Goal: Register for event/course

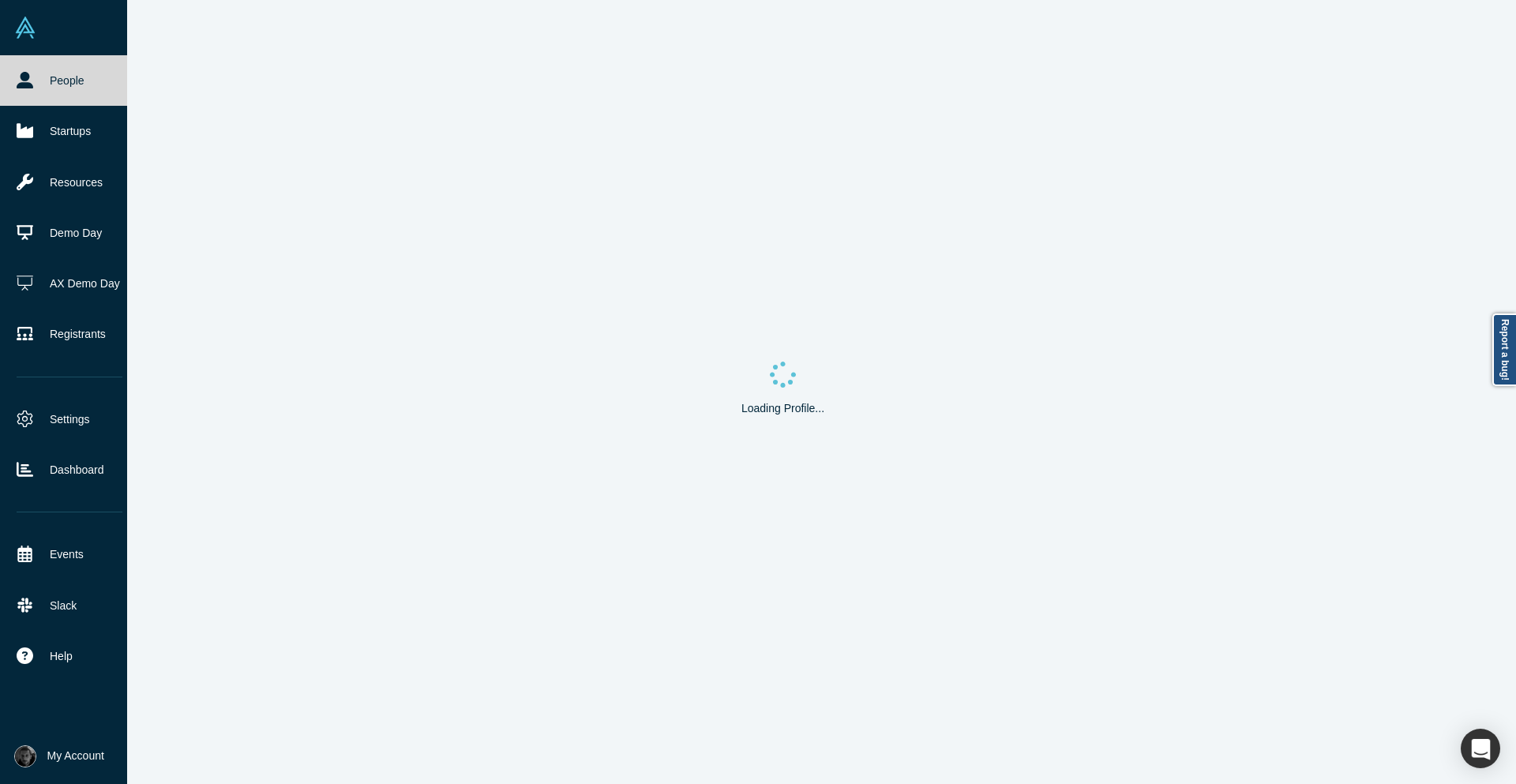
drag, startPoint x: 1155, startPoint y: 336, endPoint x: 15, endPoint y: 81, distance: 1168.2
click at [15, 81] on div "People Startups Resources Demo Day AX Demo Day Registrants Settings Dashboard E…" at bounding box center [758, 392] width 1516 height 784
click at [27, 95] on link "People" at bounding box center [69, 81] width 139 height 51
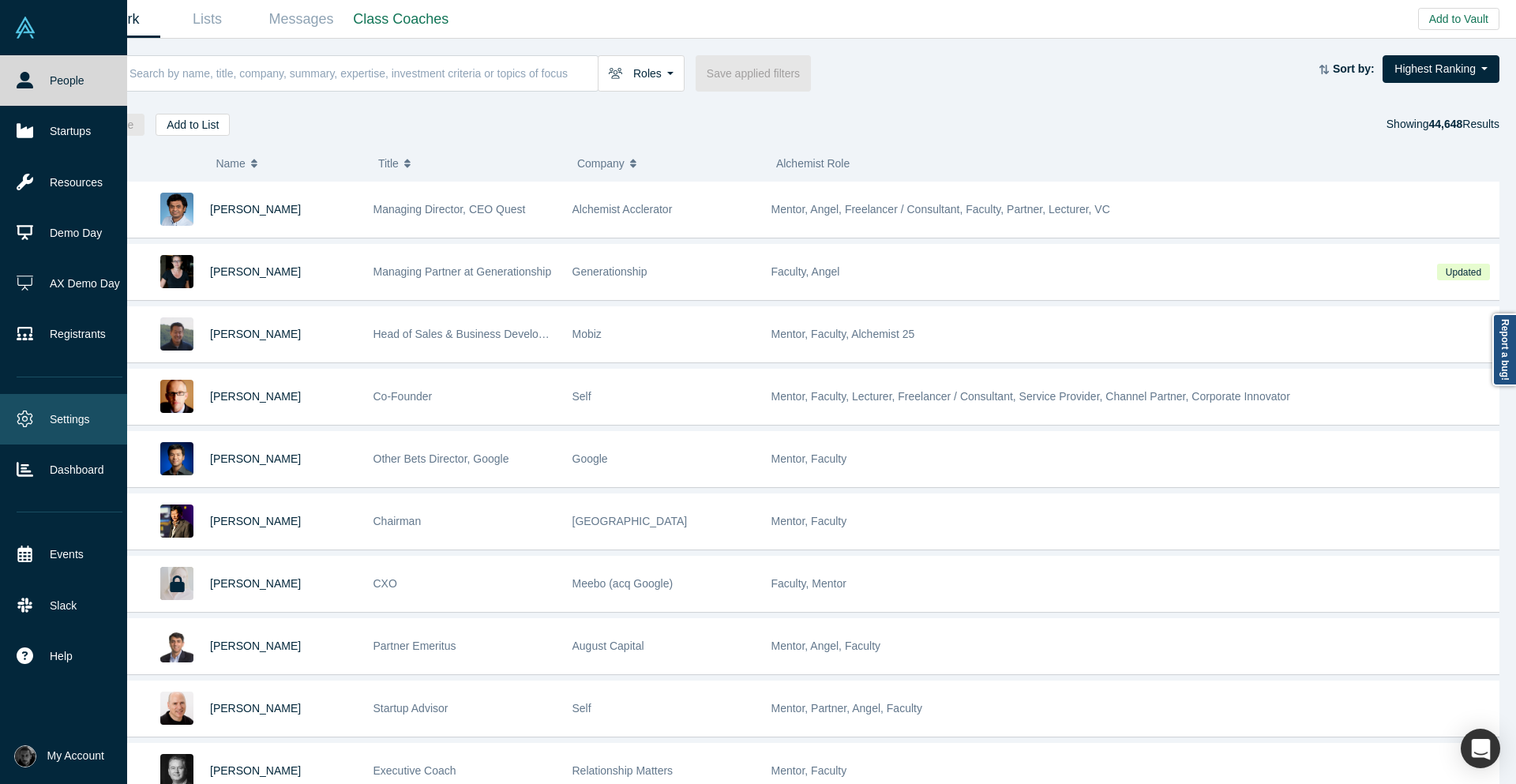
click at [37, 409] on link "Settings" at bounding box center [69, 420] width 139 height 51
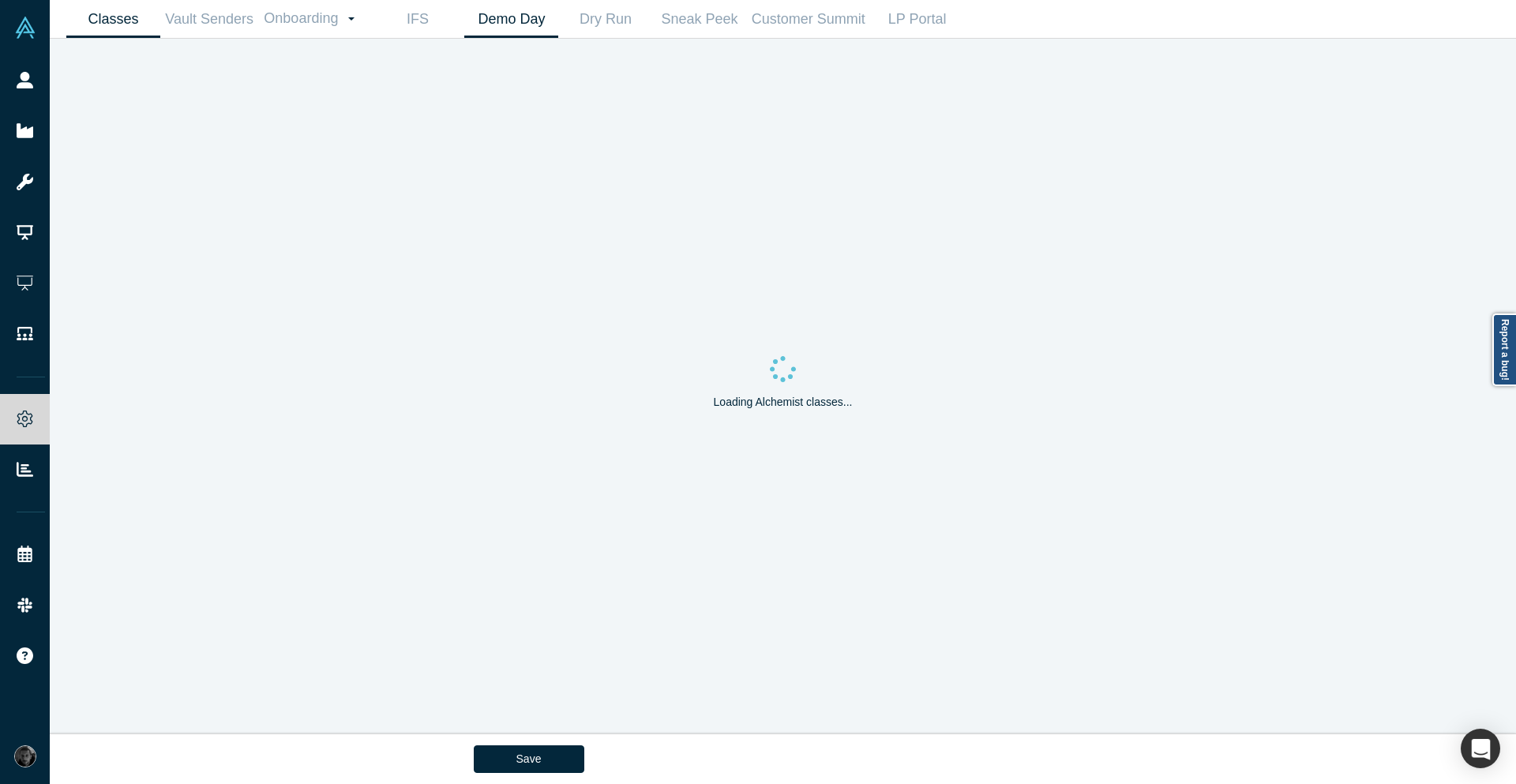
click at [526, 33] on link "Demo Day" at bounding box center [512, 19] width 94 height 37
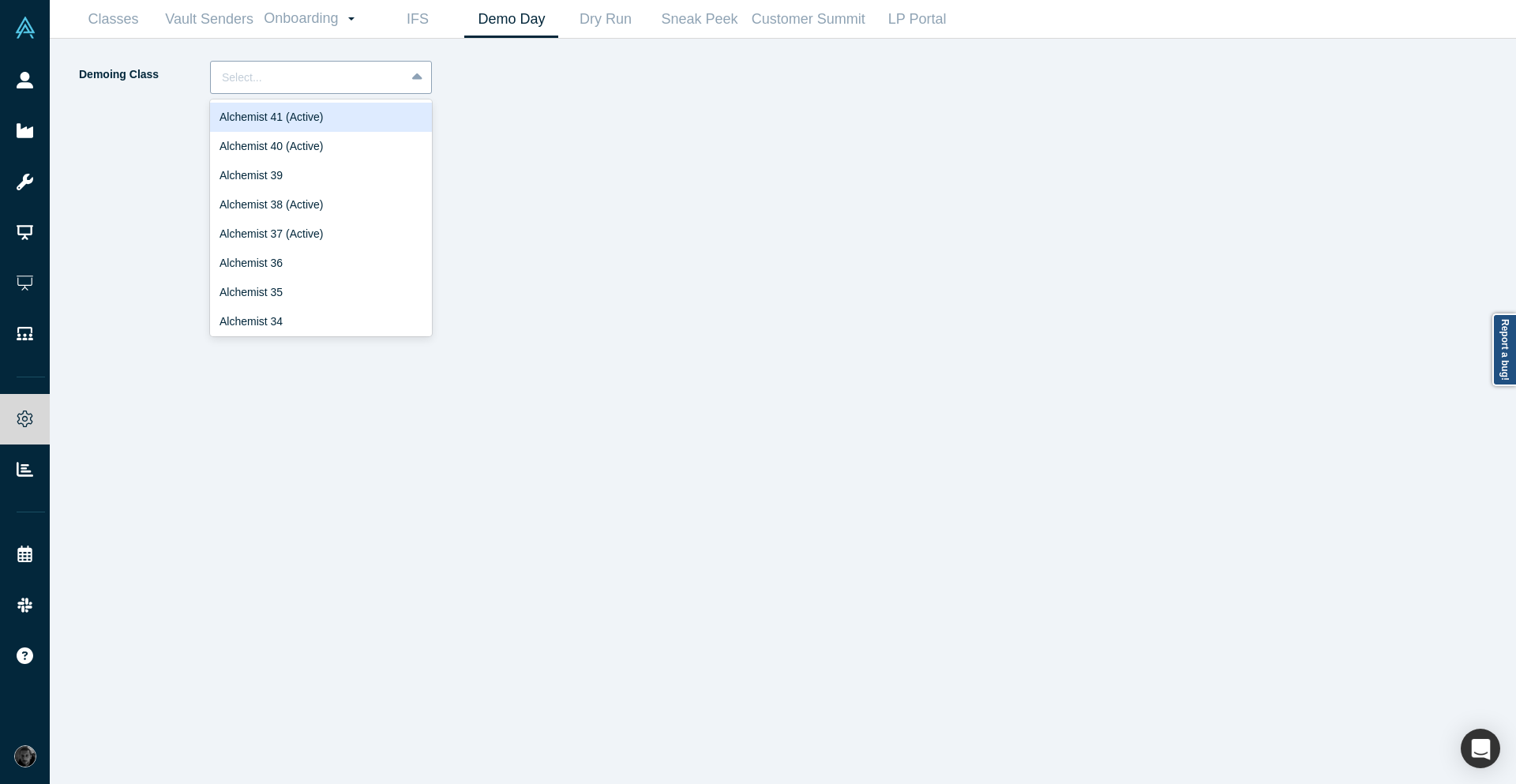
click at [429, 74] on div at bounding box center [418, 77] width 25 height 28
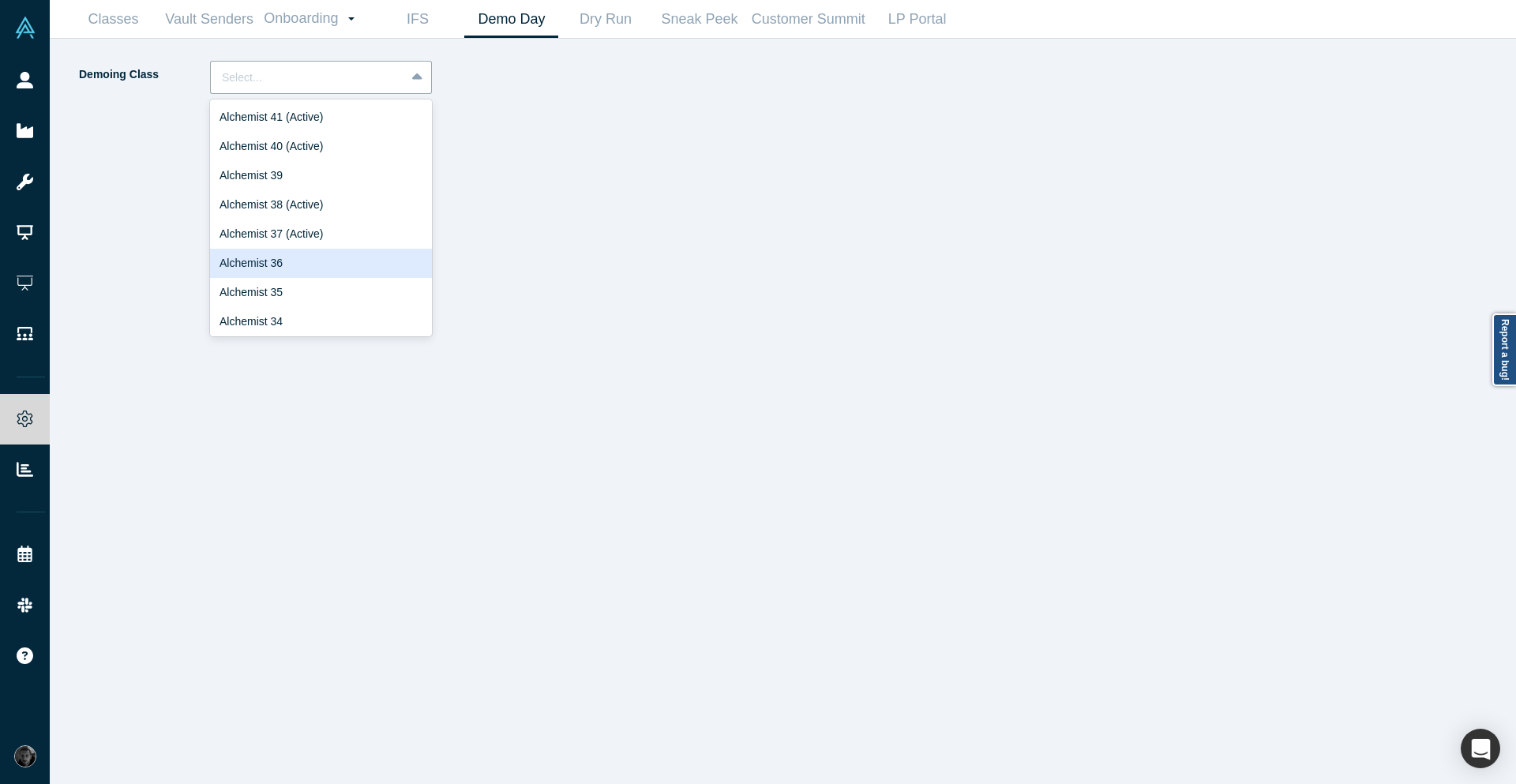
click at [361, 264] on div "Alchemist 36" at bounding box center [321, 263] width 222 height 29
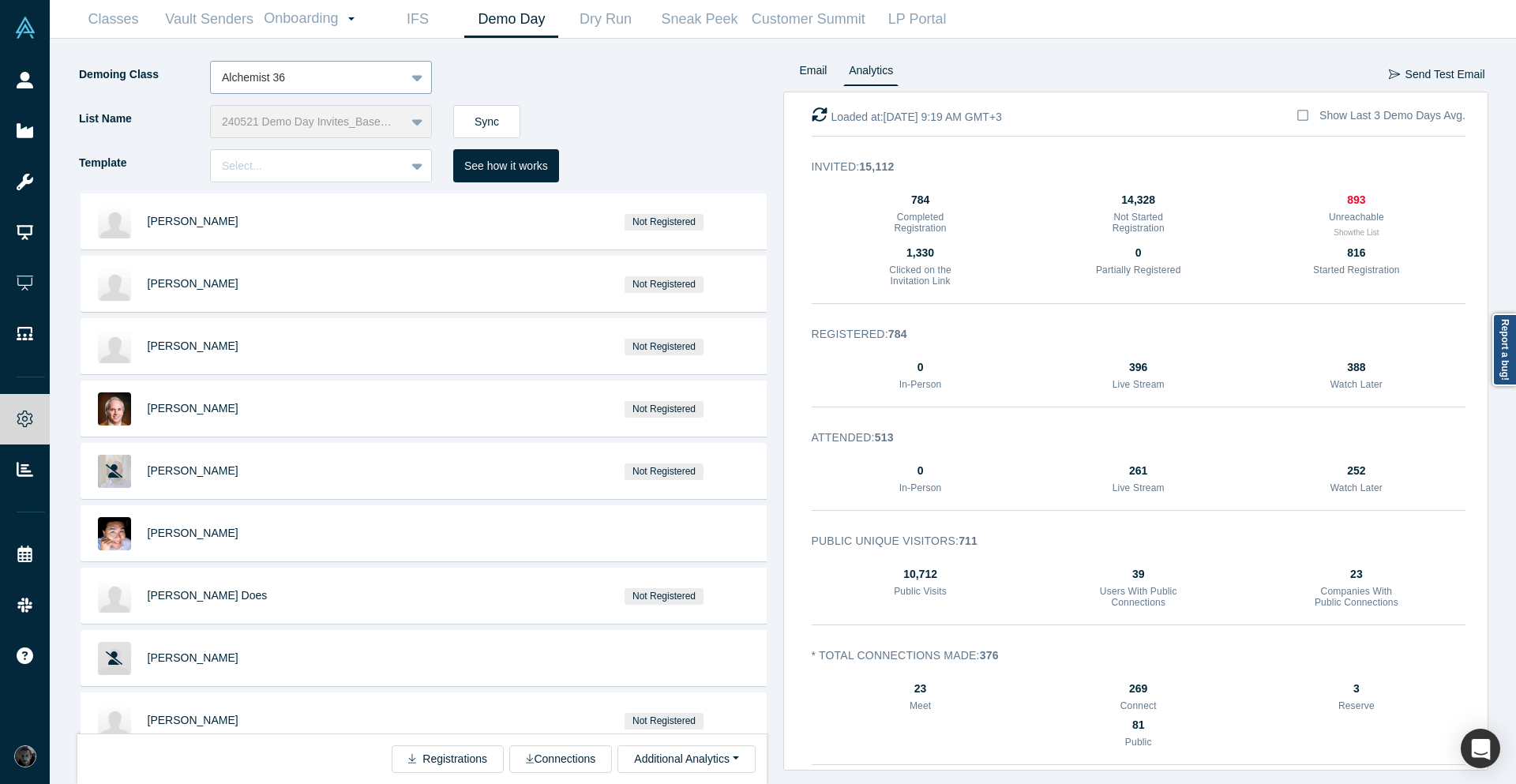
click at [351, 76] on div at bounding box center [308, 77] width 172 height 20
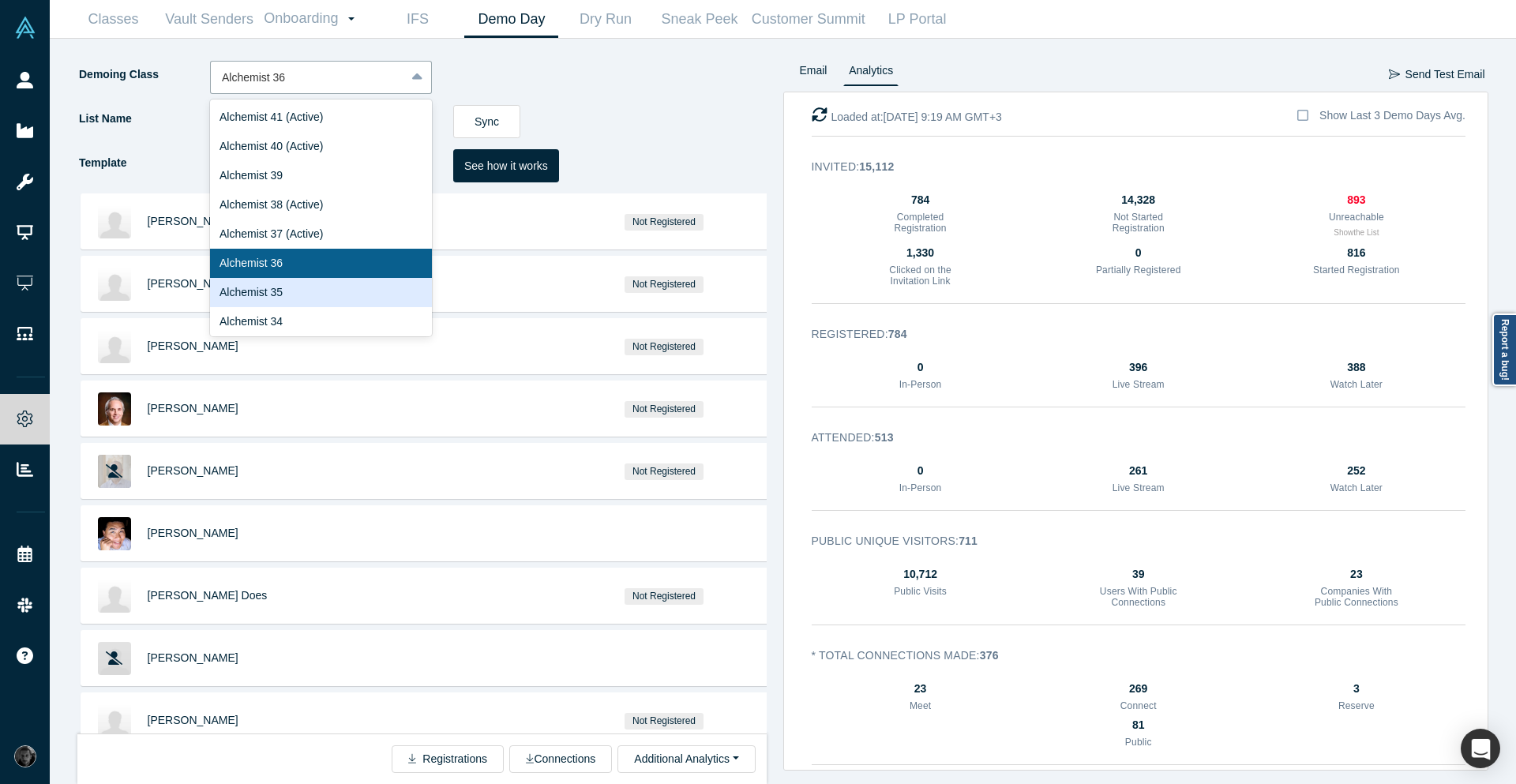
click at [327, 287] on div "Alchemist 35" at bounding box center [321, 292] width 222 height 29
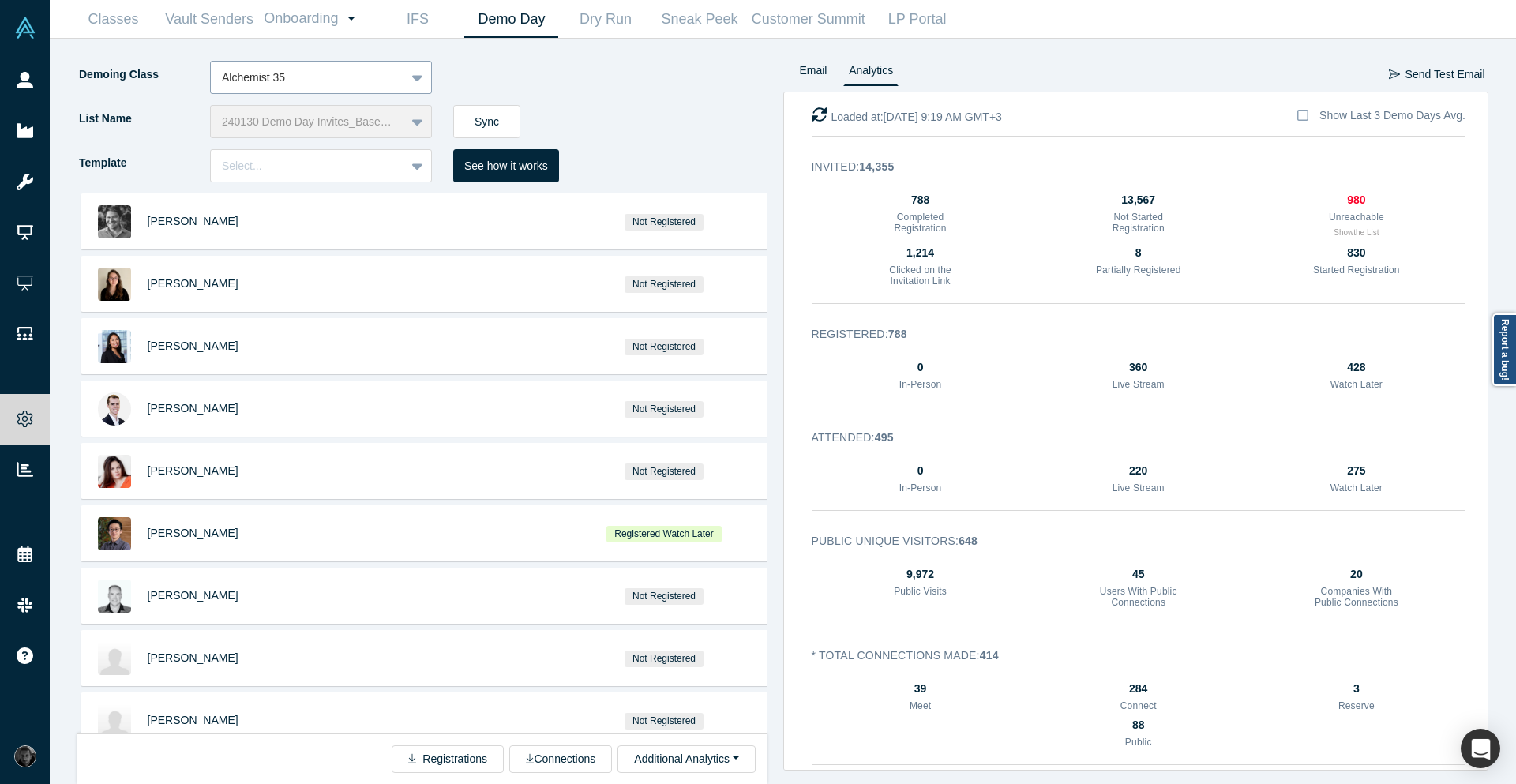
click at [327, 80] on div at bounding box center [308, 77] width 172 height 20
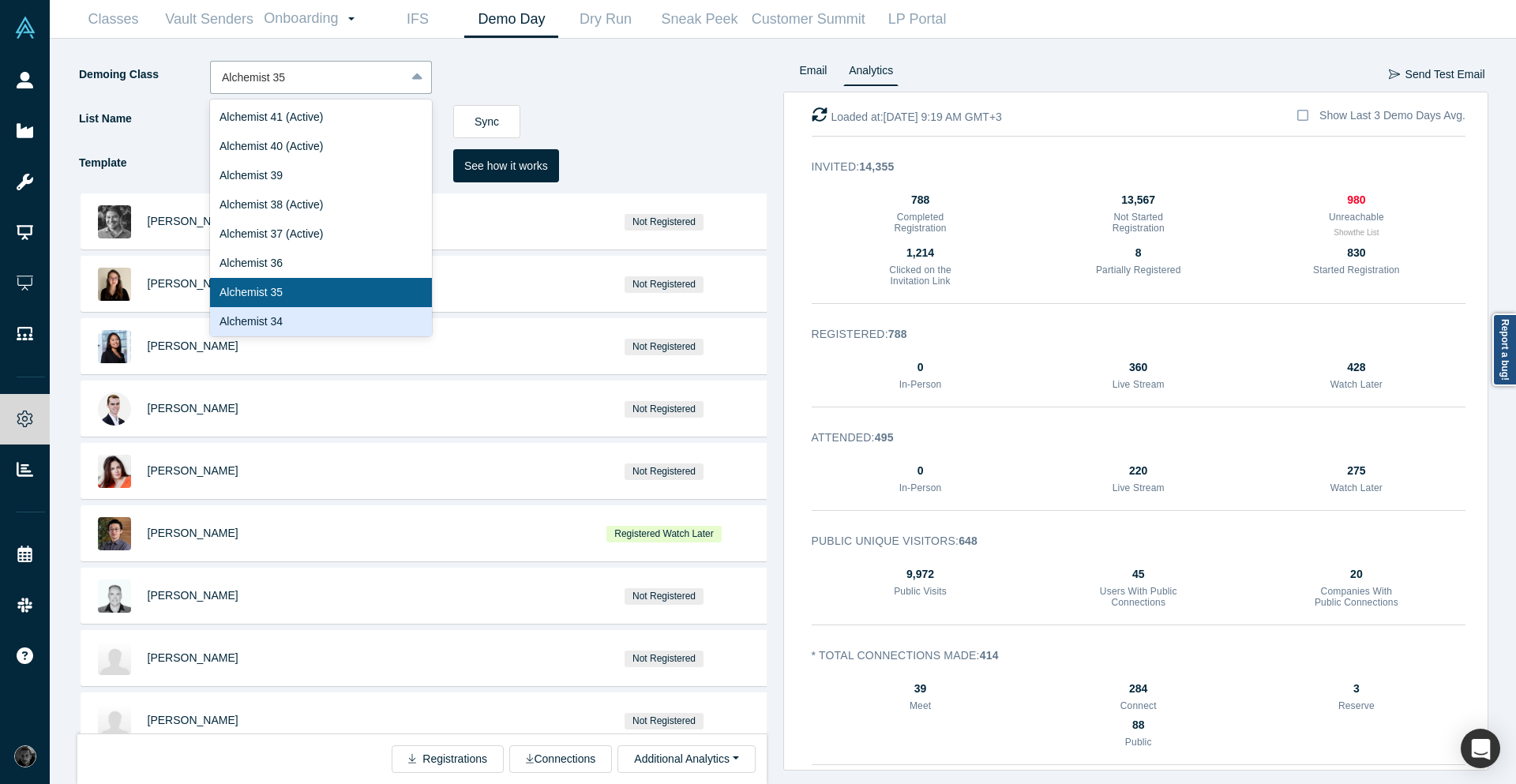
click at [322, 319] on div "Alchemist 34" at bounding box center [321, 321] width 222 height 29
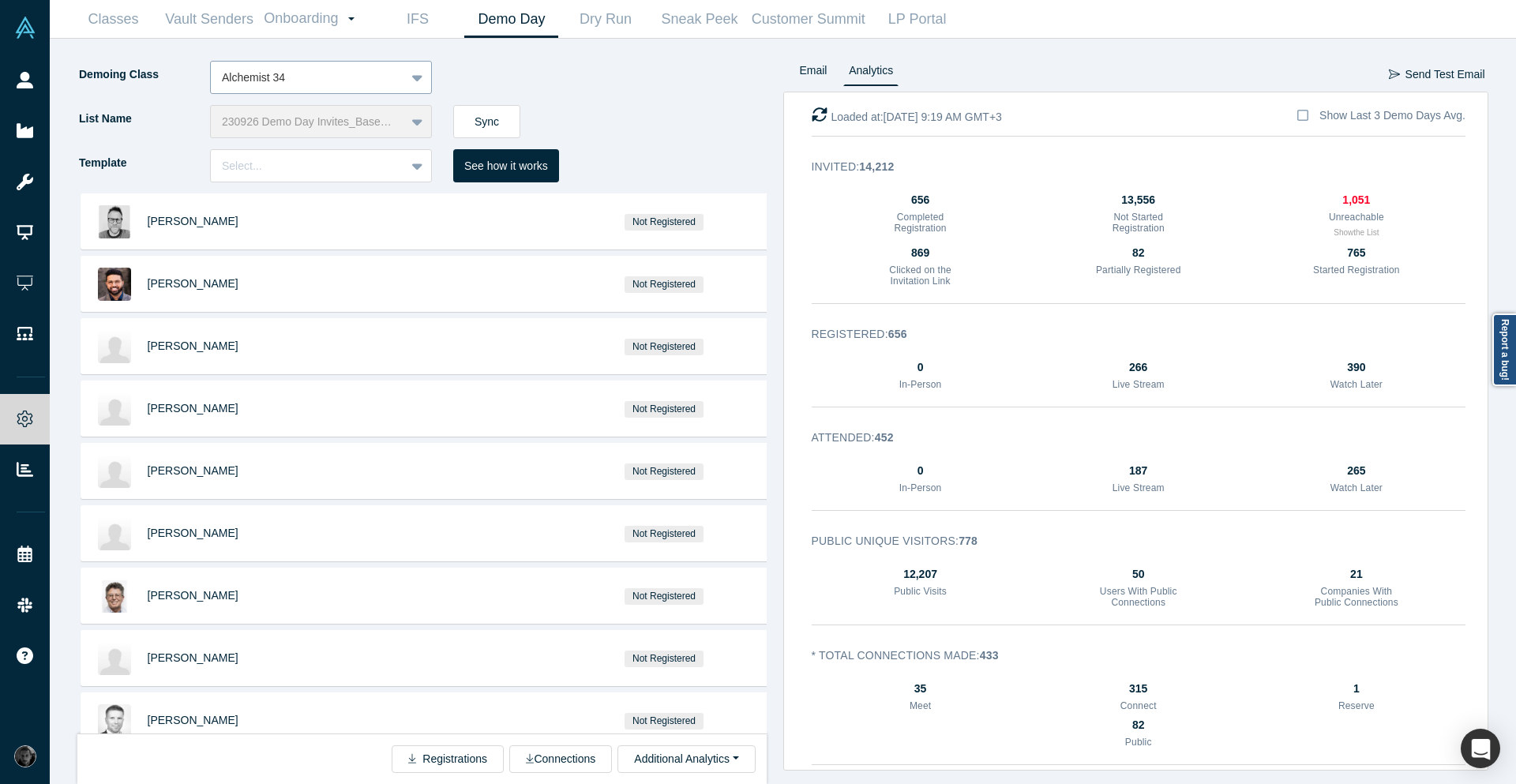
click at [384, 85] on div at bounding box center [308, 77] width 172 height 20
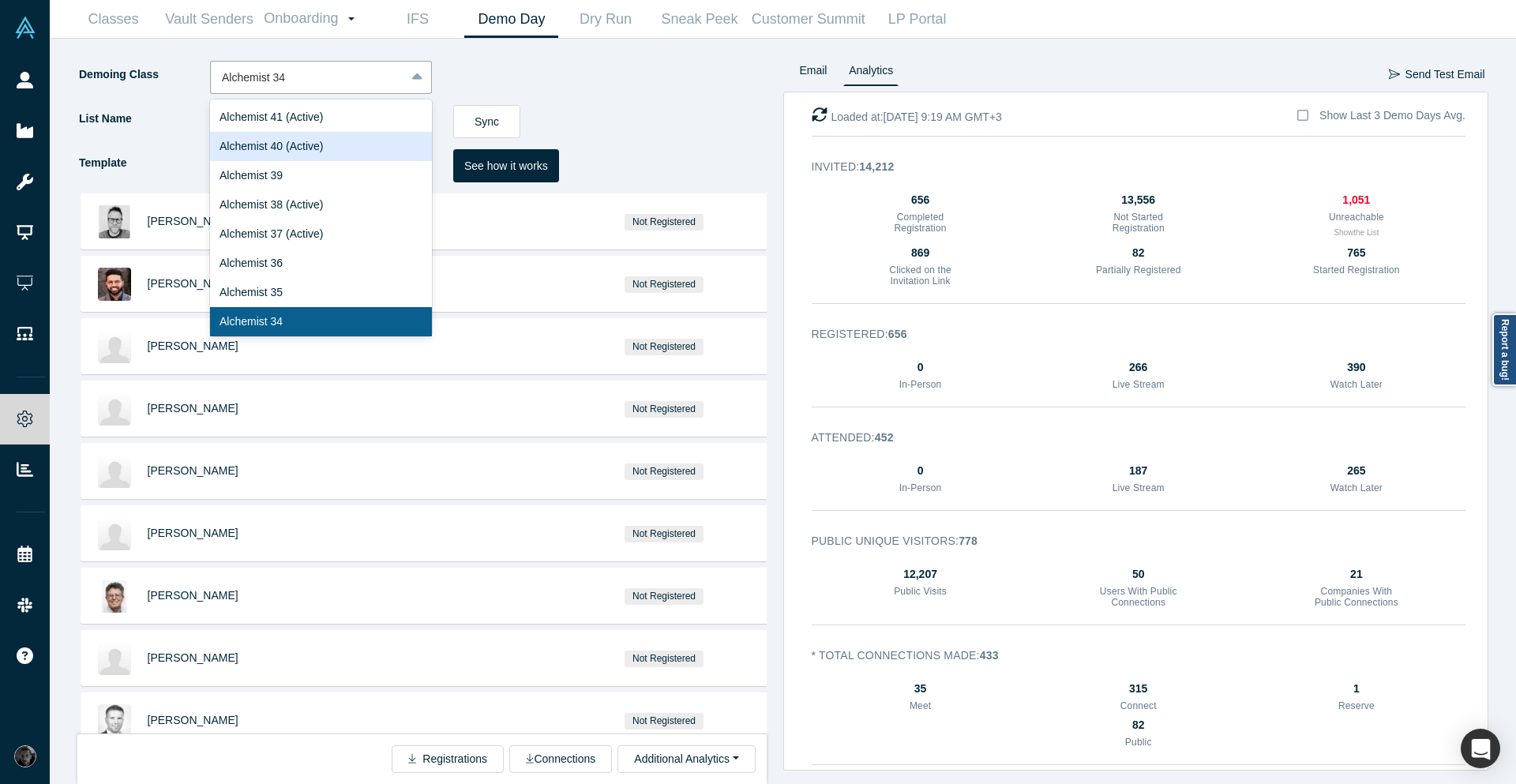
drag, startPoint x: 354, startPoint y: 114, endPoint x: 345, endPoint y: 152, distance: 39.1
click at [345, 152] on div "Alchemist 41 (Active) Alchemist 40 (Active) Alchemist 39 Alchemist 38 (Active) …" at bounding box center [321, 217] width 222 height 237
click at [345, 152] on div "Alchemist 40 (Active)" at bounding box center [321, 146] width 222 height 29
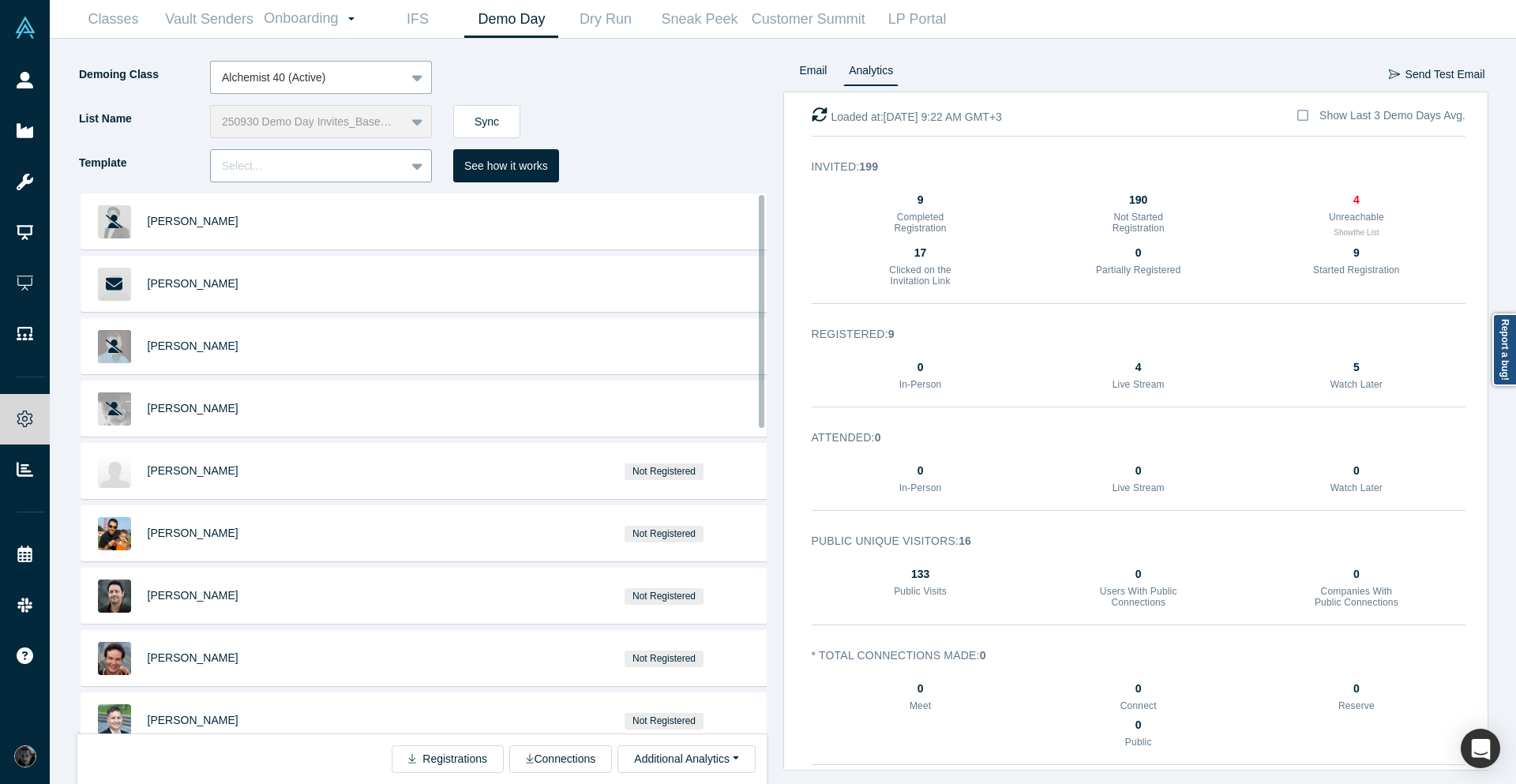
click at [390, 172] on div at bounding box center [308, 166] width 172 height 20
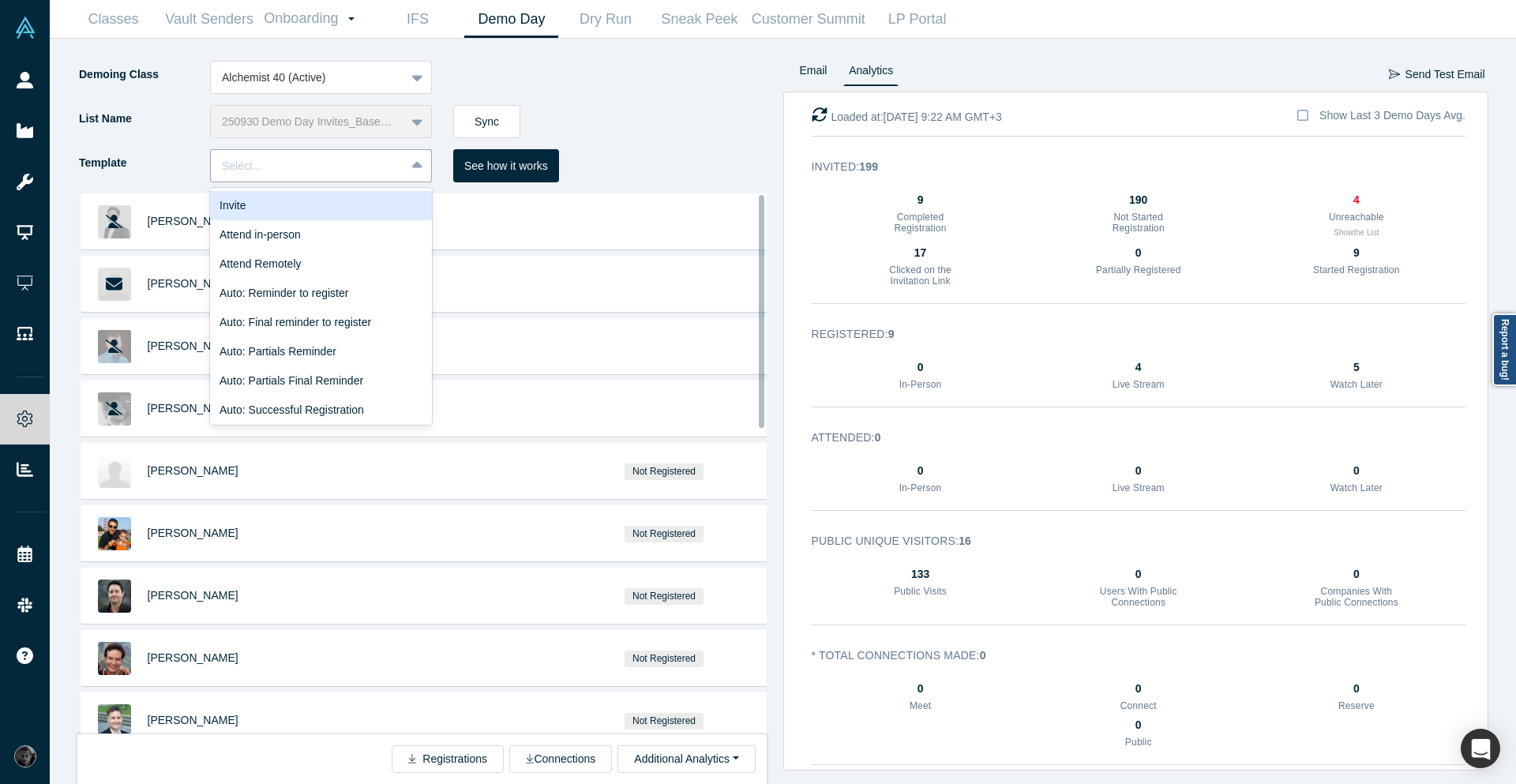
click at [374, 211] on div "Invite" at bounding box center [321, 205] width 222 height 29
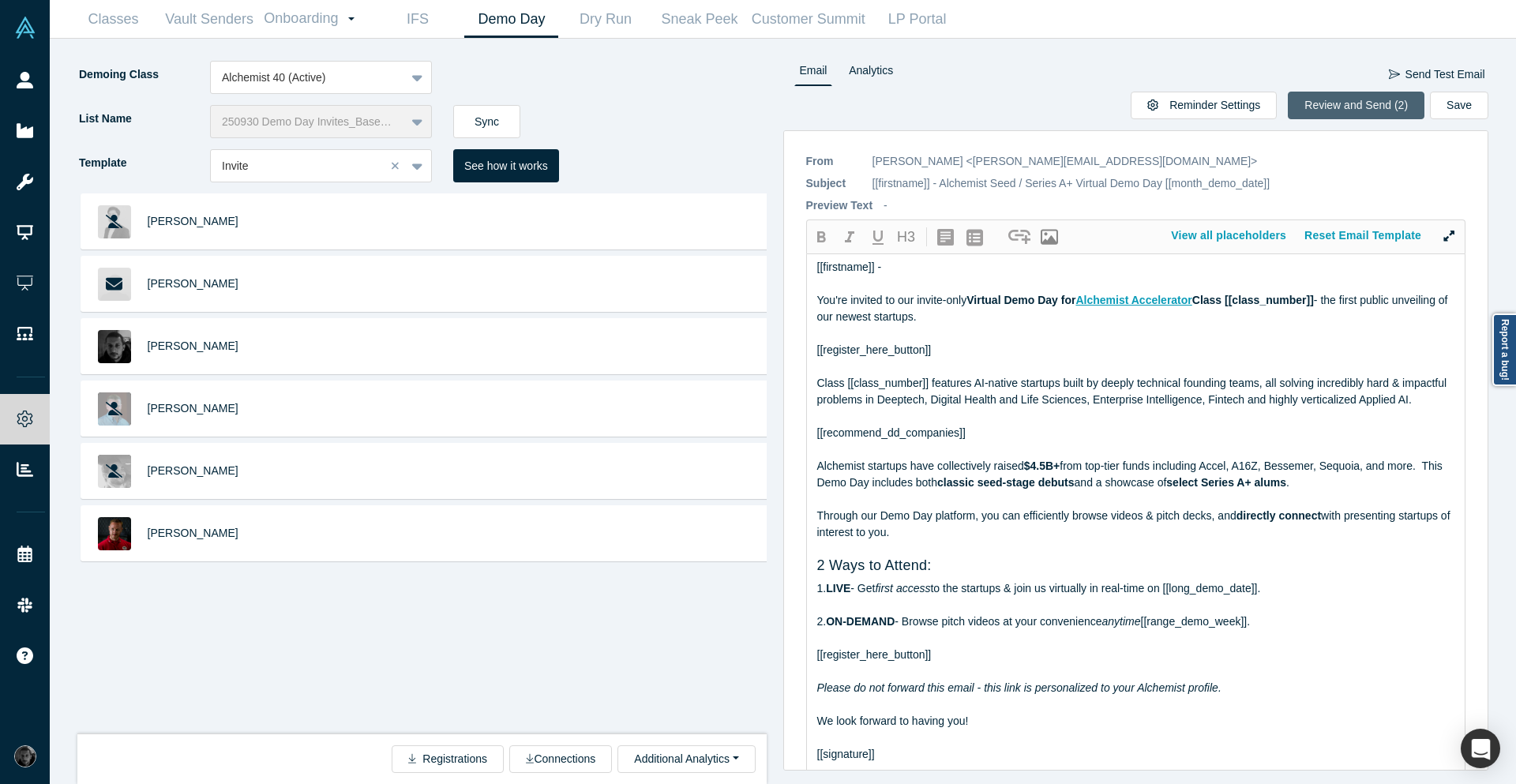
click at [1325, 100] on button "Review and Send (2)" at bounding box center [1356, 105] width 137 height 27
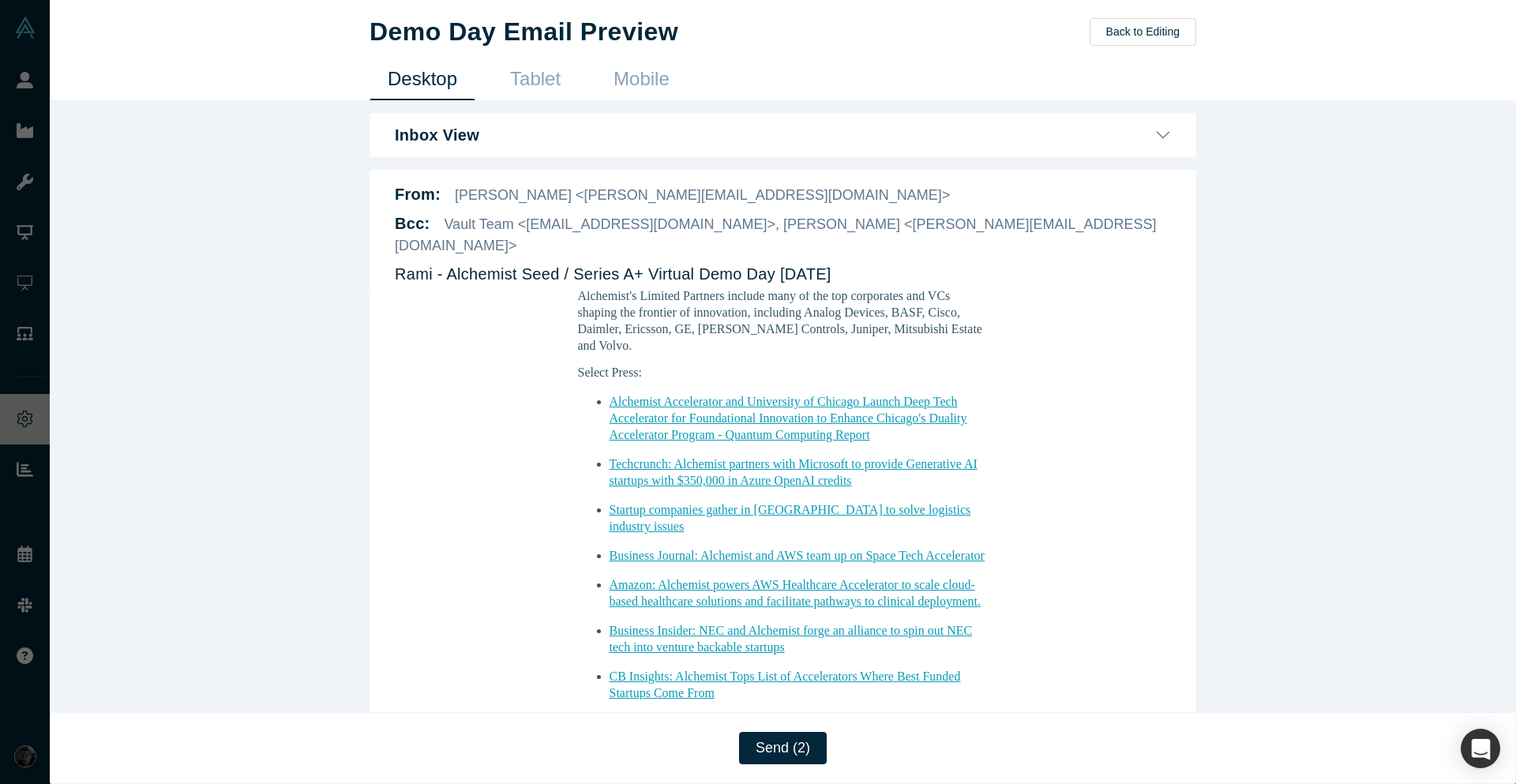
scroll to position [1583, 0]
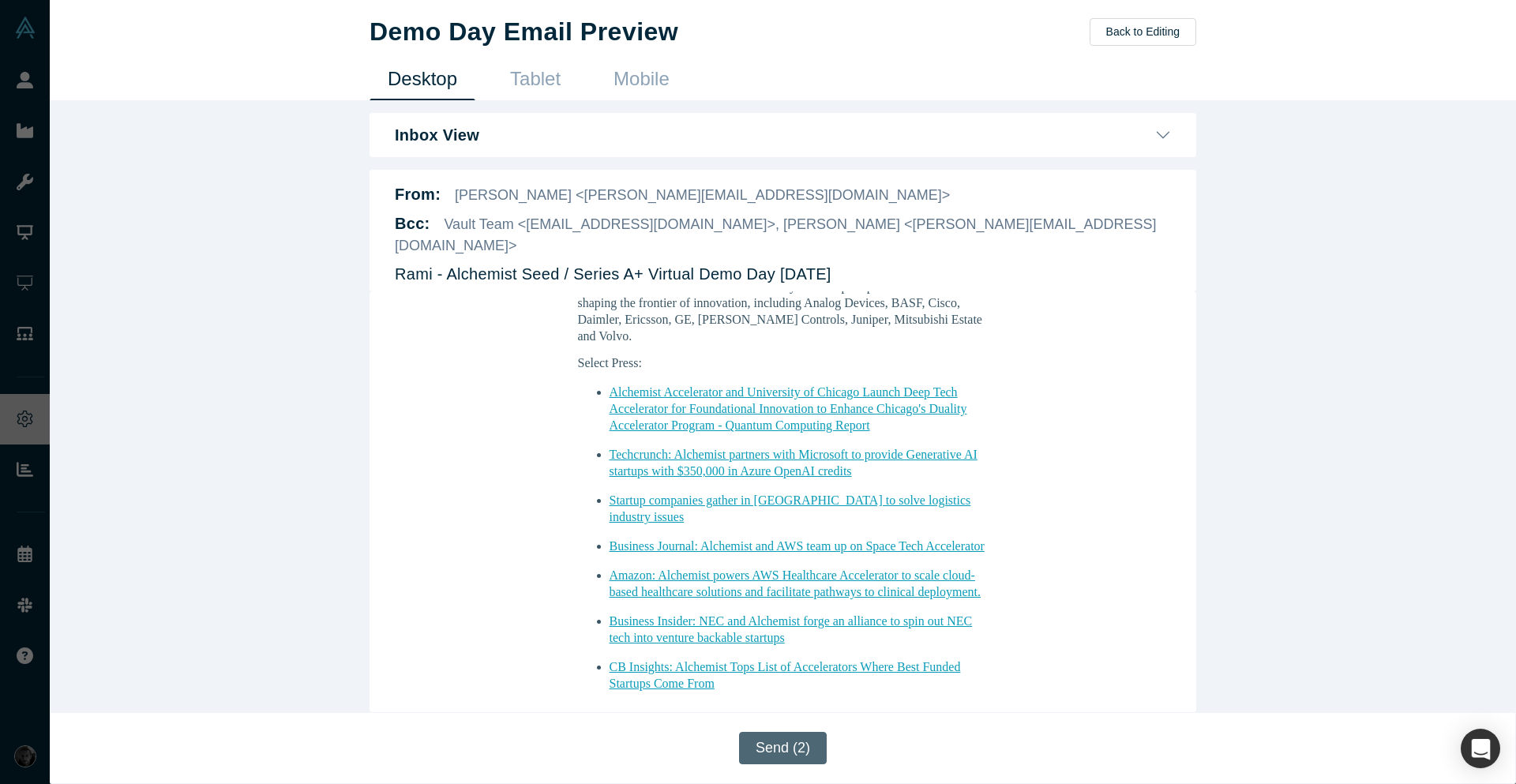
click at [776, 755] on button "Send (2)" at bounding box center [783, 748] width 88 height 32
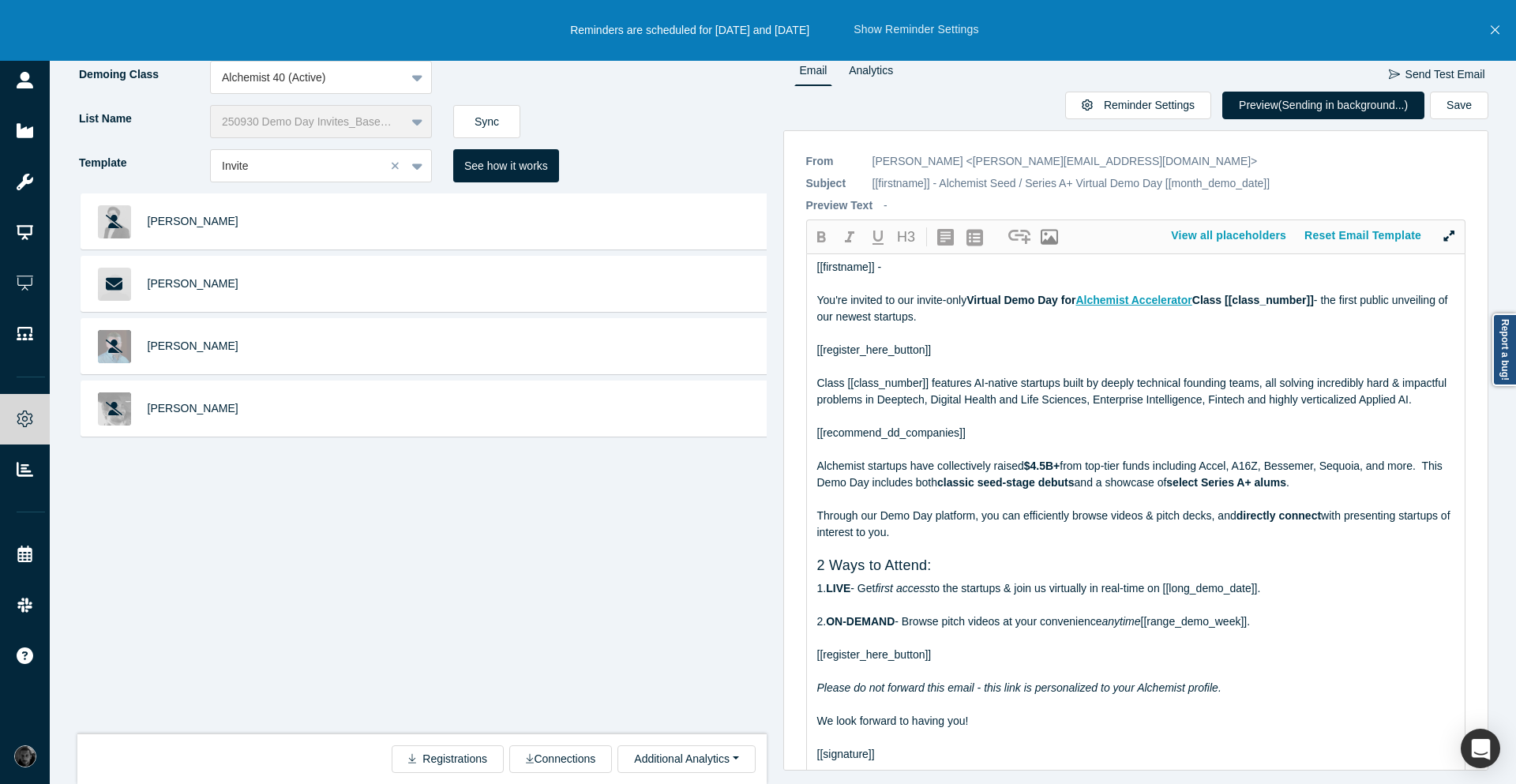
click at [980, 28] on button "Show Reminder Settings" at bounding box center [916, 30] width 126 height 17
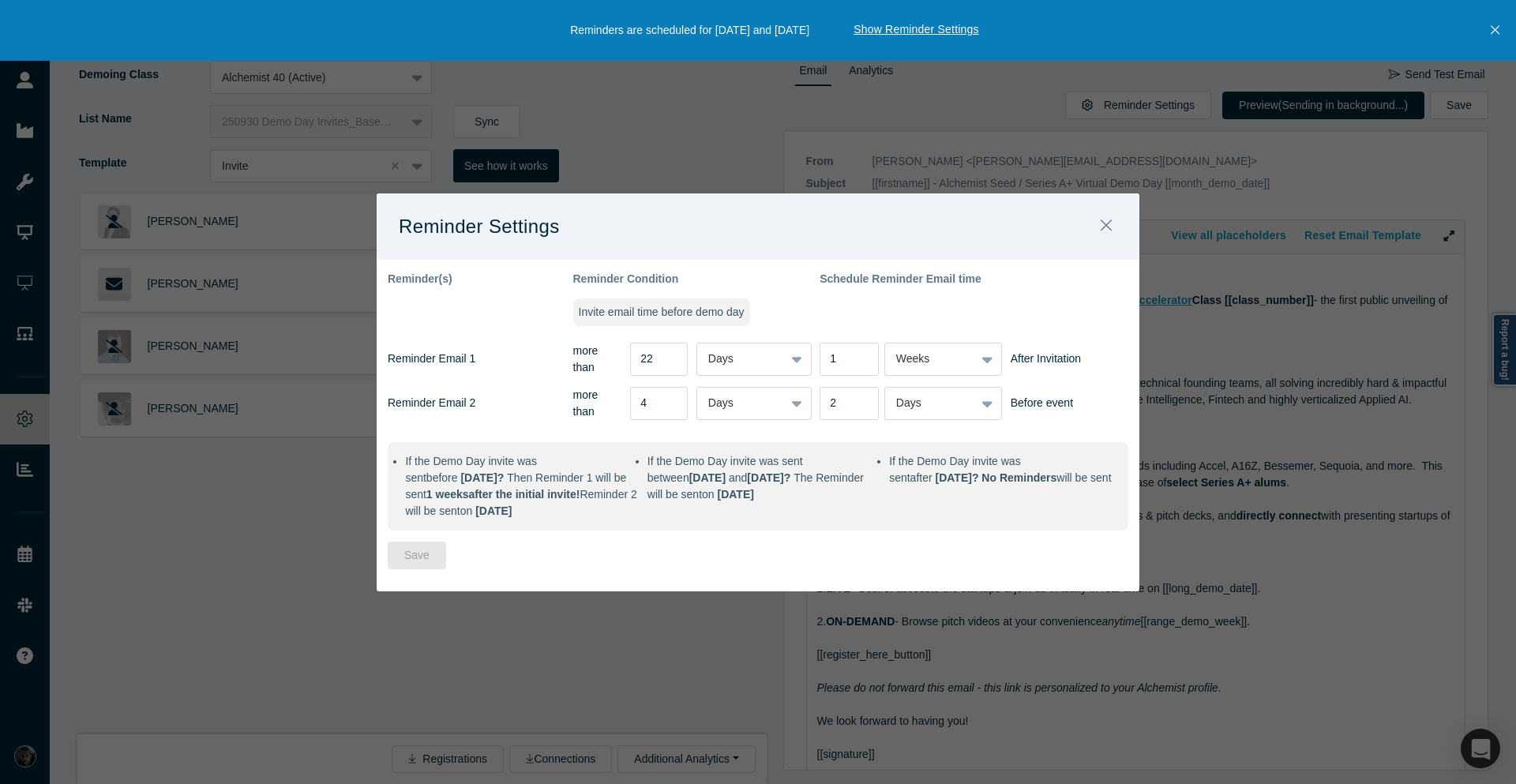
click at [1505, 36] on button "Close" at bounding box center [1495, 30] width 20 height 60
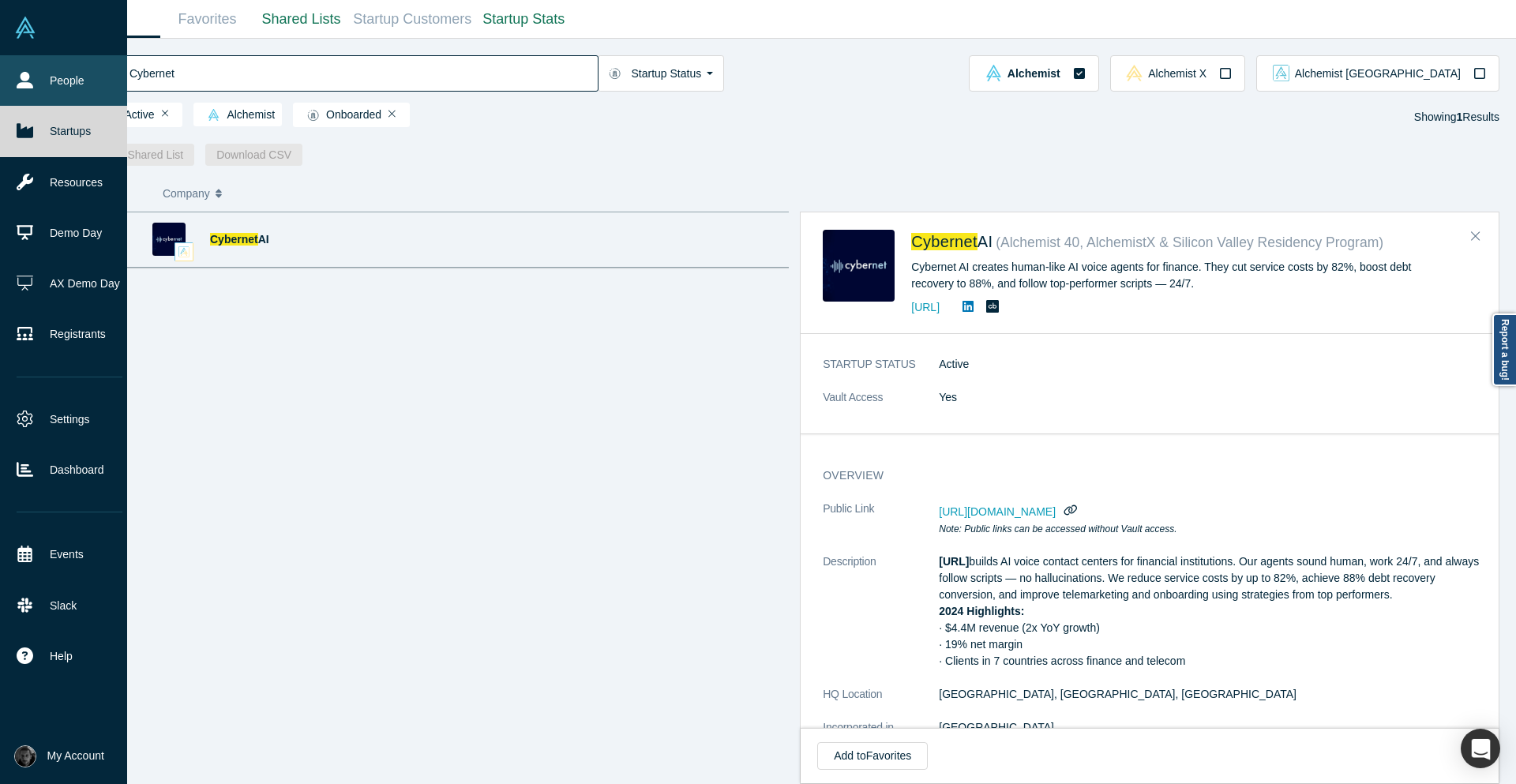
click at [17, 98] on link "People" at bounding box center [69, 81] width 139 height 51
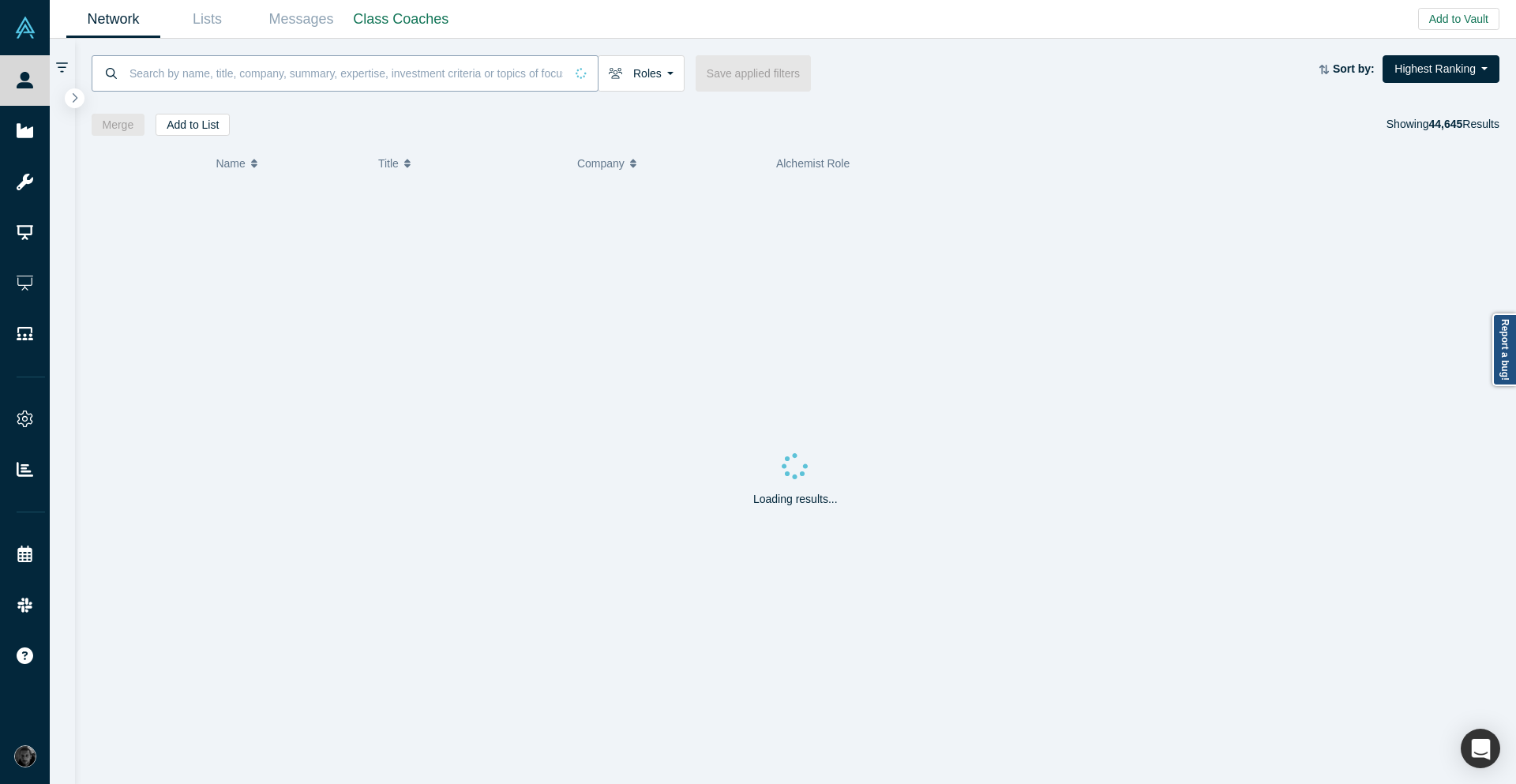
click at [315, 75] on input at bounding box center [346, 73] width 437 height 37
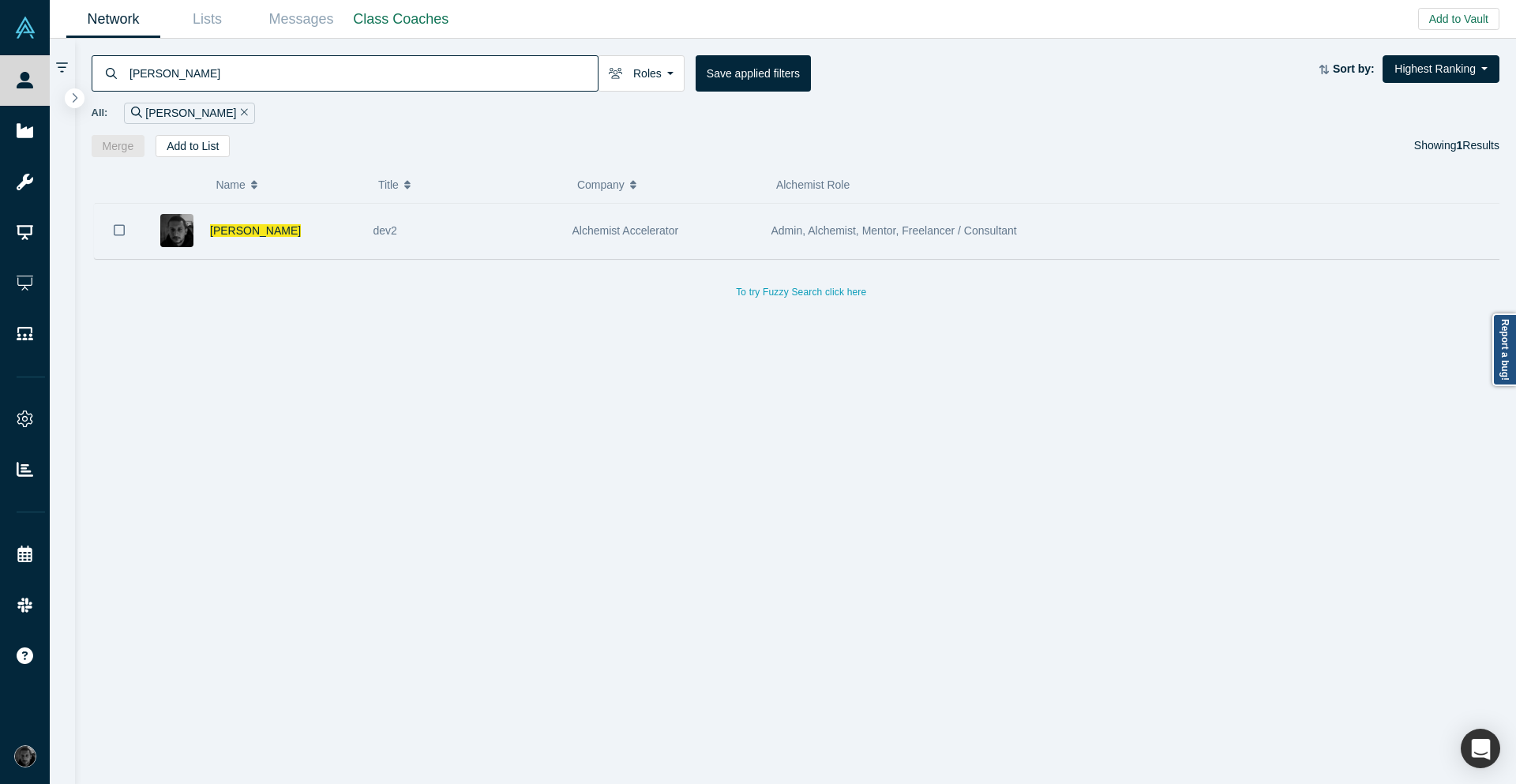
type input "[PERSON_NAME]"
click at [502, 238] on div "dev2" at bounding box center [464, 231] width 182 height 55
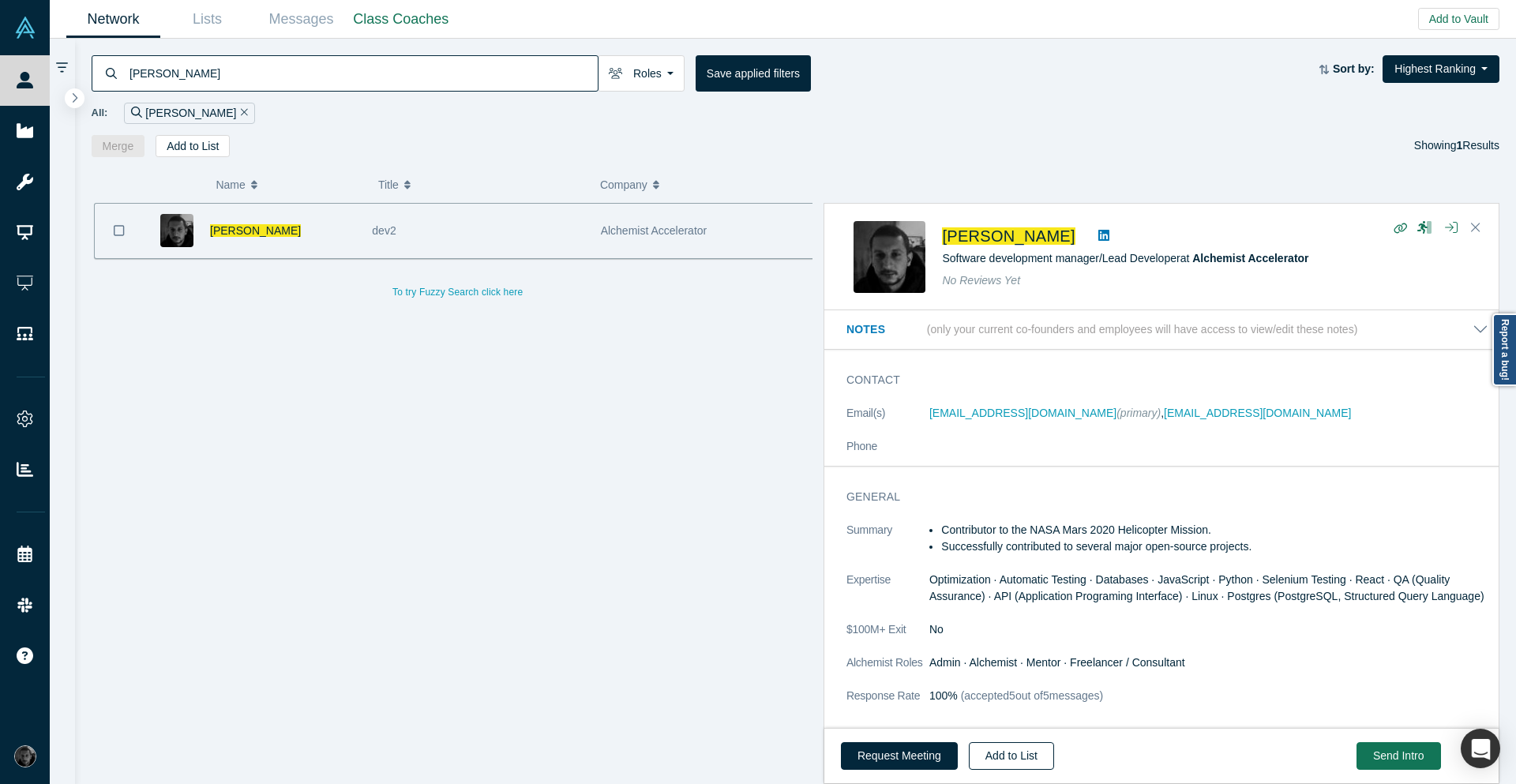
click at [1014, 757] on button "Add to List" at bounding box center [1012, 756] width 85 height 27
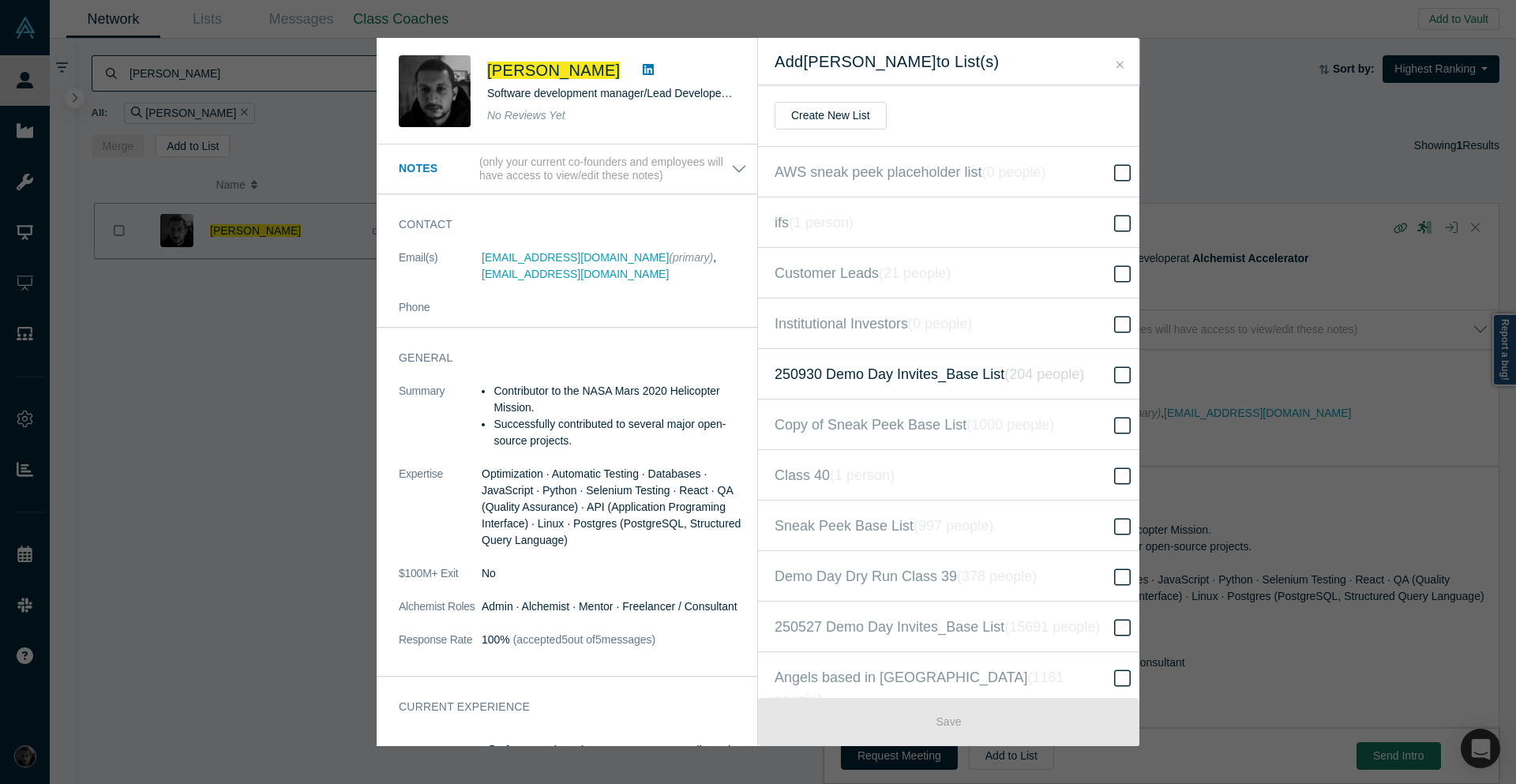
click at [989, 380] on span "250930 Demo Day Invites_Base List ( 204 people )" at bounding box center [930, 374] width 310 height 22
click at [0, 0] on input "250930 Demo Day Invites_Base List ( 204 people )" at bounding box center [0, 0] width 0 height 0
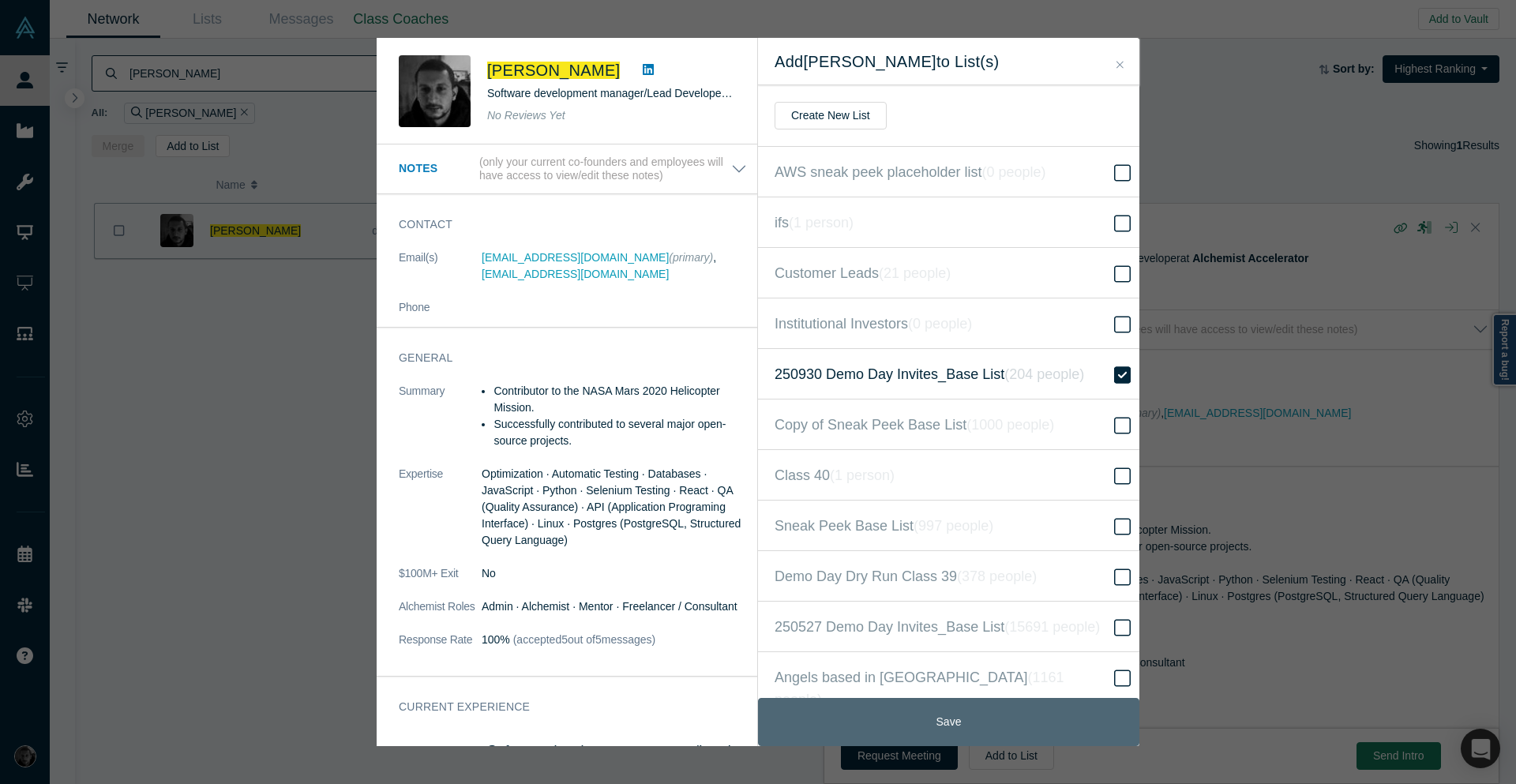
click at [981, 729] on button "Save" at bounding box center [949, 722] width 381 height 48
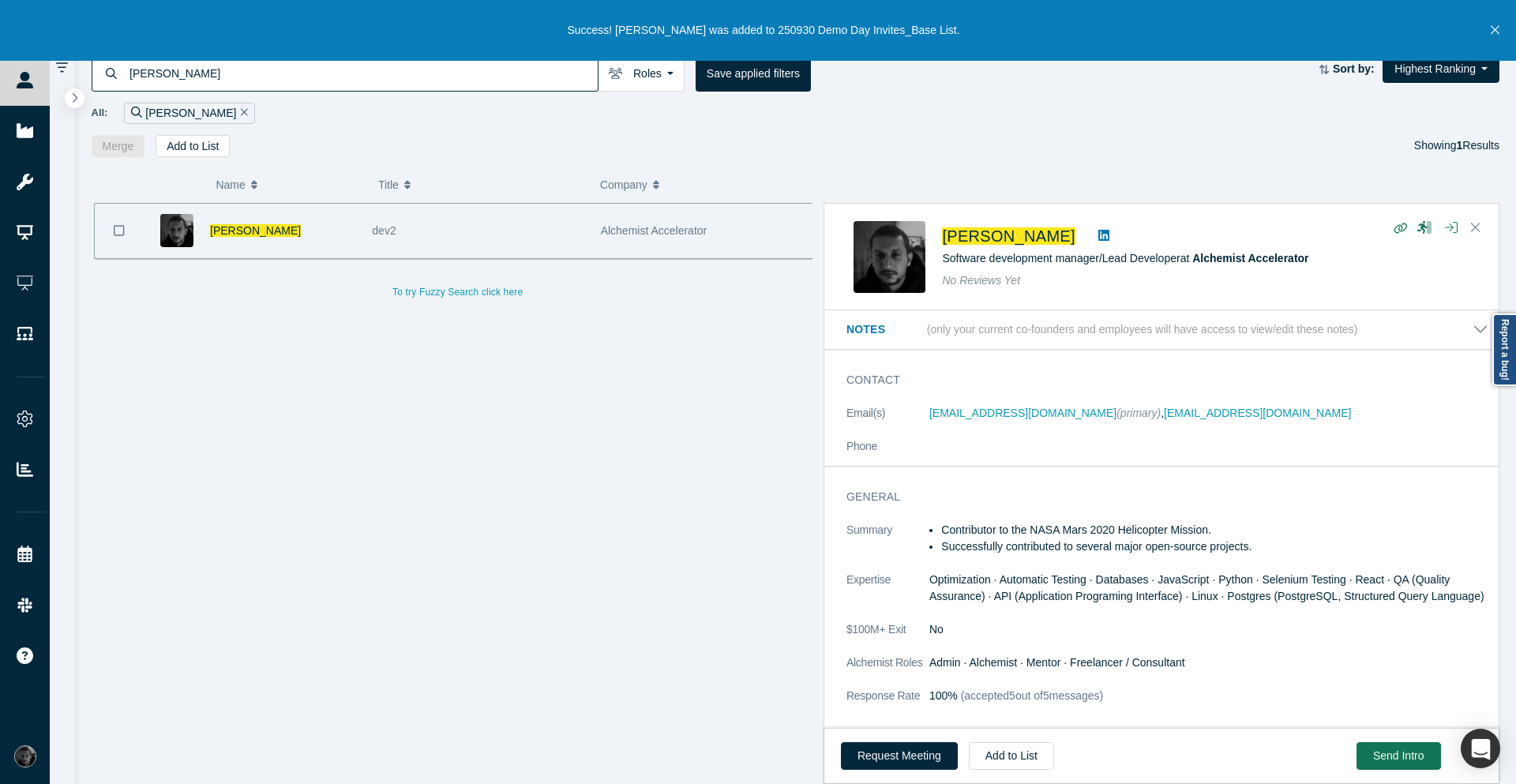
click at [1496, 33] on icon "Close" at bounding box center [1495, 29] width 8 height 14
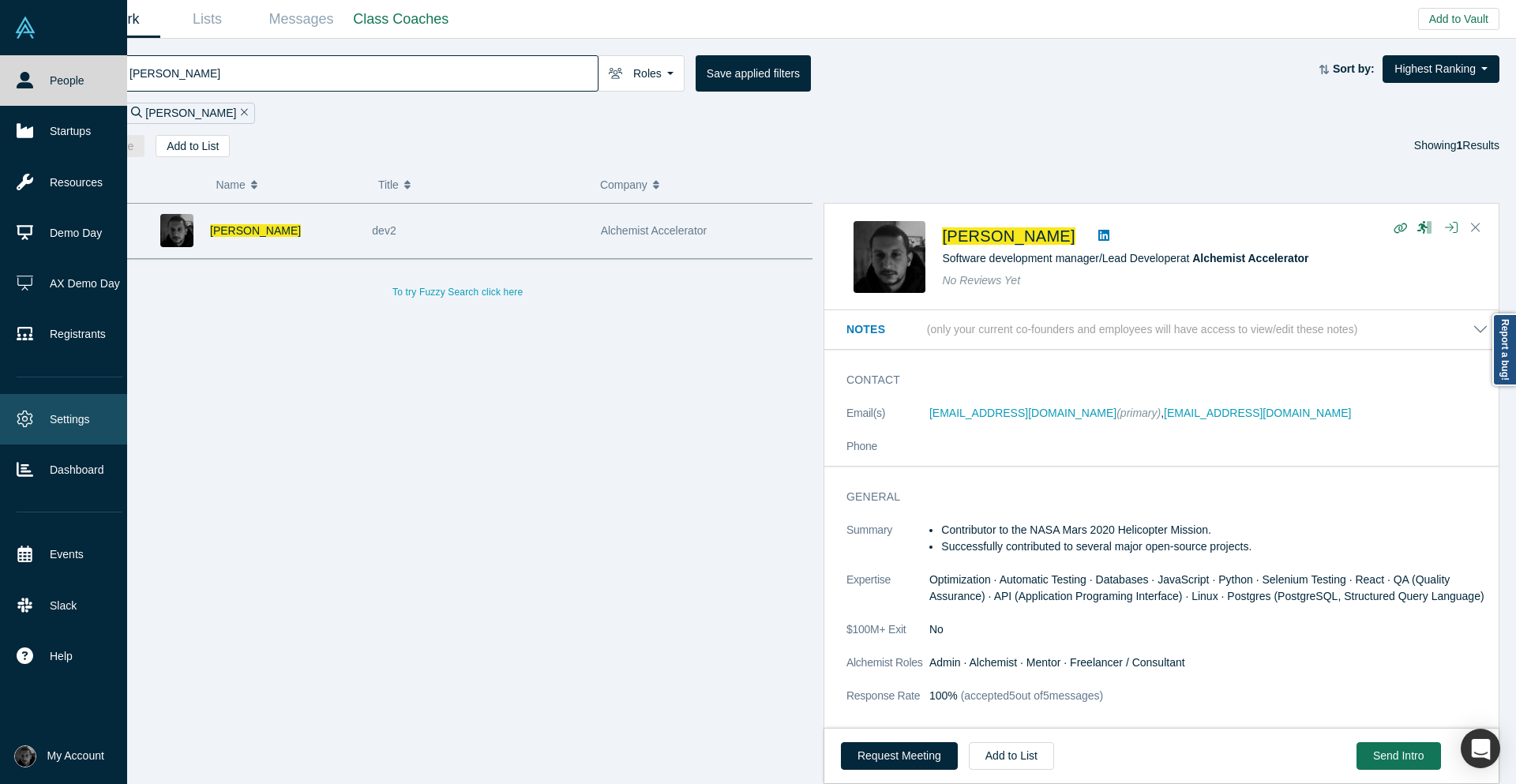
click at [29, 427] on link "Settings" at bounding box center [69, 420] width 139 height 51
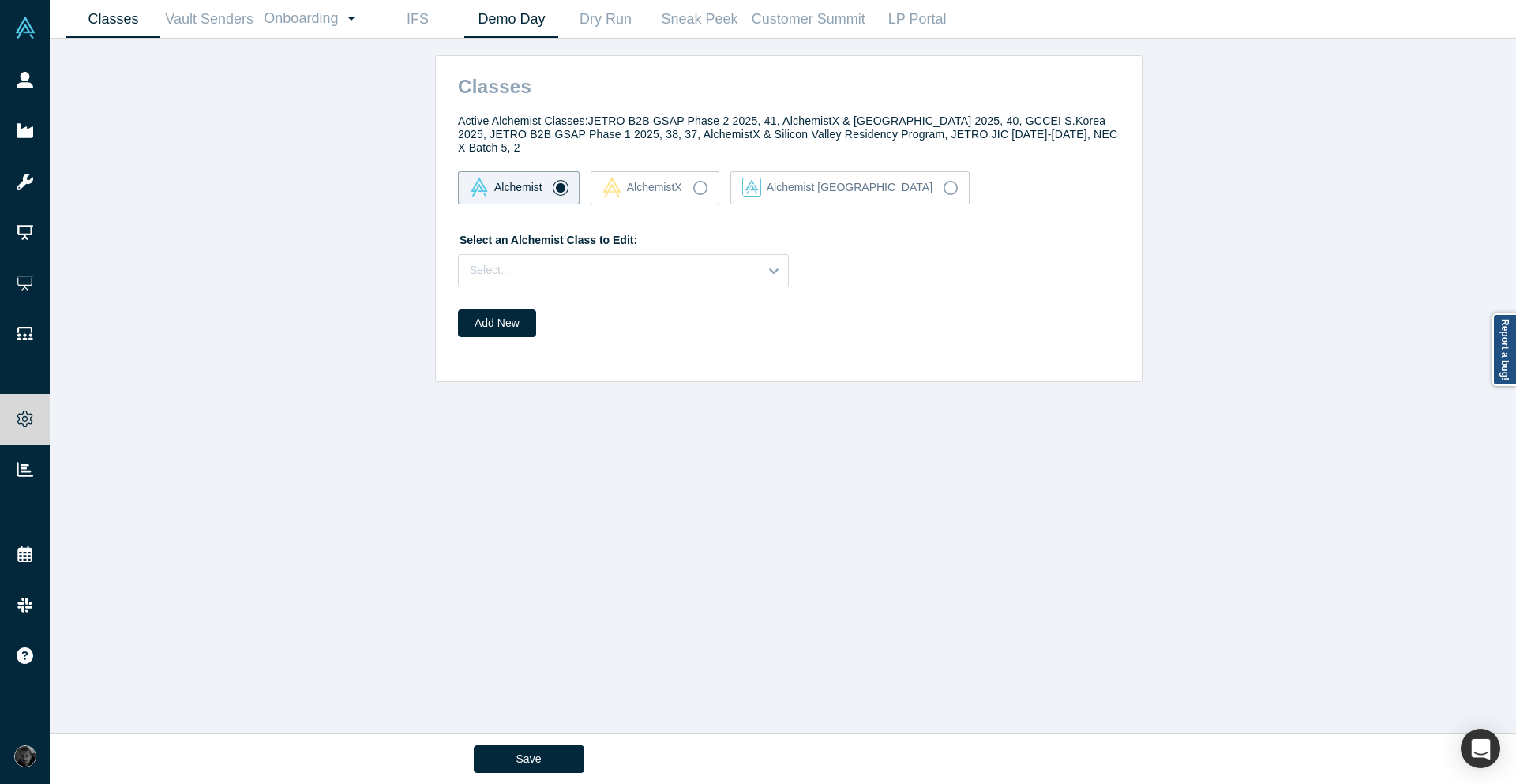
click at [502, 37] on link "Demo Day" at bounding box center [512, 19] width 94 height 37
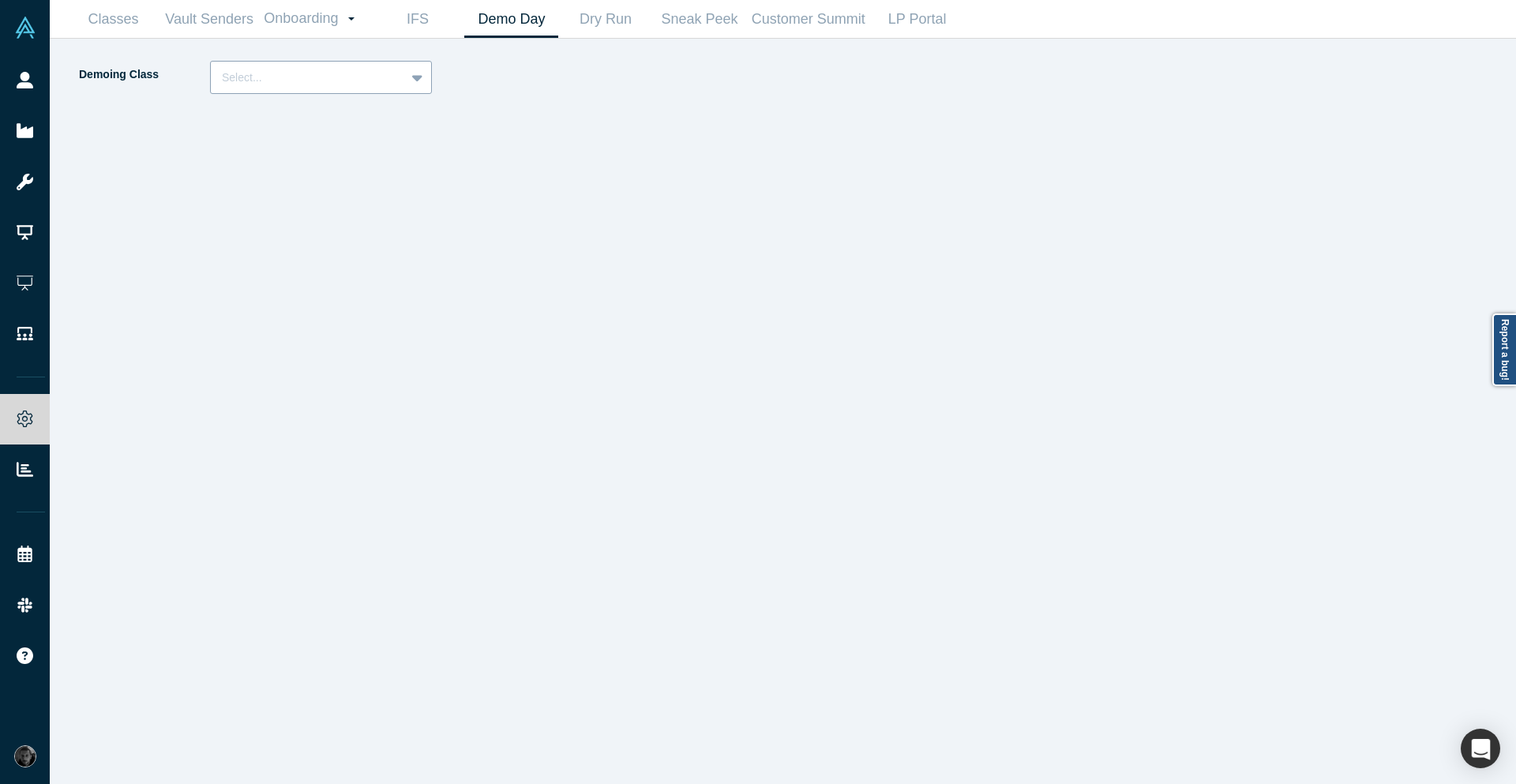
click at [390, 70] on div at bounding box center [308, 77] width 172 height 20
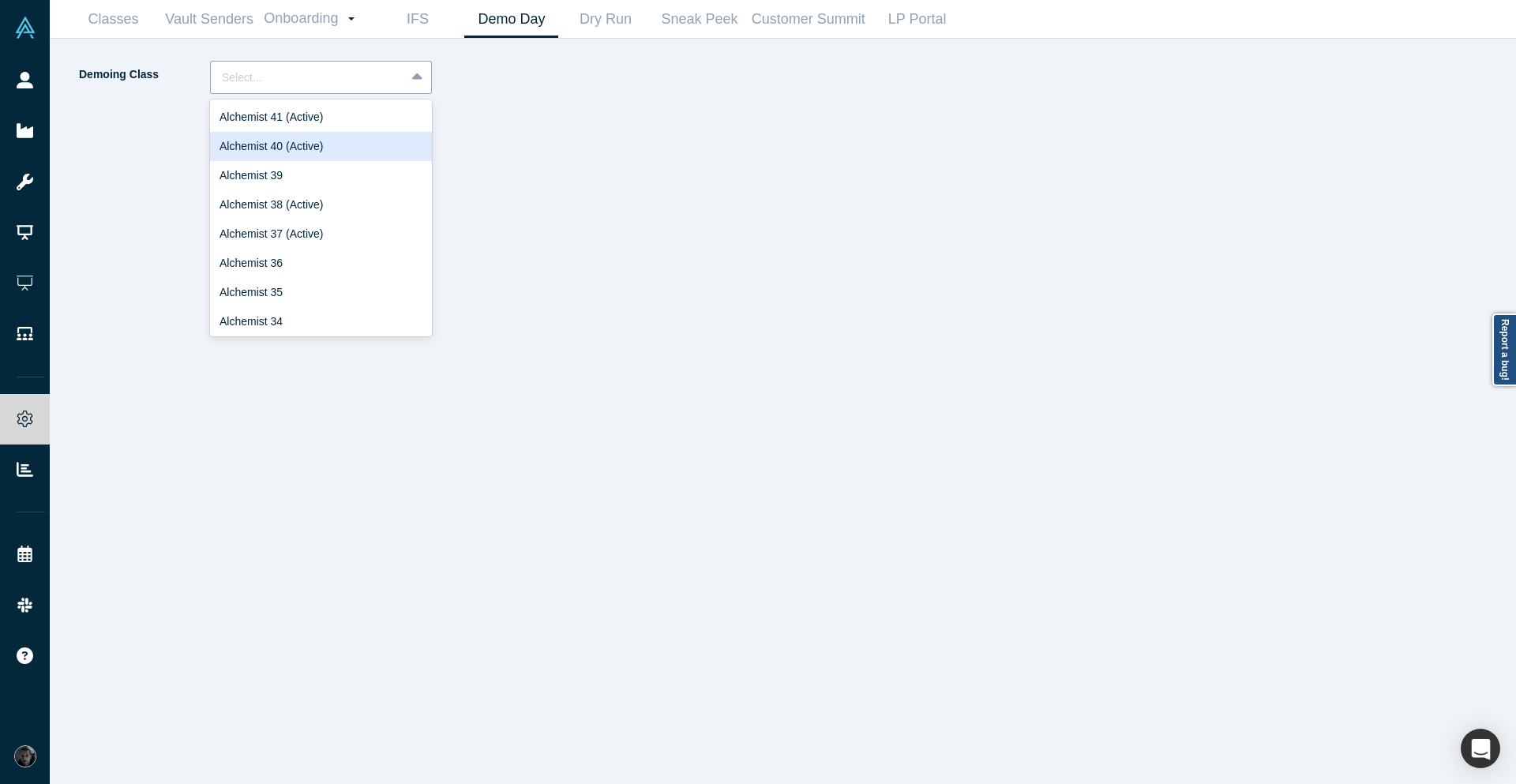
click at [379, 147] on div "Alchemist 40 (Active)" at bounding box center [321, 146] width 222 height 29
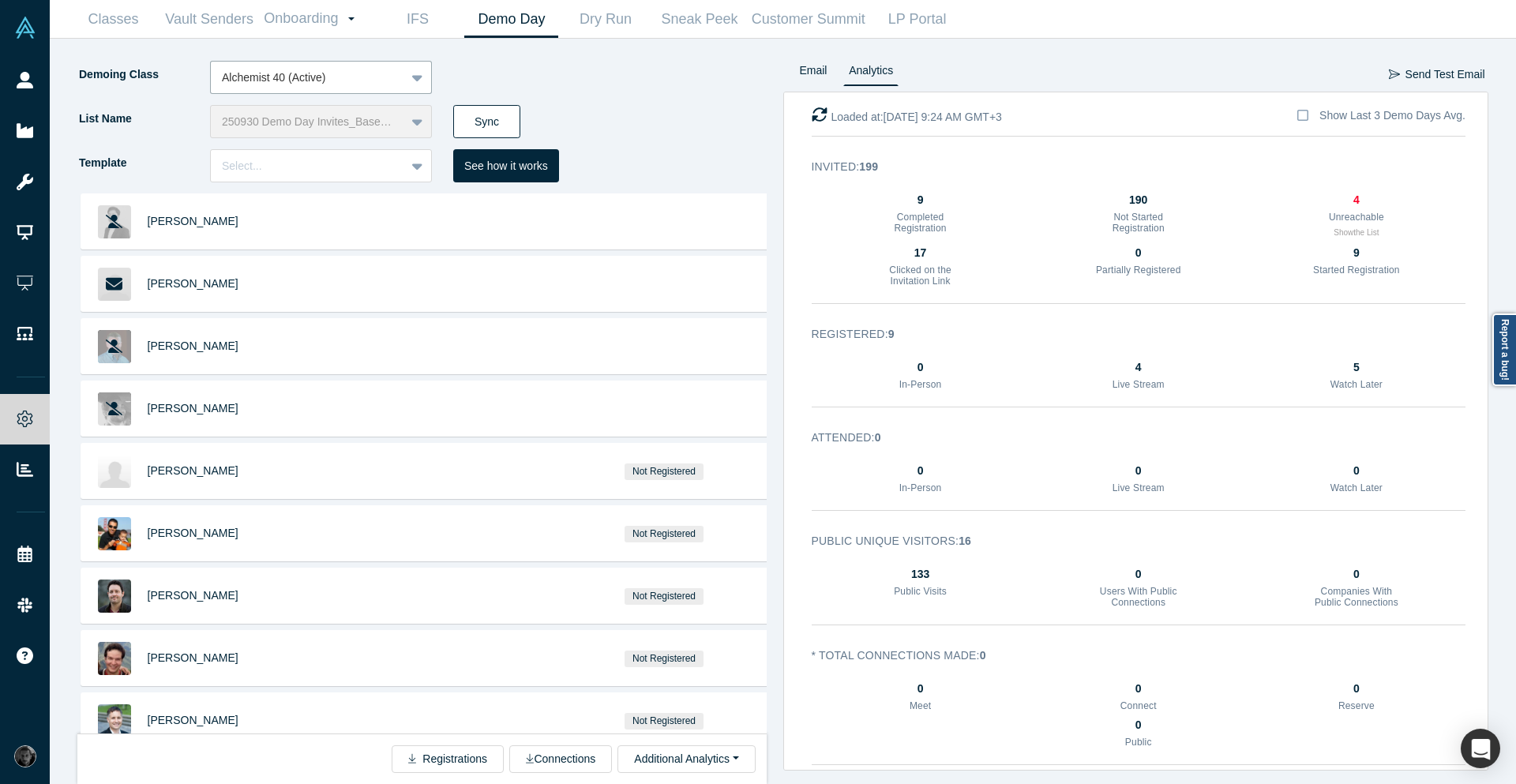
click at [494, 133] on button "Sync" at bounding box center [486, 121] width 67 height 33
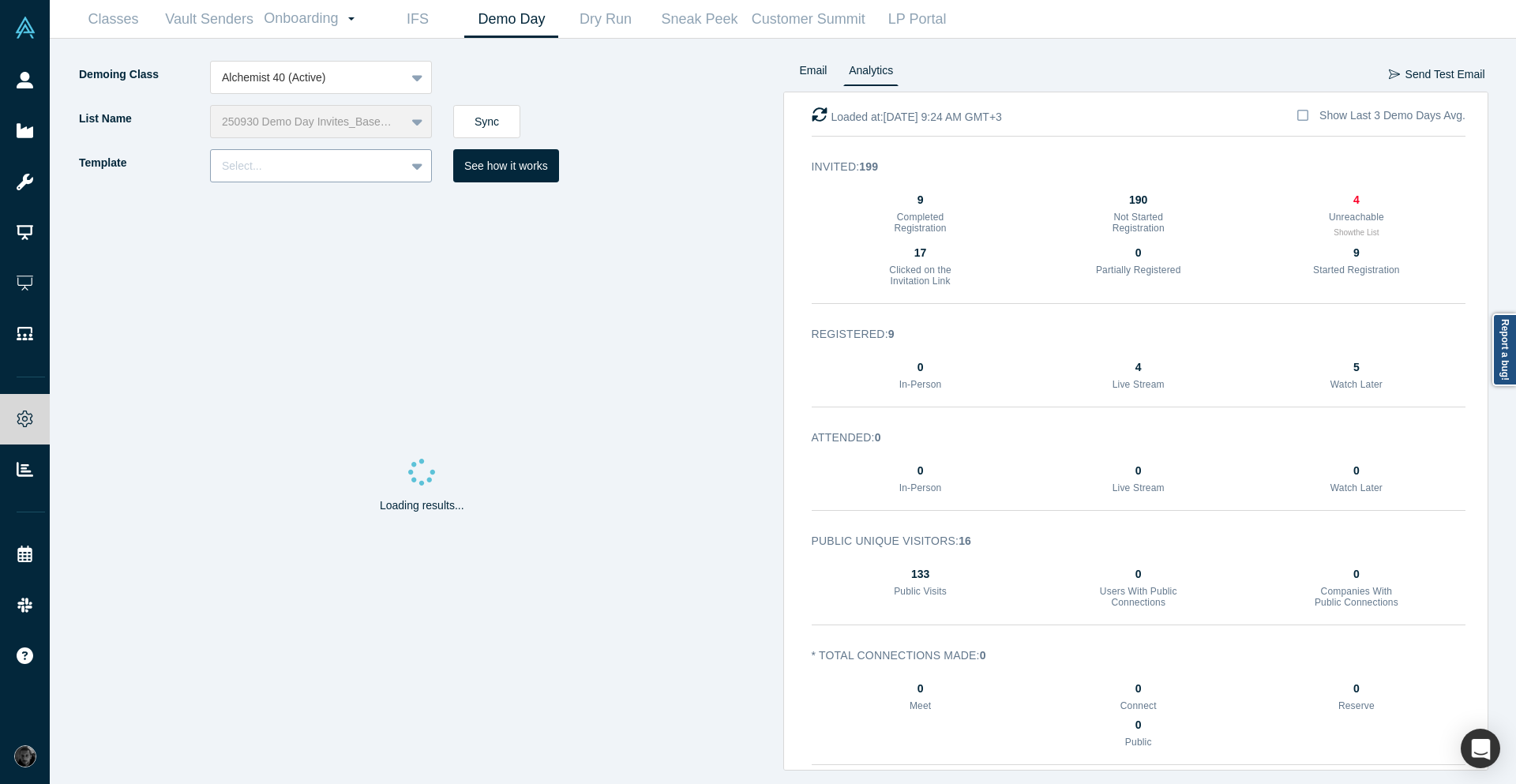
click at [383, 169] on div at bounding box center [308, 166] width 172 height 20
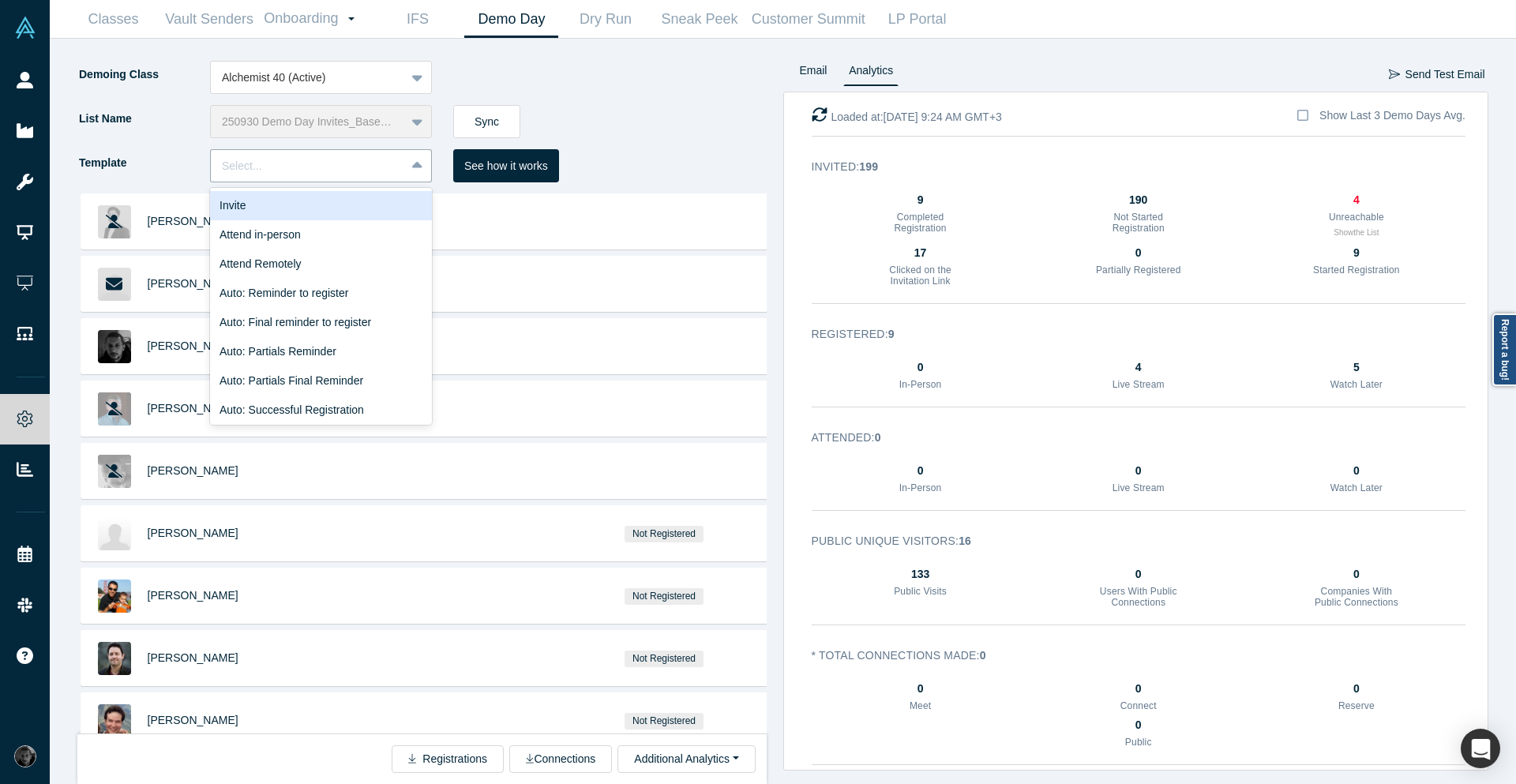
click at [367, 205] on div "Invite" at bounding box center [321, 205] width 222 height 29
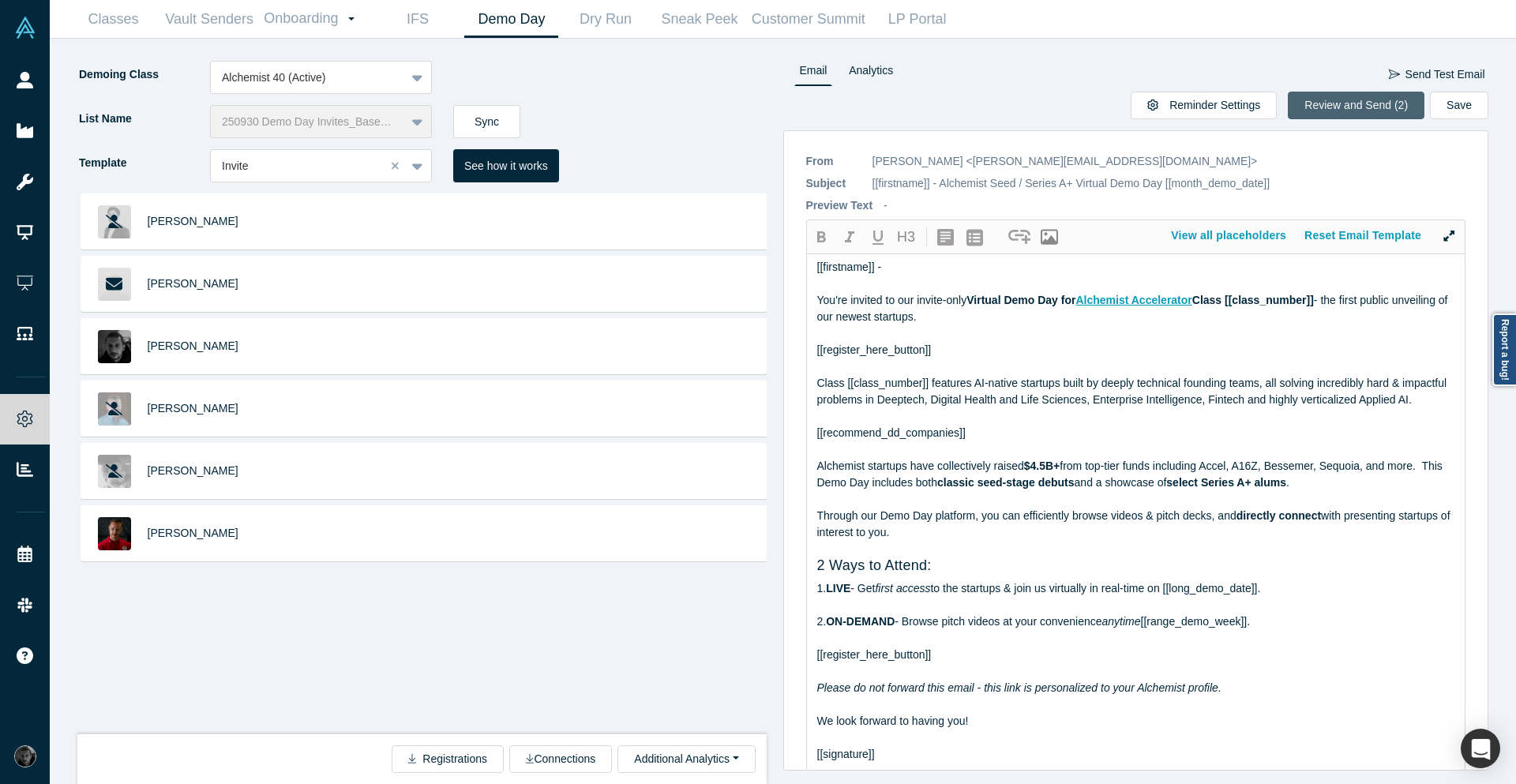
click at [1335, 102] on button "Review and Send (2)" at bounding box center [1356, 105] width 137 height 27
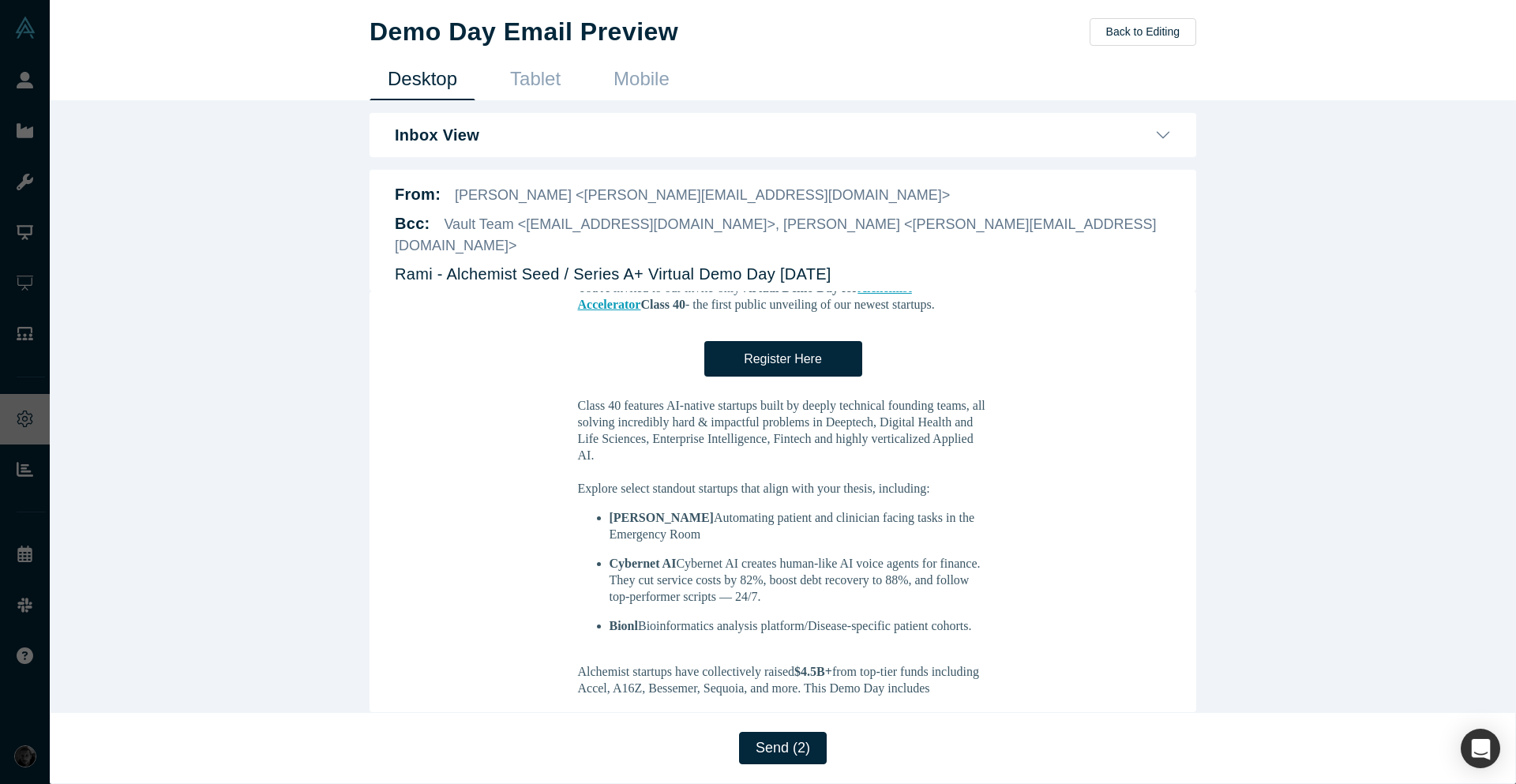
scroll to position [284, 0]
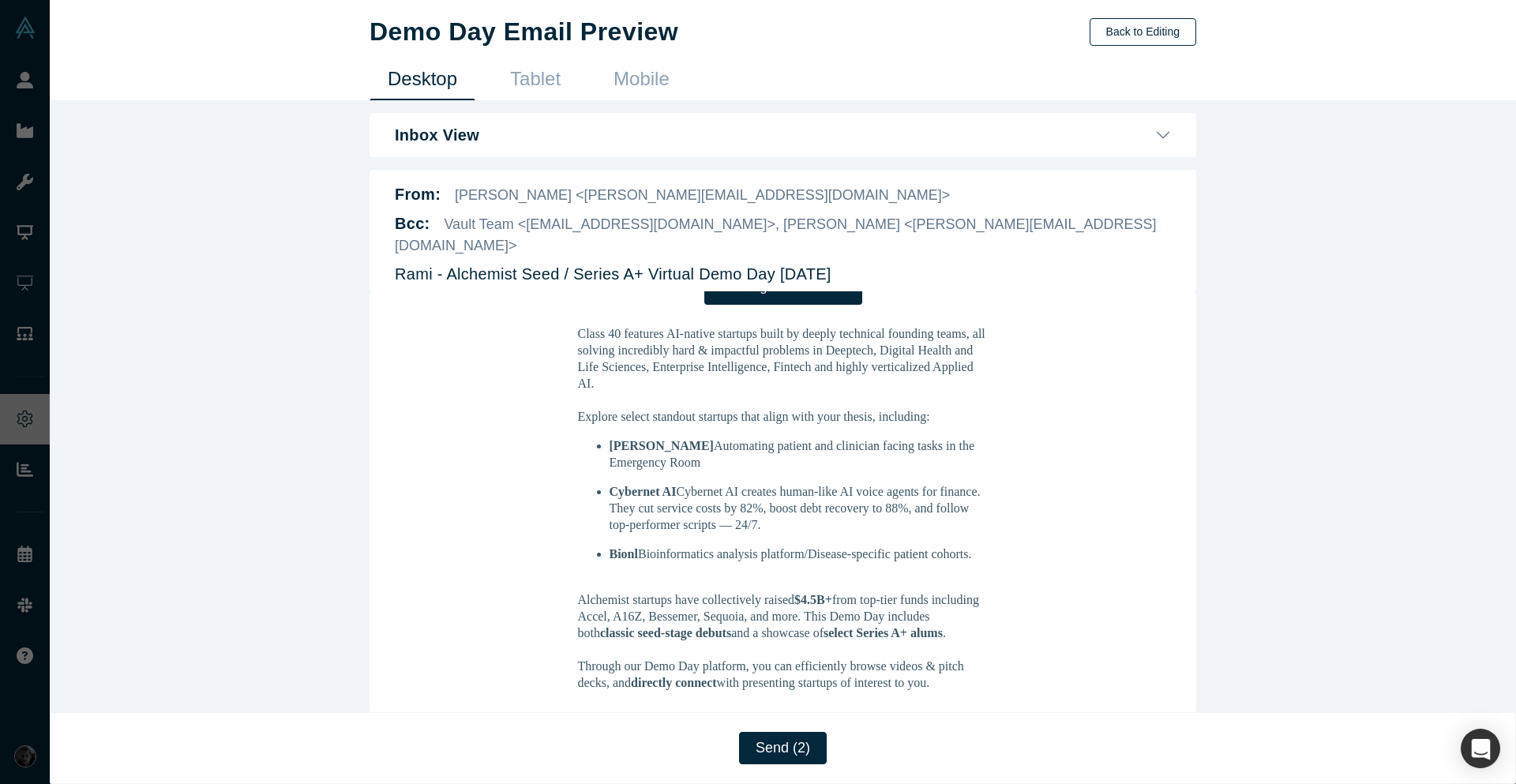
click at [1184, 23] on button "Back to Editing" at bounding box center [1143, 31] width 107 height 27
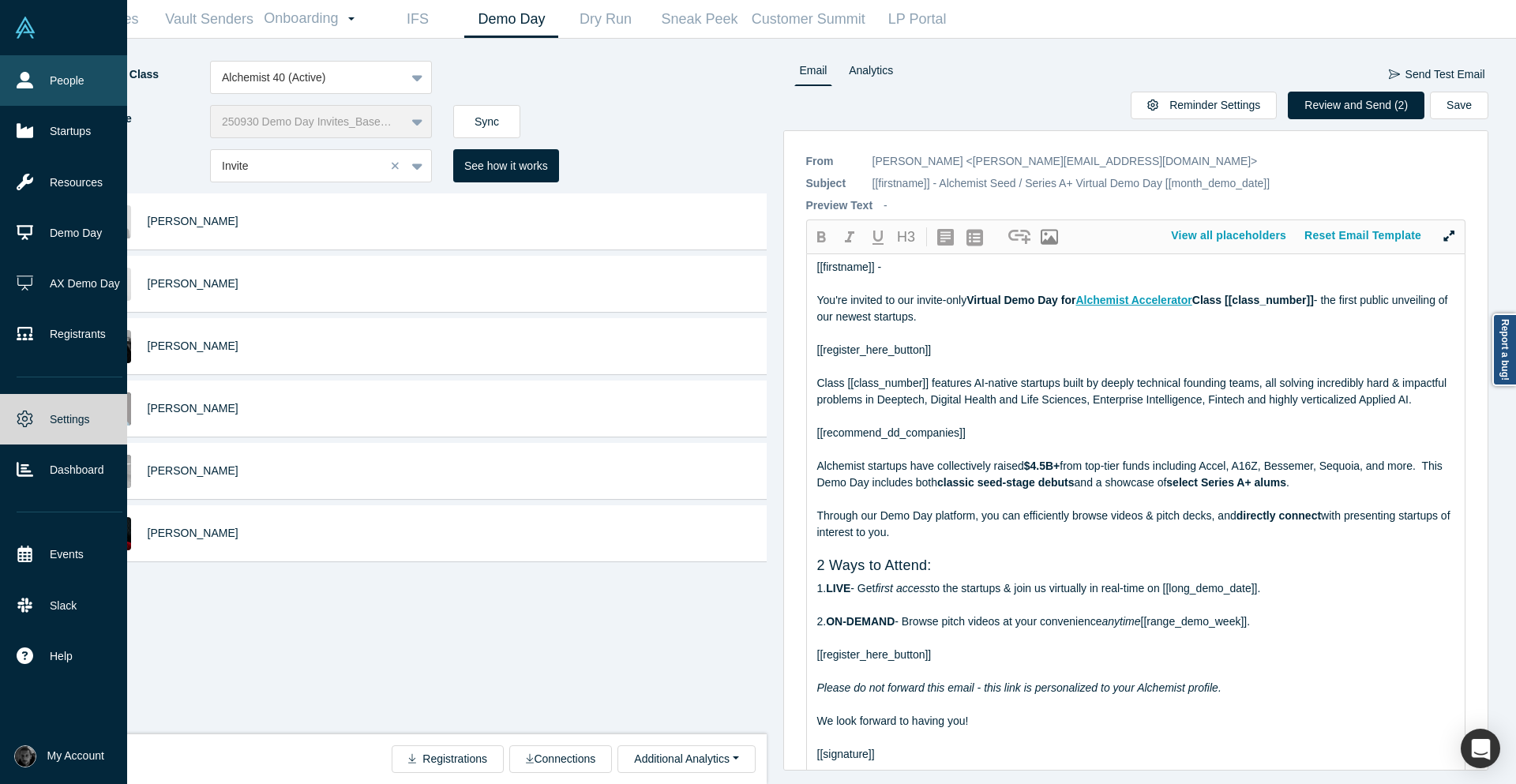
click at [34, 82] on link "People" at bounding box center [69, 81] width 139 height 51
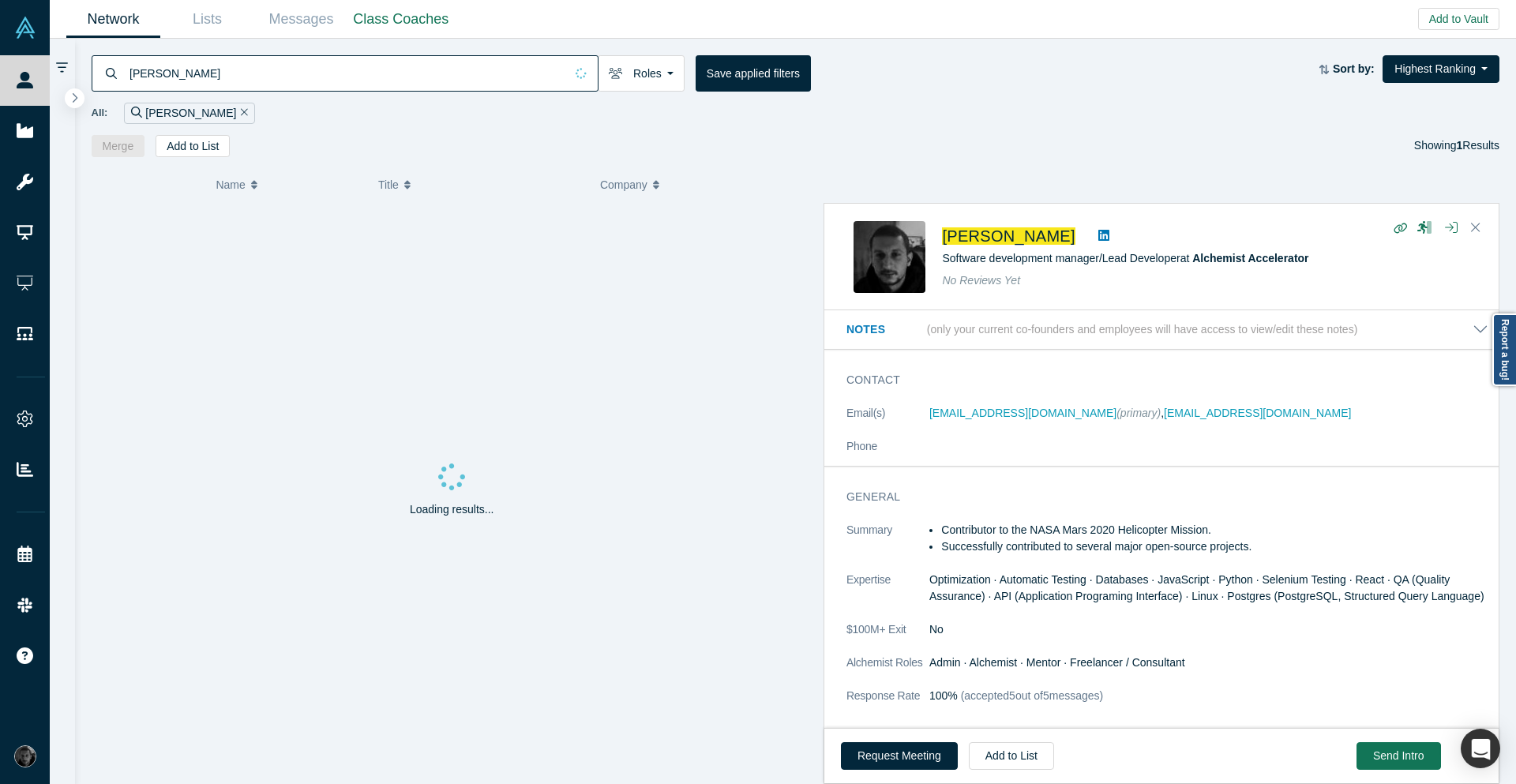
click at [204, 75] on input "[PERSON_NAME]" at bounding box center [346, 73] width 437 height 37
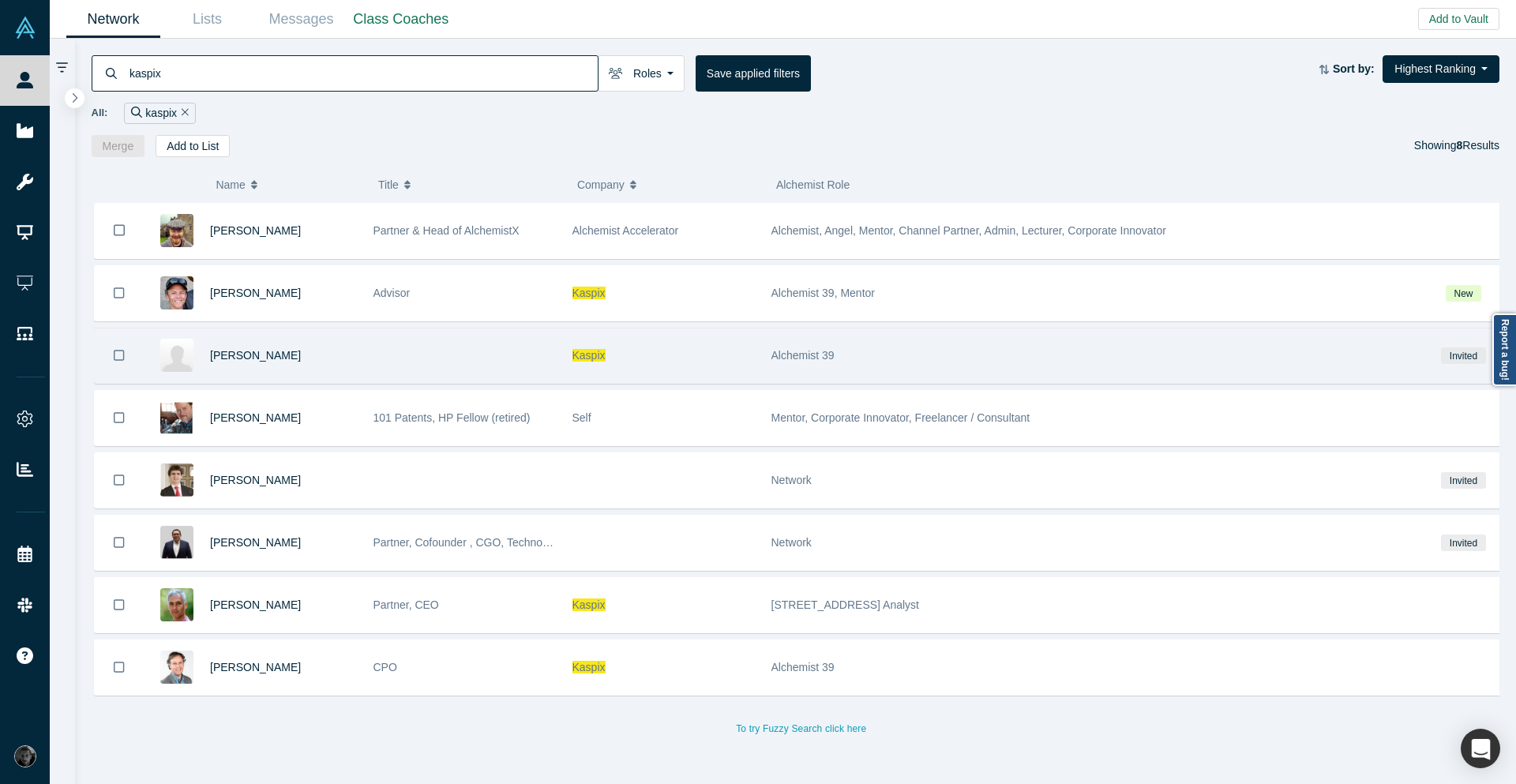
type input "kaspix"
click at [400, 341] on div at bounding box center [464, 356] width 199 height 55
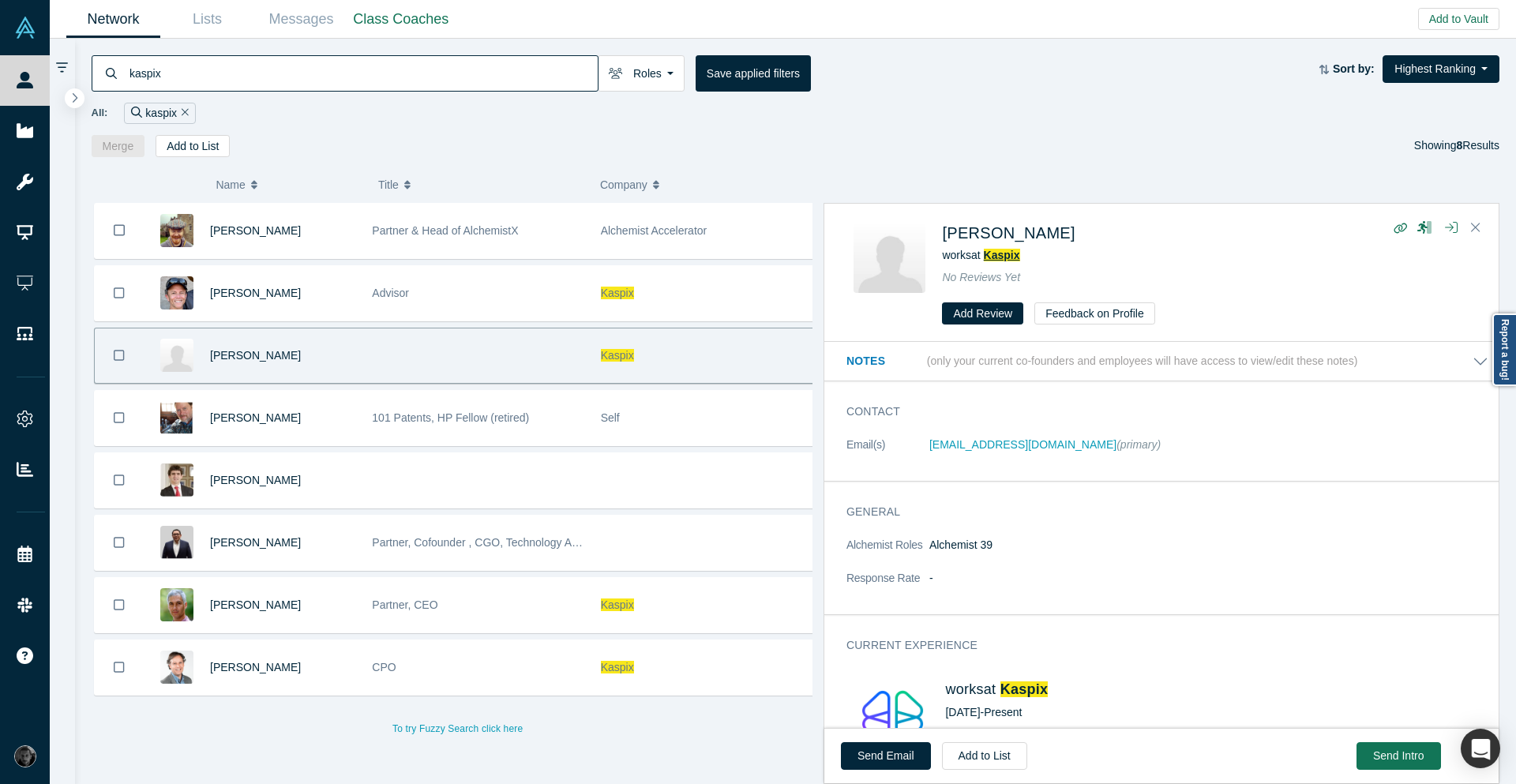
click at [1018, 255] on span "Kaspix" at bounding box center [1002, 255] width 36 height 12
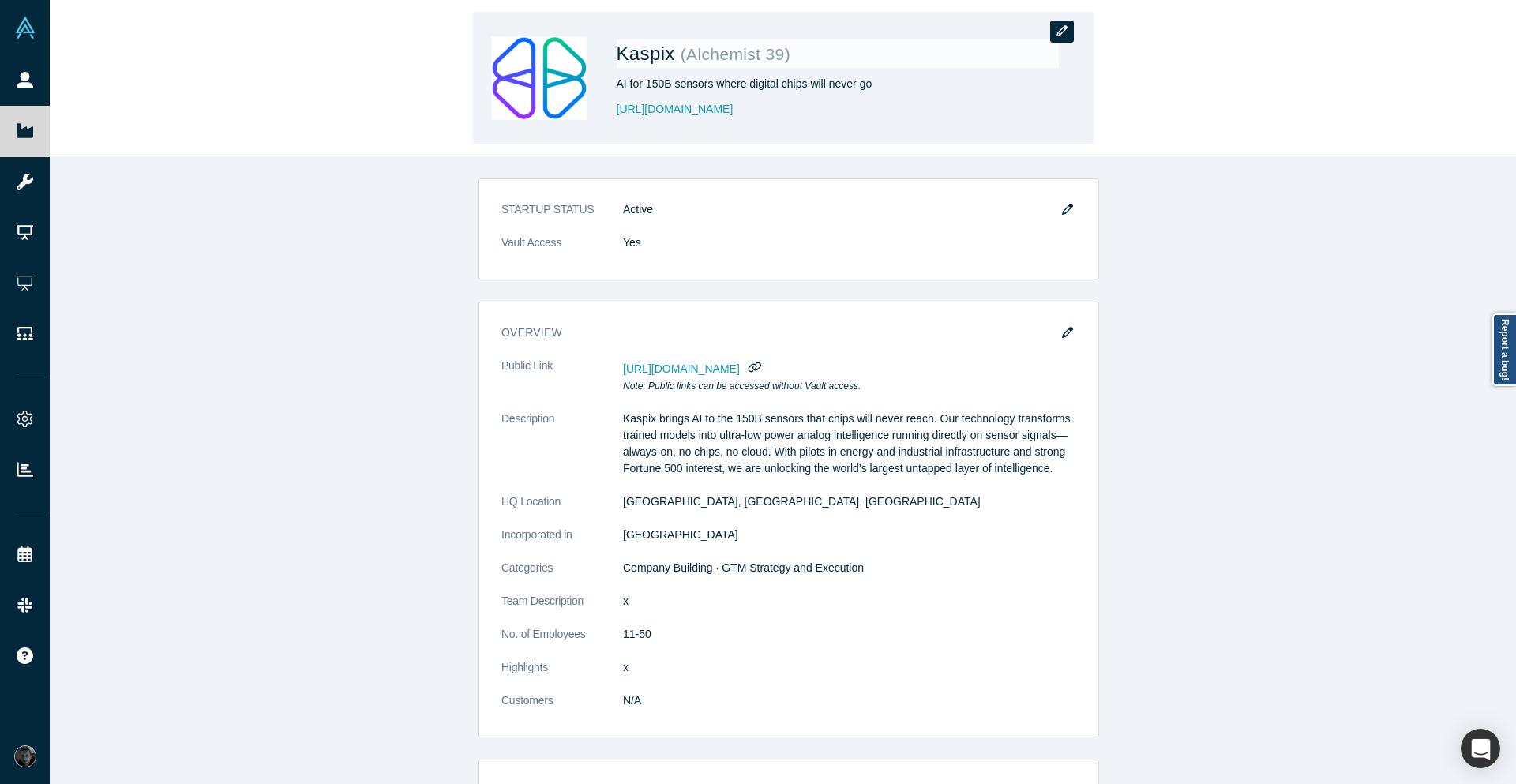
click at [1057, 40] on button "button" at bounding box center [1062, 31] width 24 height 22
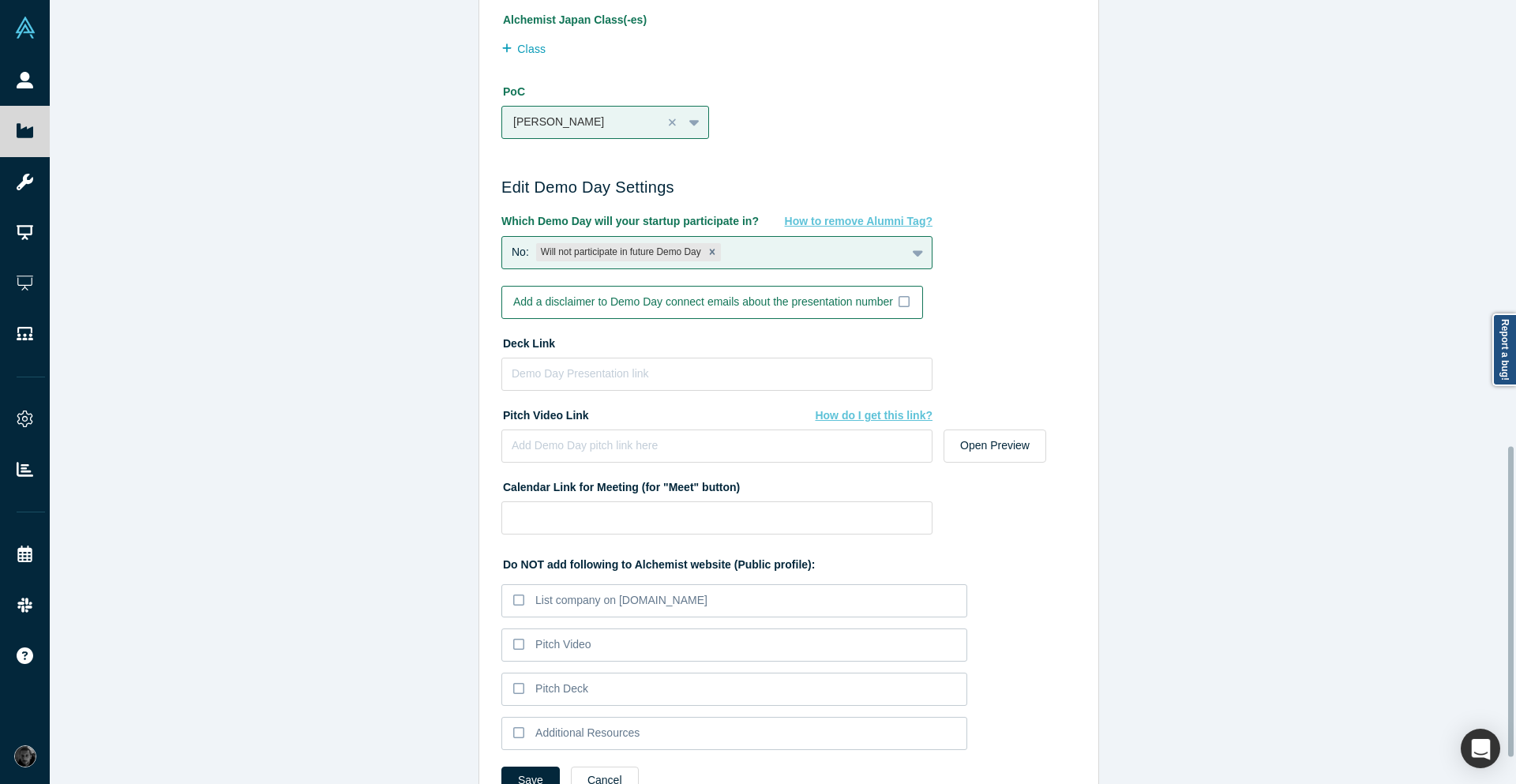
scroll to position [1137, 0]
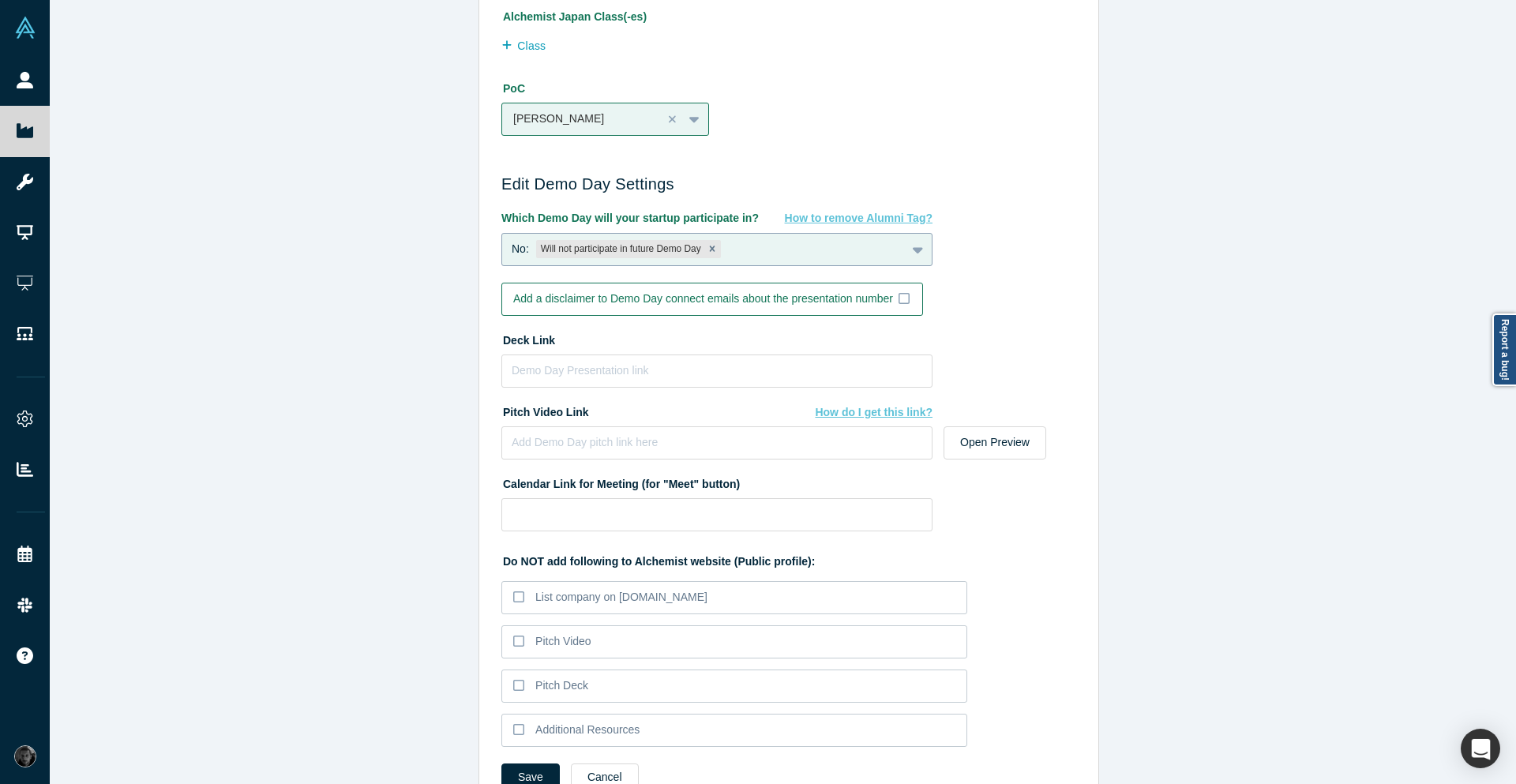
click at [792, 255] on div "No: Will not participate in future Demo Day" at bounding box center [704, 249] width 404 height 25
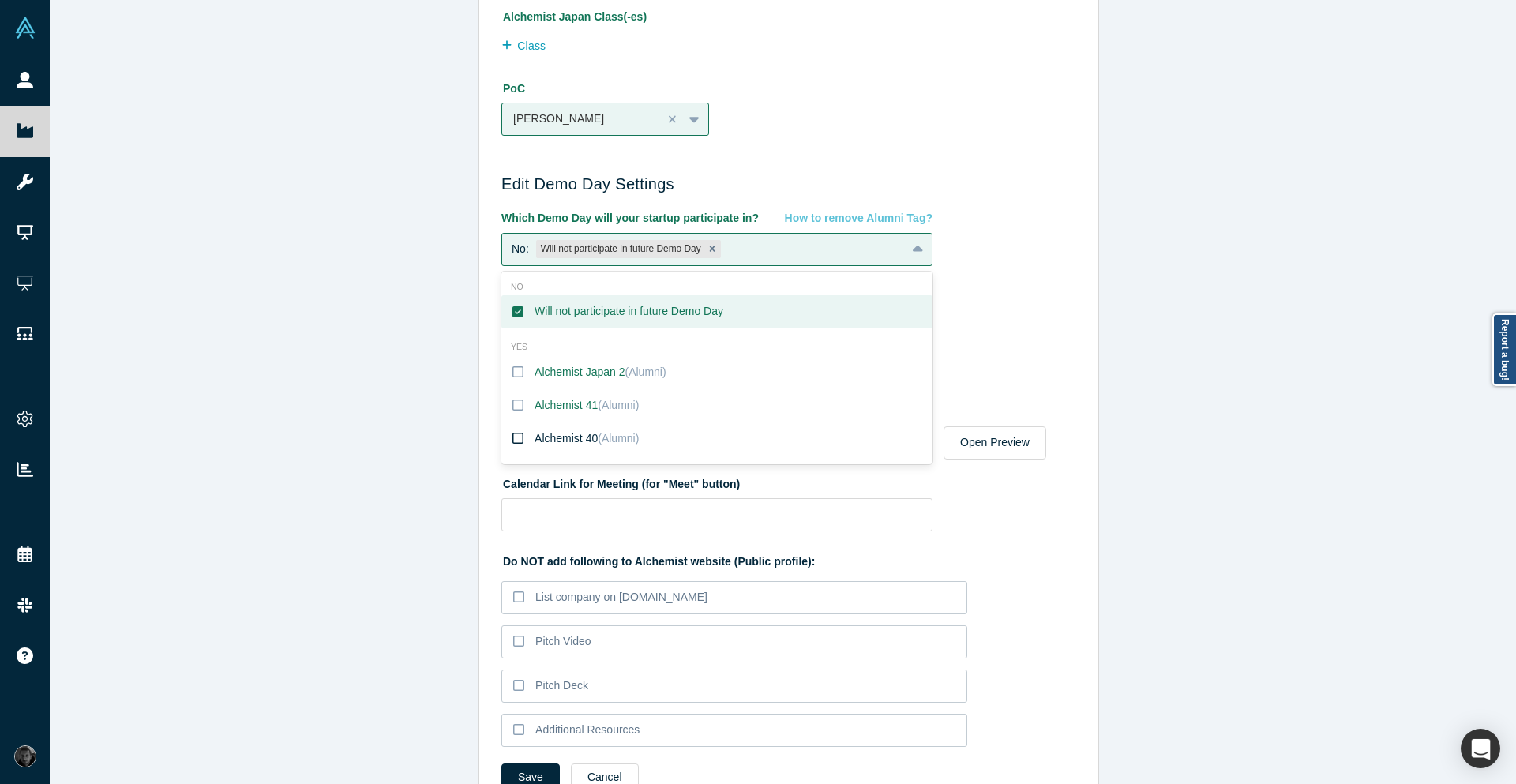
click at [651, 439] on label "Alchemist 40 (Alumni)" at bounding box center [716, 438] width 431 height 33
click at [0, 0] on input "Alchemist 40 (Alumni)" at bounding box center [0, 0] width 0 height 0
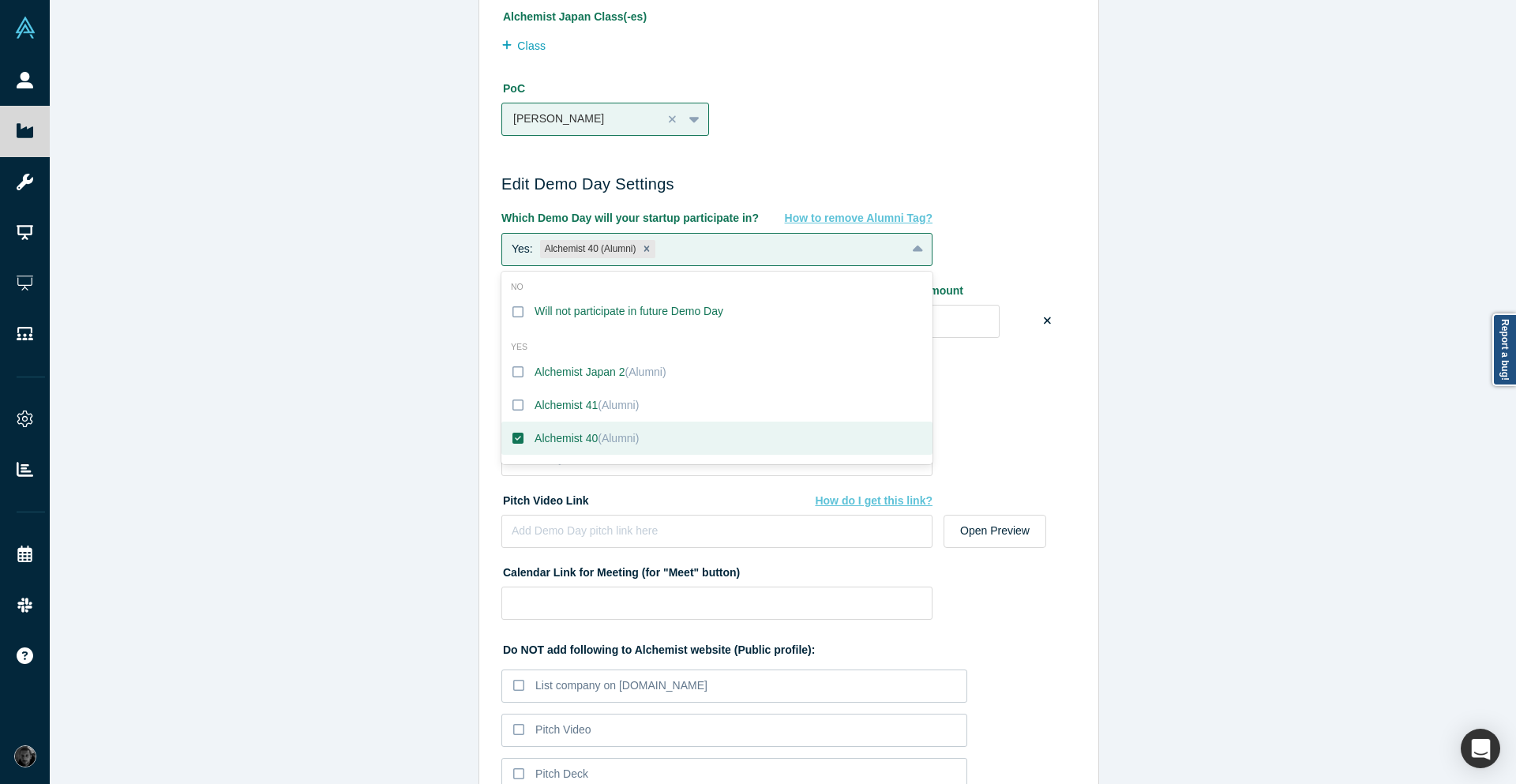
click at [1136, 186] on div "Edit Company Profile * Name Kaspix Name cannot contain emoticons Your current p…" at bounding box center [789, 397] width 1478 height 795
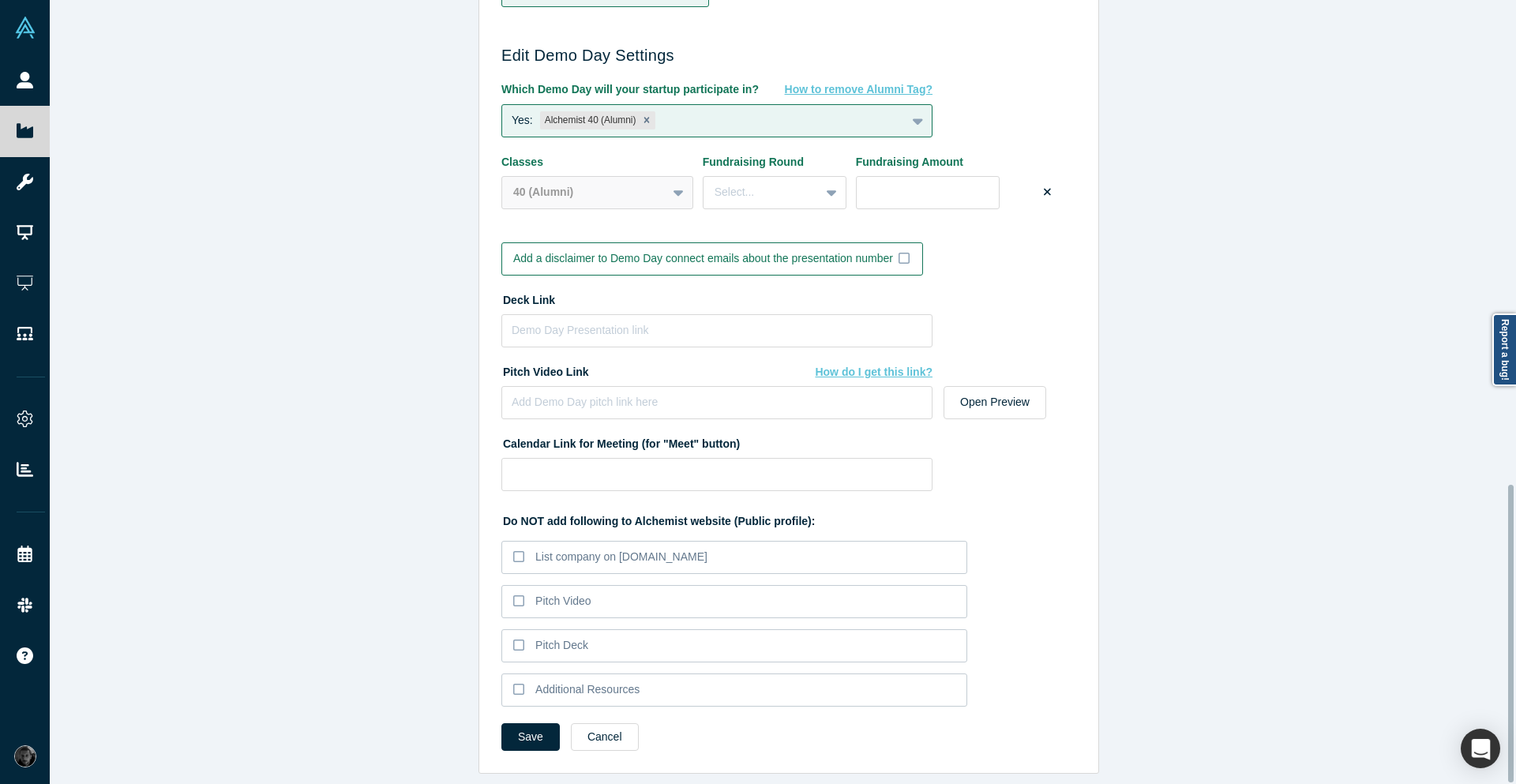
scroll to position [1277, 0]
click at [525, 723] on button "Save" at bounding box center [531, 736] width 59 height 27
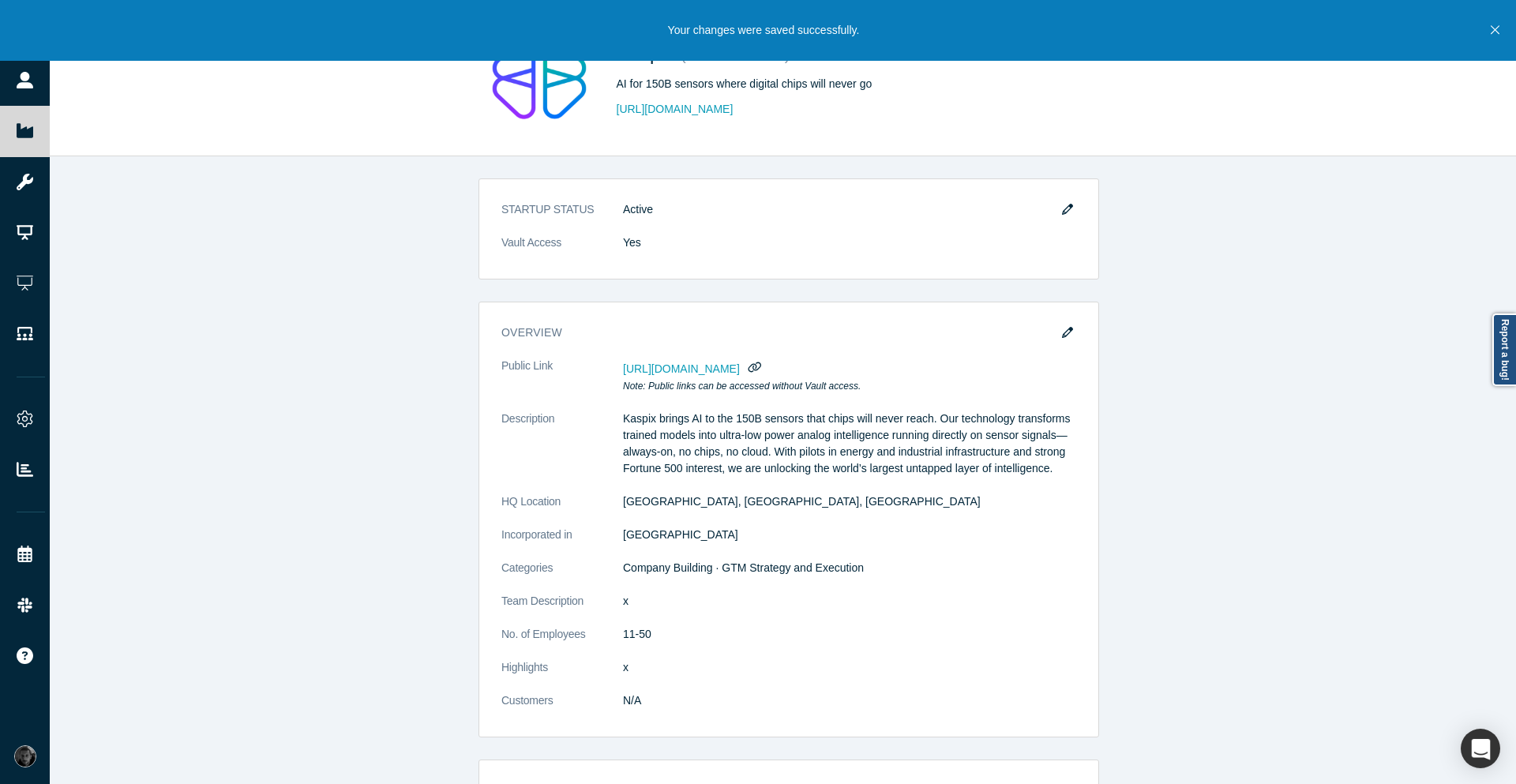
click at [1511, 31] on div "Your changes were saved successfully." at bounding box center [758, 30] width 1516 height 60
click at [1488, 31] on button "Close" at bounding box center [1495, 30] width 20 height 60
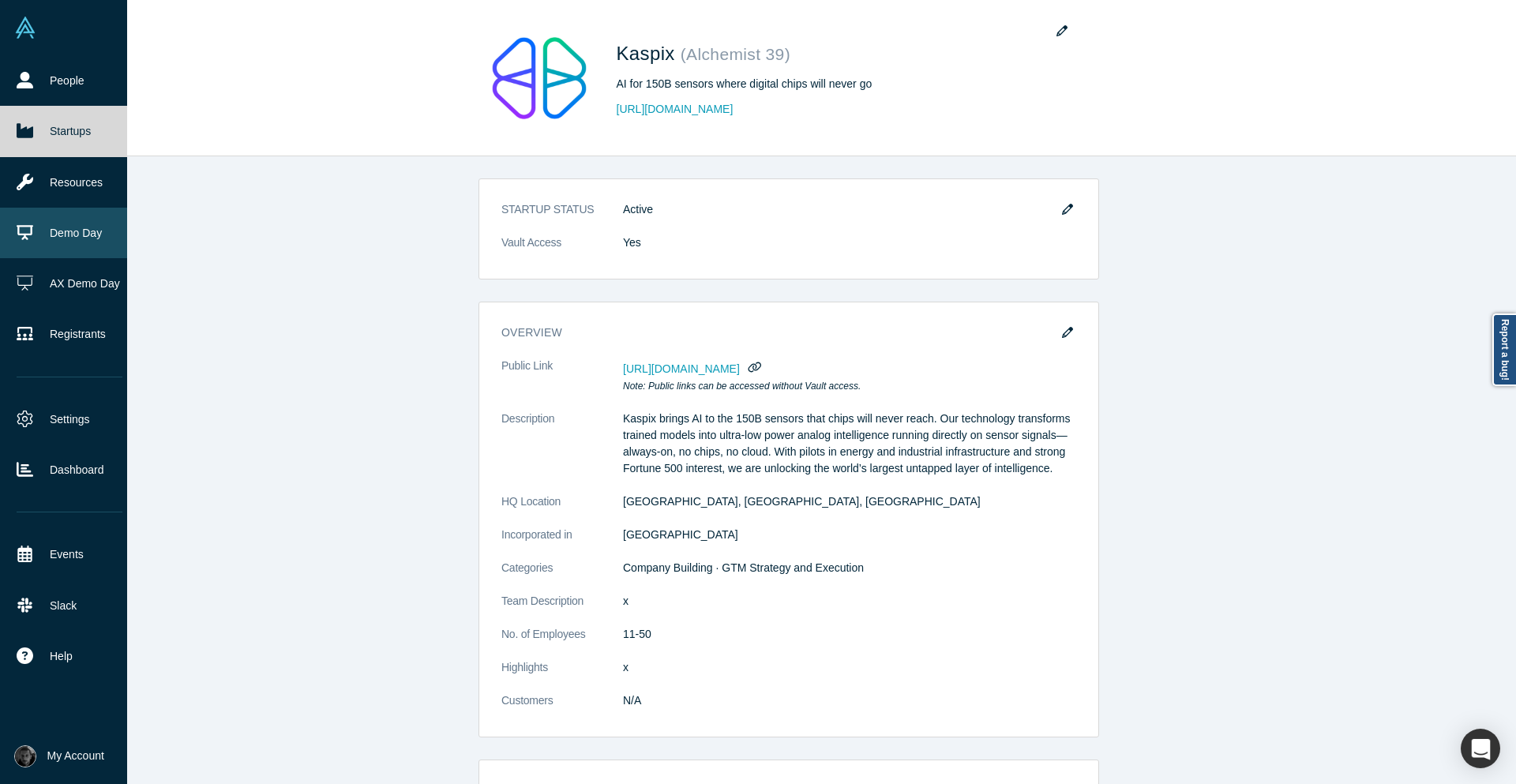
click at [80, 249] on link "Demo Day" at bounding box center [69, 233] width 139 height 51
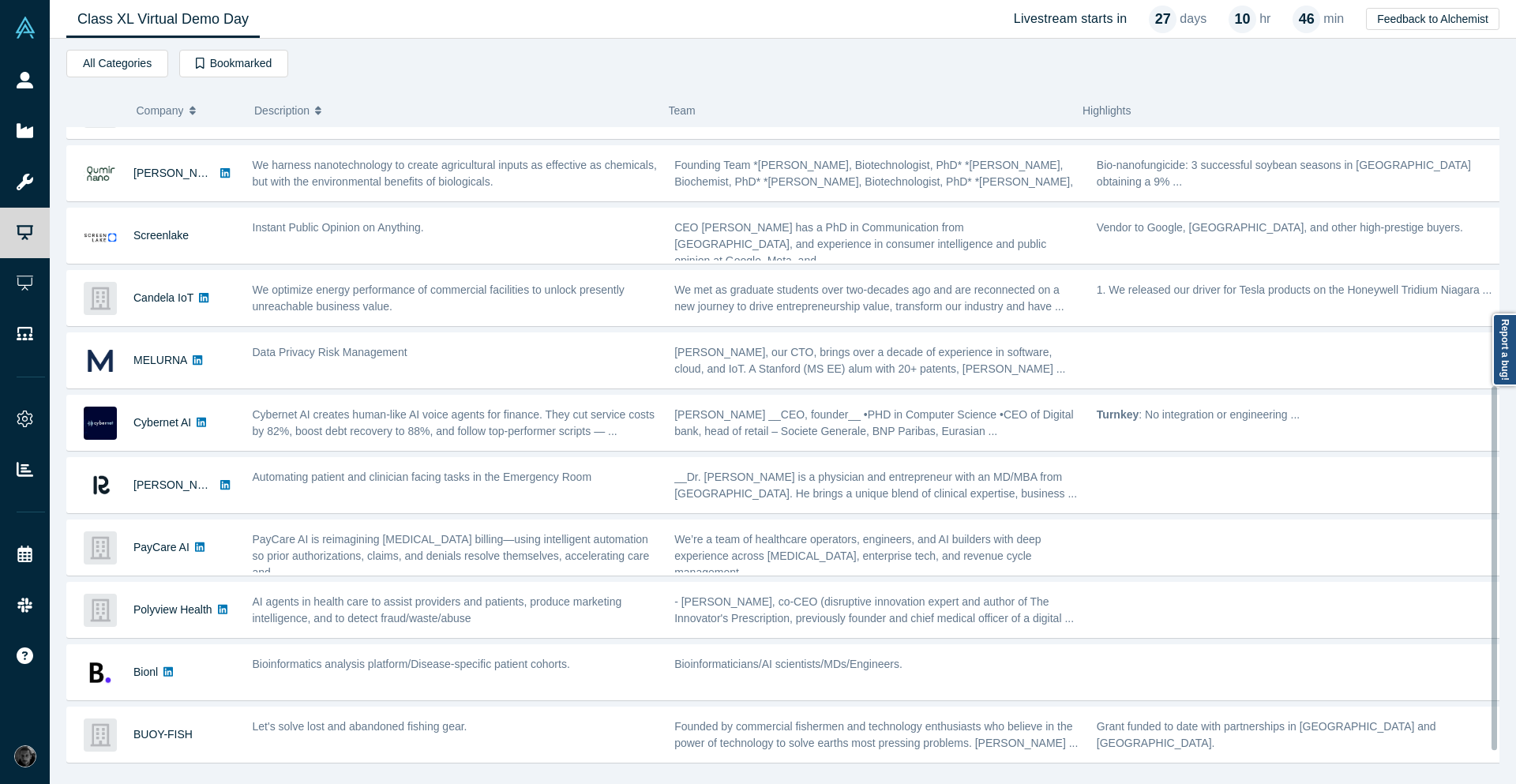
scroll to position [482, 0]
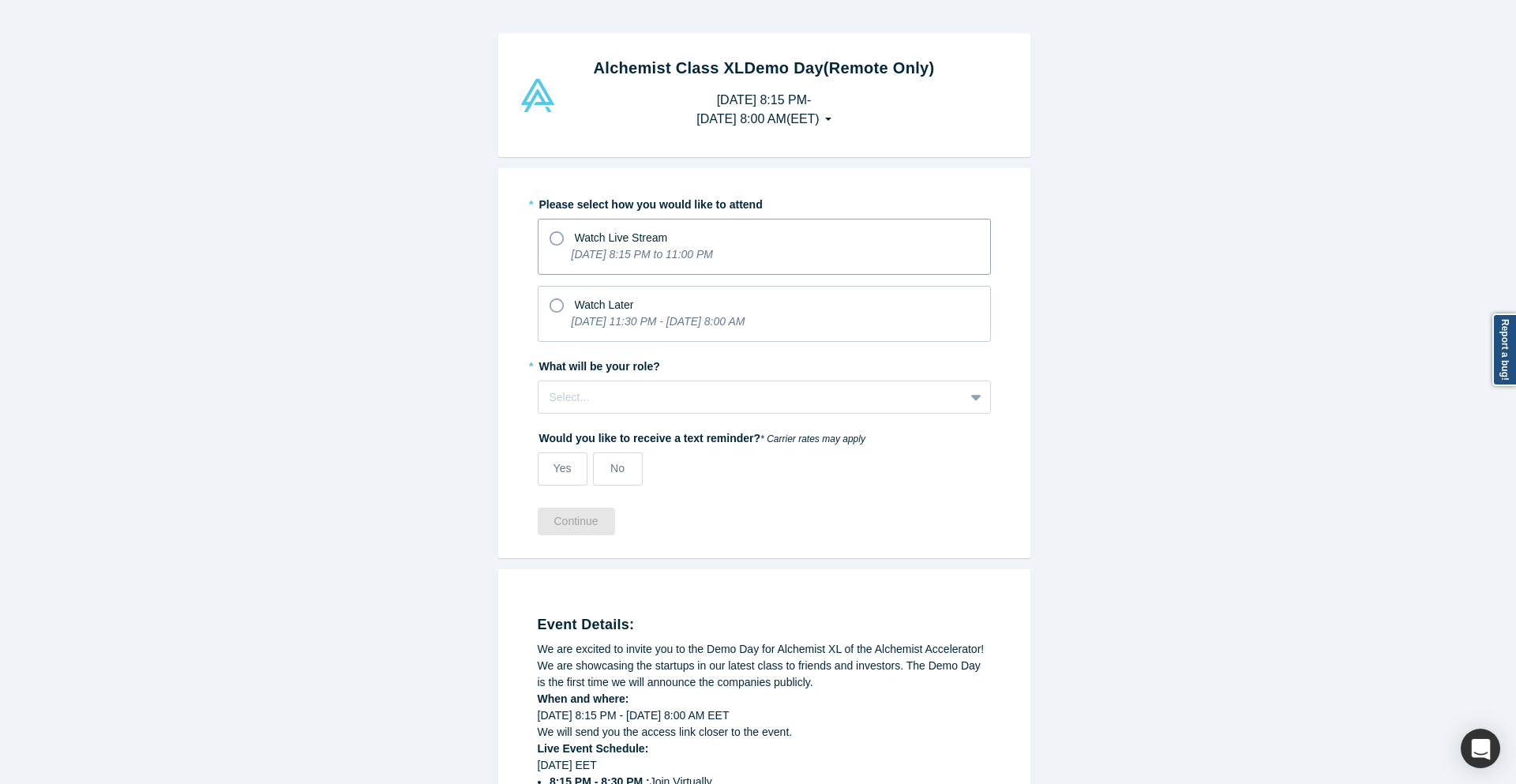
click at [613, 235] on span "Watch Live Stream" at bounding box center [621, 237] width 93 height 12
click at [0, 0] on input "Watch Live Stream Tuesday, September 30, 2025 8:15 PM to 11:00 PM" at bounding box center [0, 0] width 0 height 0
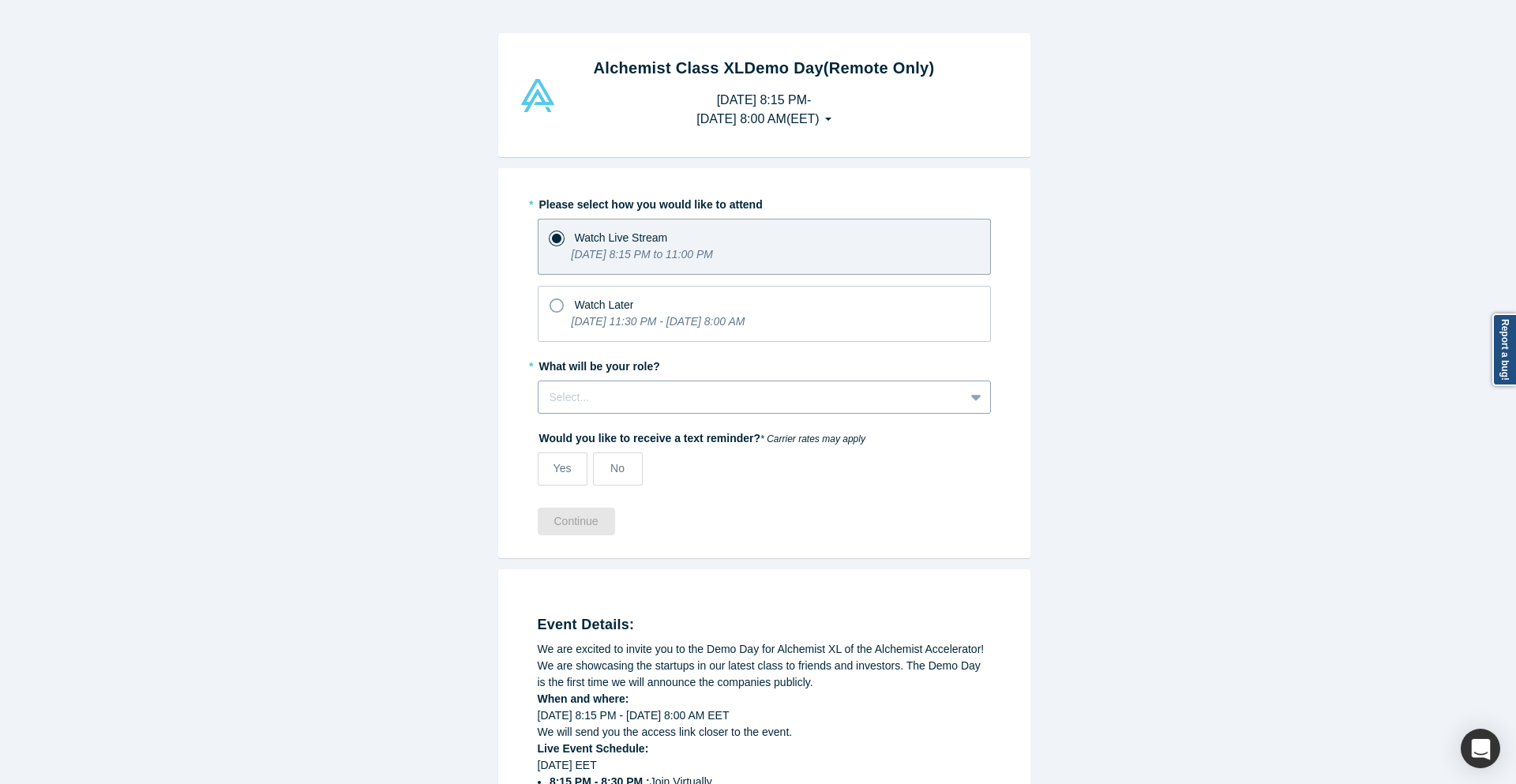
click at [717, 399] on div at bounding box center [751, 397] width 404 height 20
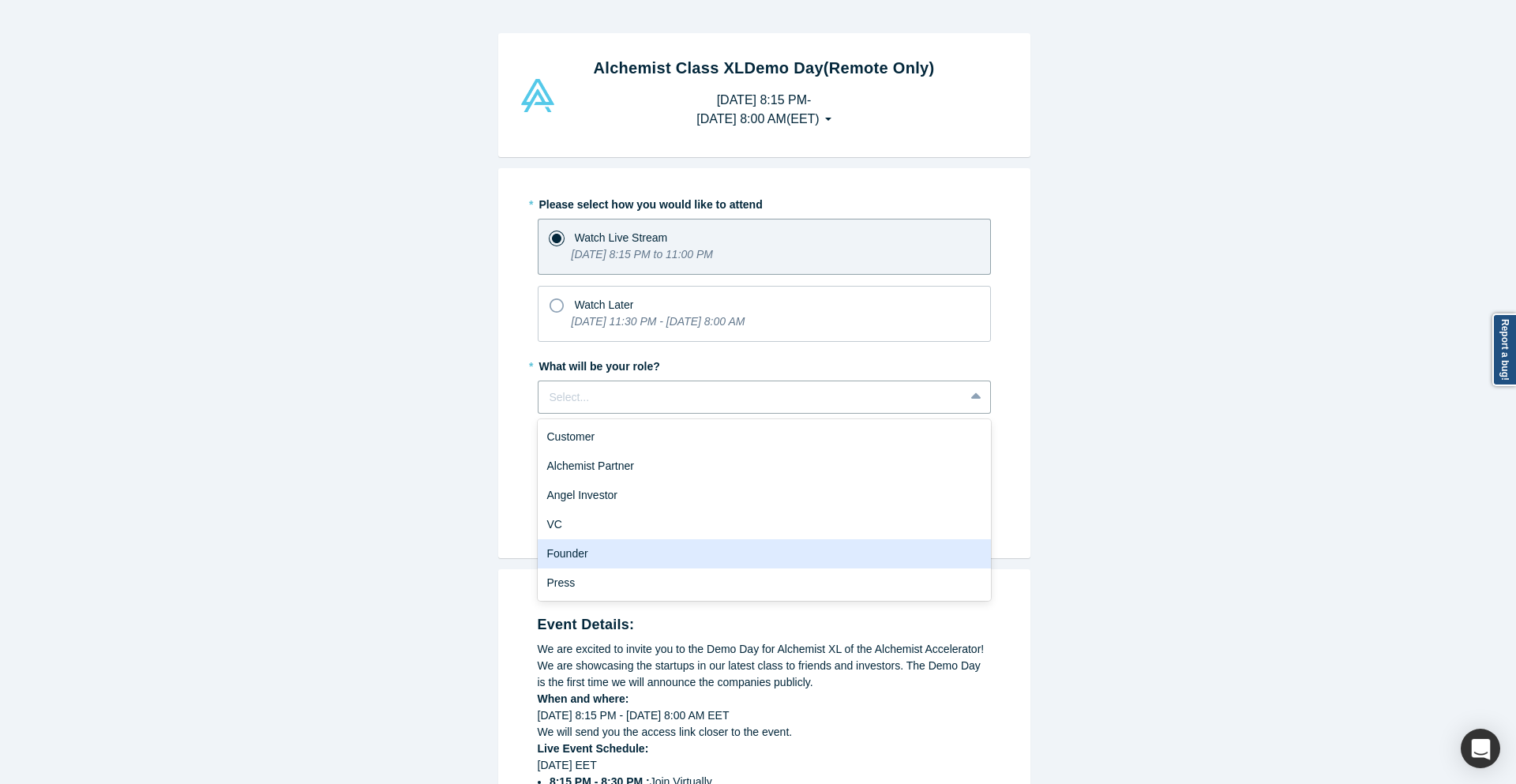
click at [687, 563] on div "Founder" at bounding box center [765, 553] width 453 height 29
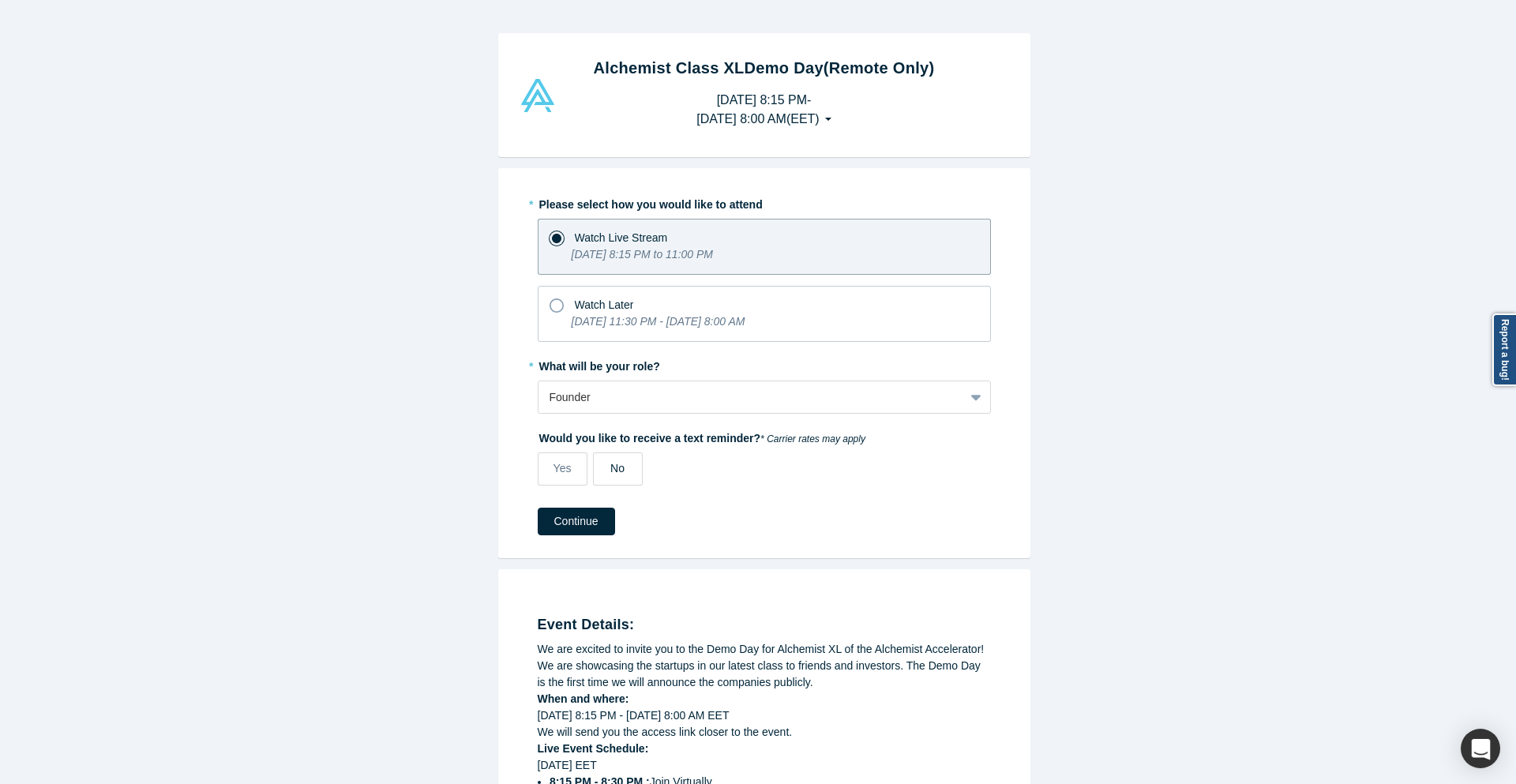
click at [628, 468] on label "No" at bounding box center [617, 468] width 50 height 33
click at [0, 0] on input "No" at bounding box center [0, 0] width 0 height 0
click at [554, 464] on span "Yes" at bounding box center [563, 467] width 18 height 12
click at [0, 0] on input "Yes" at bounding box center [0, 0] width 0 height 0
select select "US"
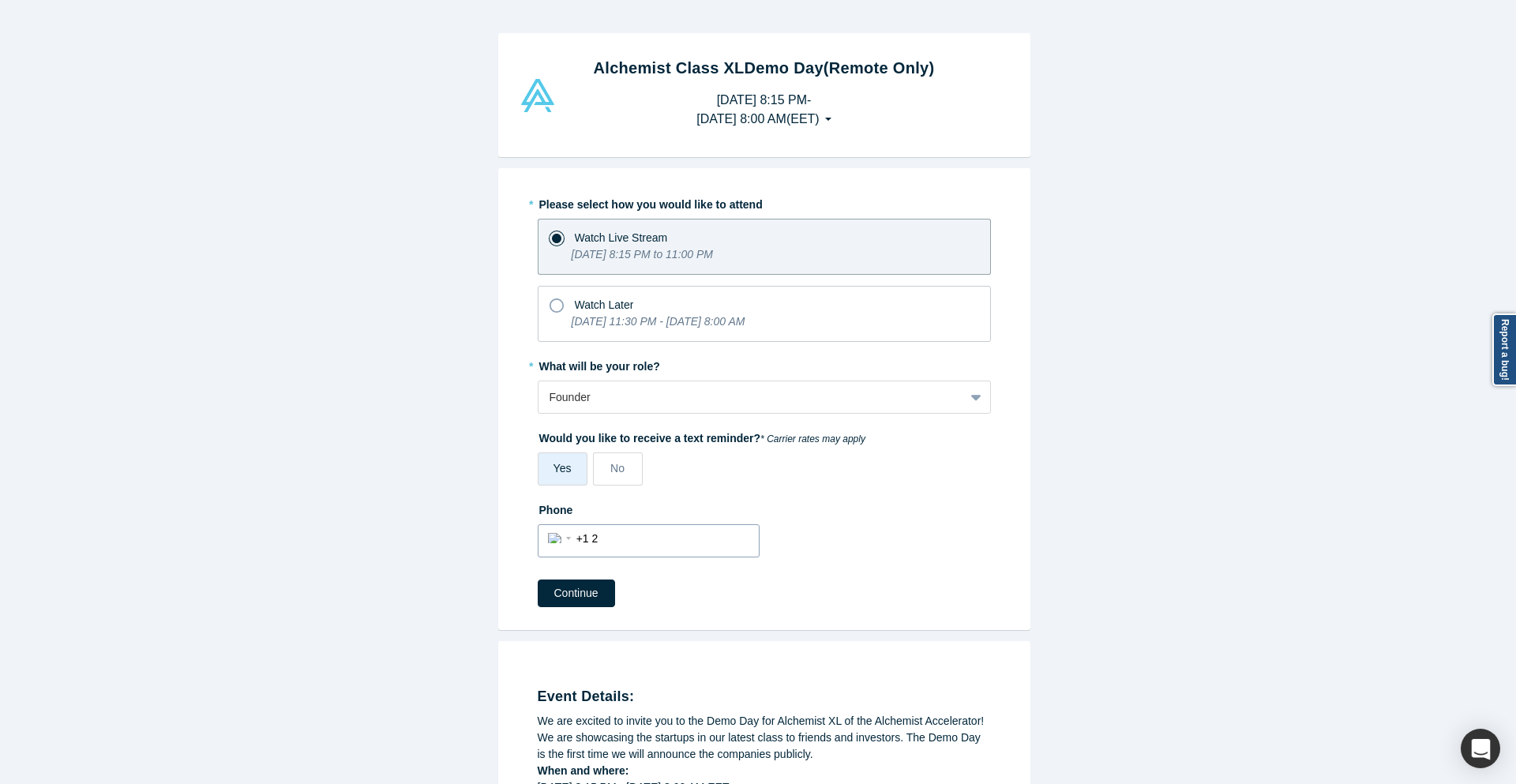
click at [598, 535] on input "+1 2" at bounding box center [663, 539] width 173 height 23
click at [548, 540] on div "International Afghanistan Åland Islands Albania Algeria American Samoa Andorra …" at bounding box center [563, 537] width 28 height 23
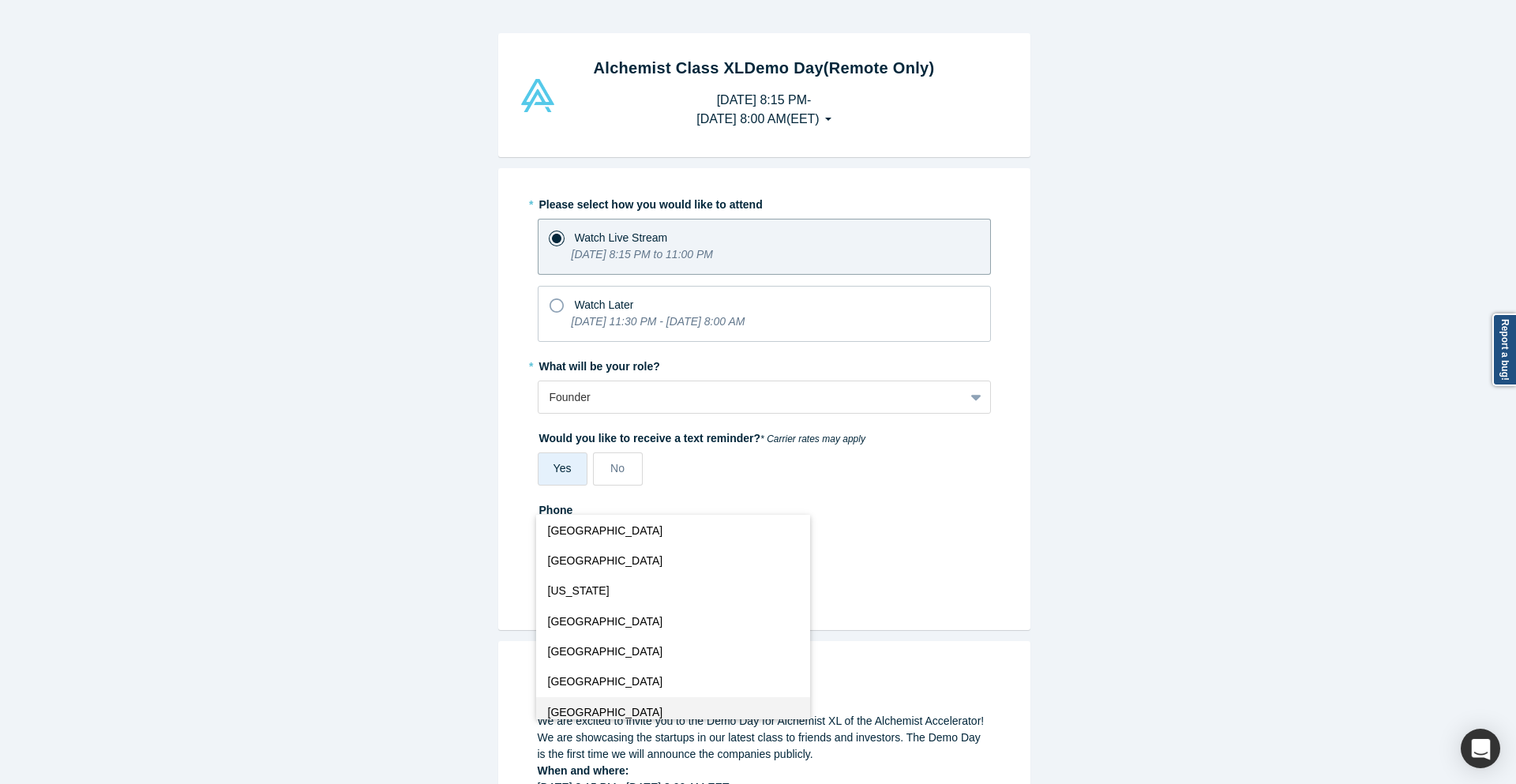
scroll to position [2410, 0]
click at [611, 706] on button "Greece" at bounding box center [673, 704] width 274 height 30
select select "GR"
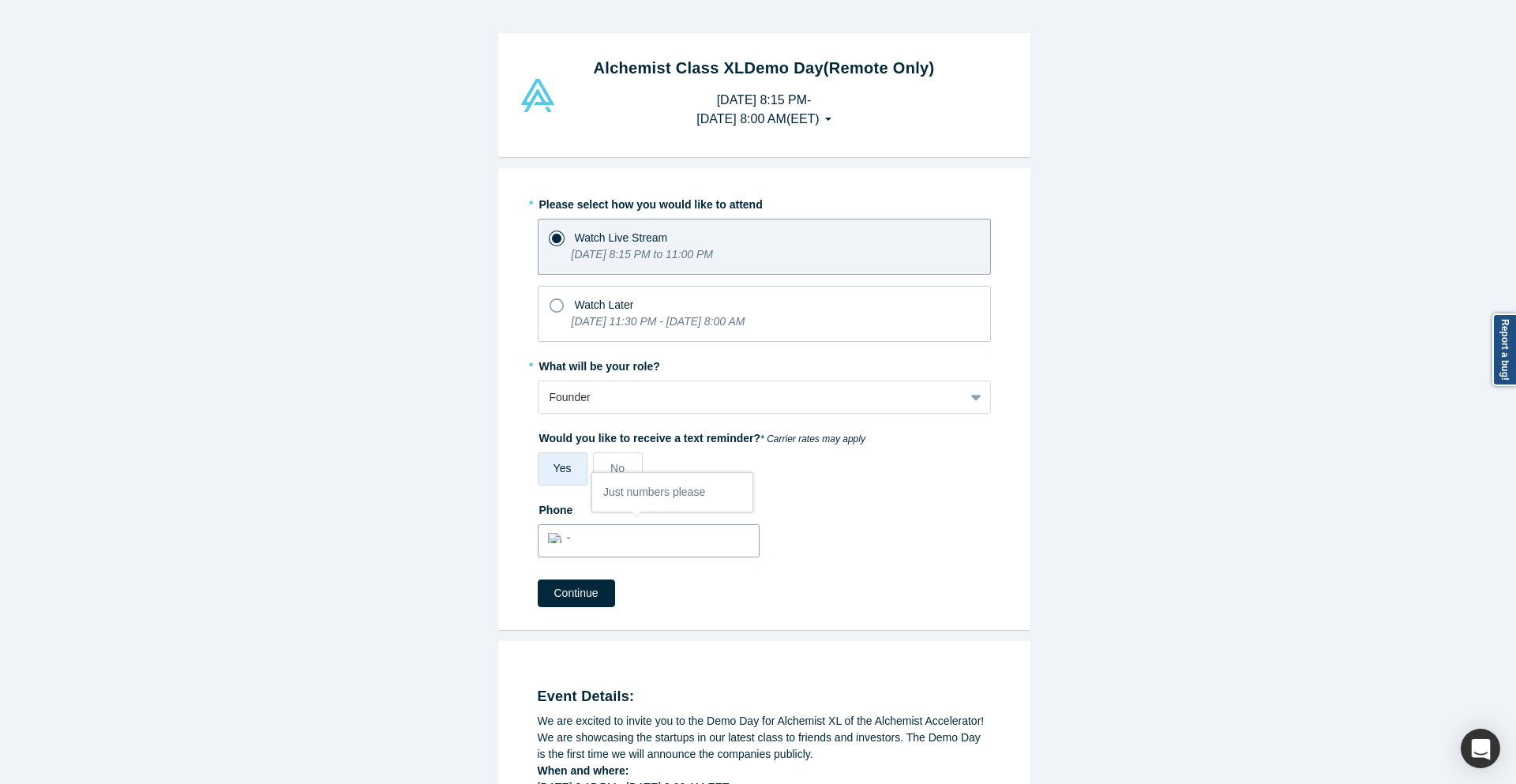
click at [621, 548] on input "tel" at bounding box center [663, 539] width 173 height 23
type input "+3"
select select "Country"
click at [548, 539] on div "International Afghanistan Åland Islands Albania Algeria American Samoa Andorra …" at bounding box center [564, 537] width 30 height 23
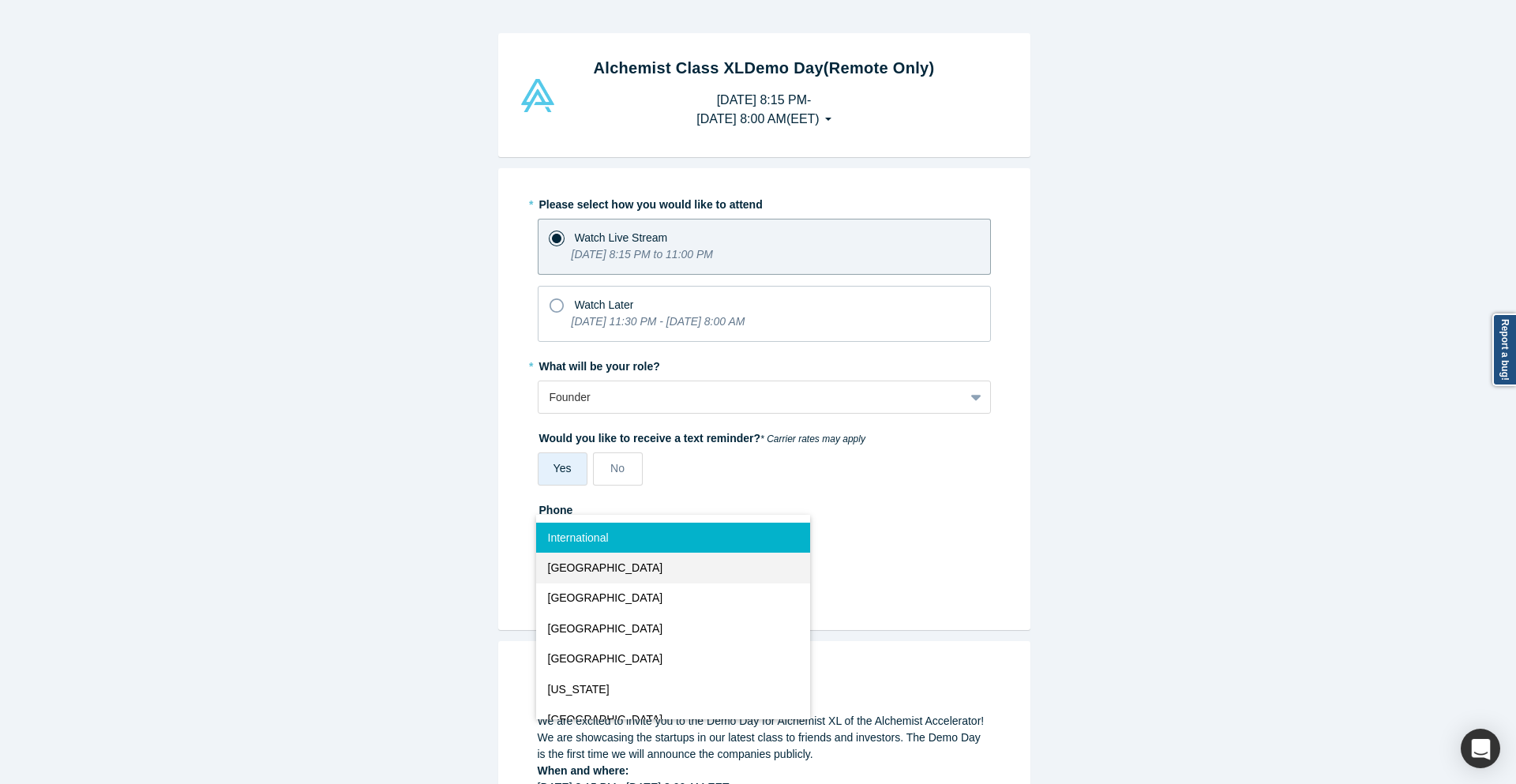
scroll to position [2497, 0]
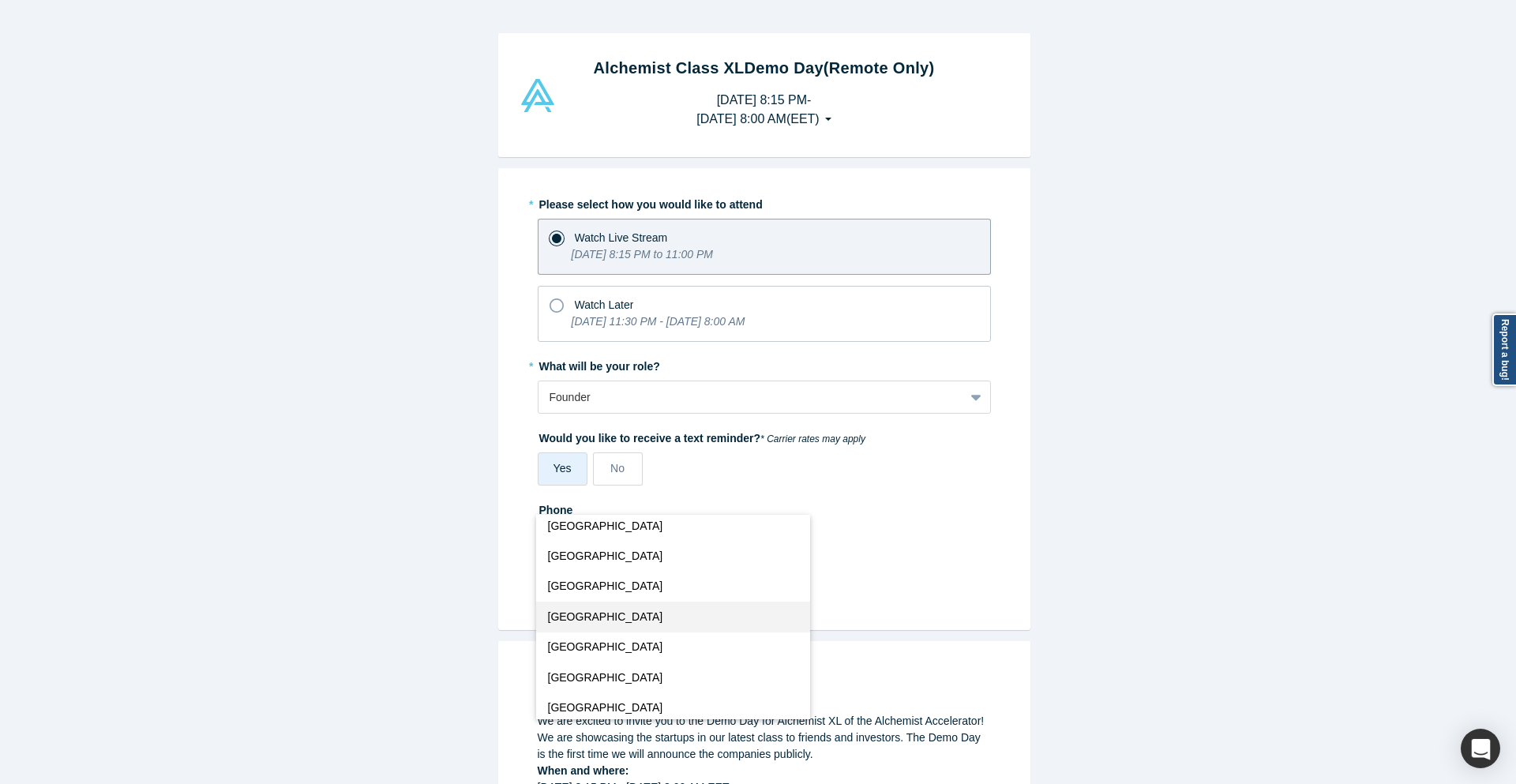
click at [597, 617] on button "Greece" at bounding box center [673, 617] width 274 height 30
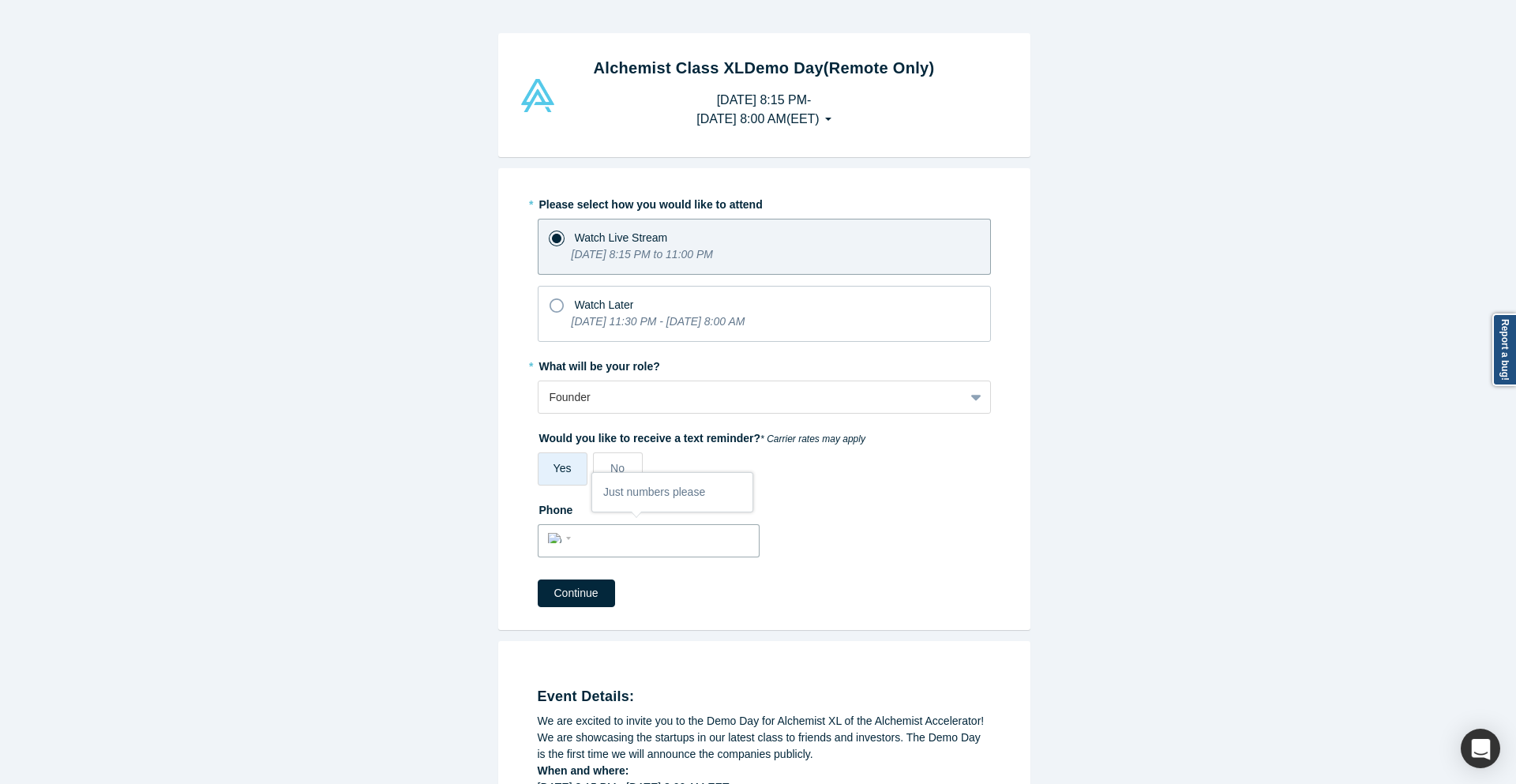
click at [564, 544] on div "International Afghanistan Åland Islands Albania Algeria American Samoa Andorra …" at bounding box center [563, 537] width 28 height 23
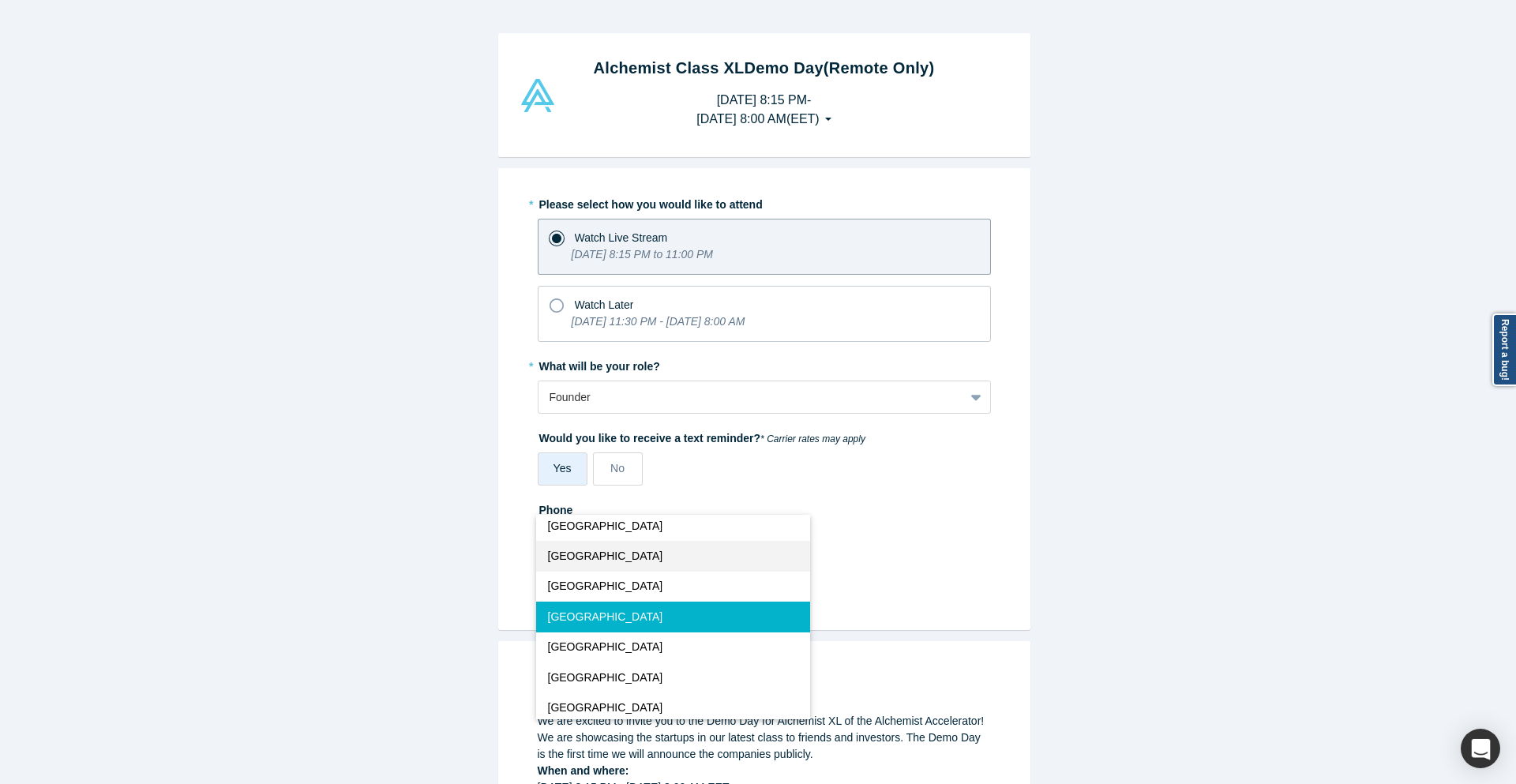
click at [568, 553] on span "Ghana" at bounding box center [606, 557] width 115 height 17
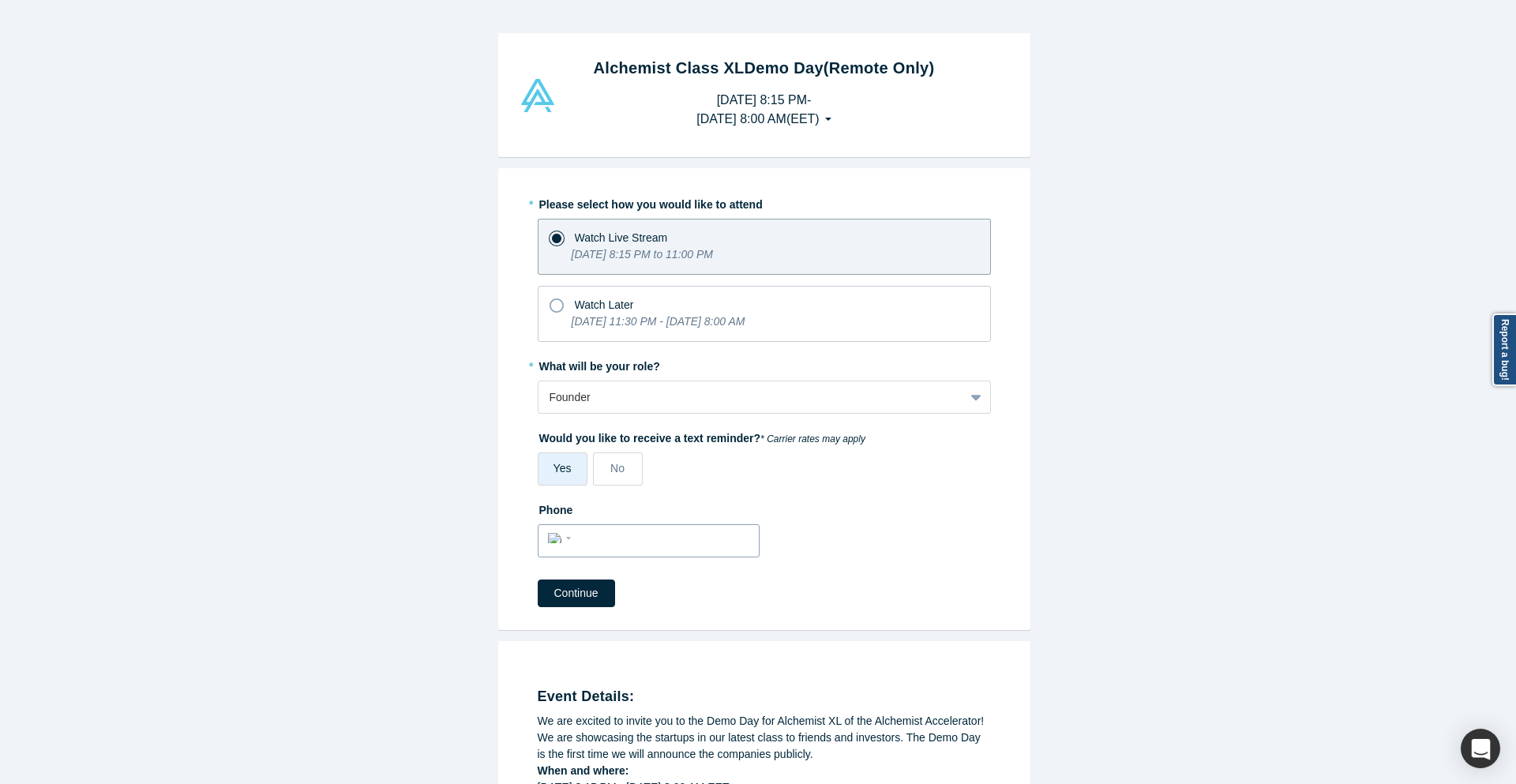
click at [539, 539] on div "International Afghanistan Åland Islands Albania Algeria American Samoa Andorra …" at bounding box center [649, 541] width 222 height 33
click at [549, 549] on button "Country" at bounding box center [563, 538] width 28 height 23
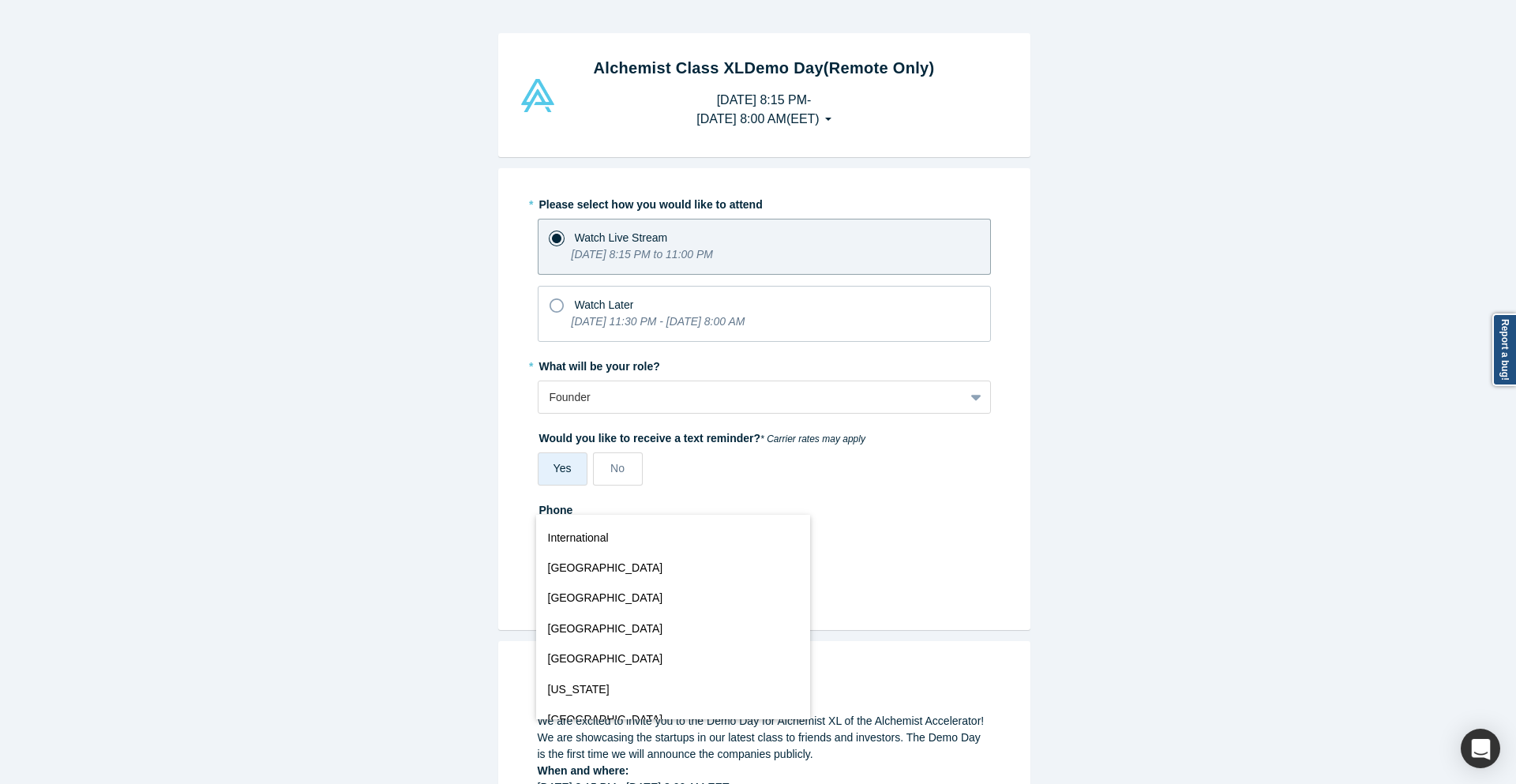
scroll to position [2436, 0]
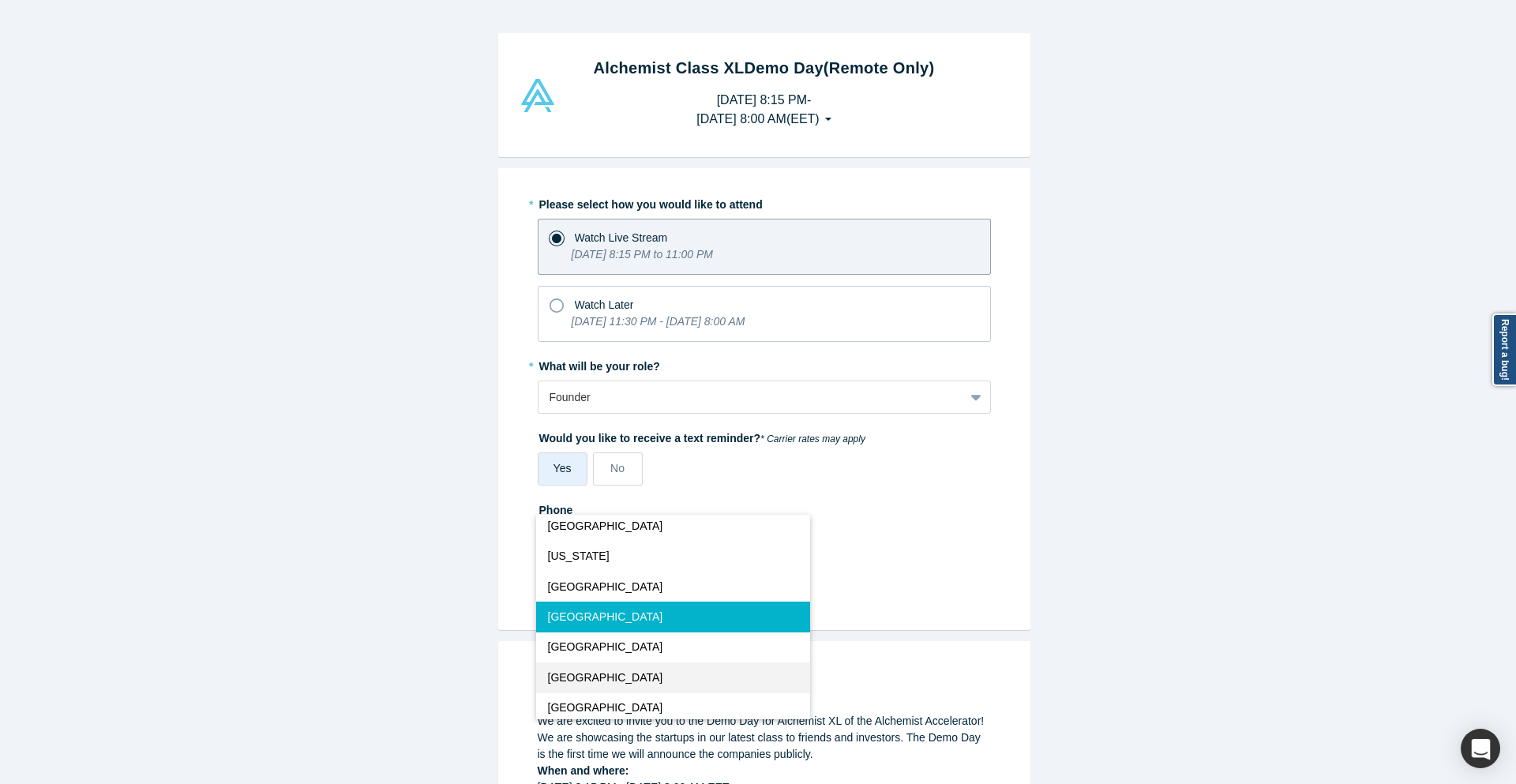
click at [588, 679] on button "Greece" at bounding box center [673, 677] width 274 height 30
select select "GR"
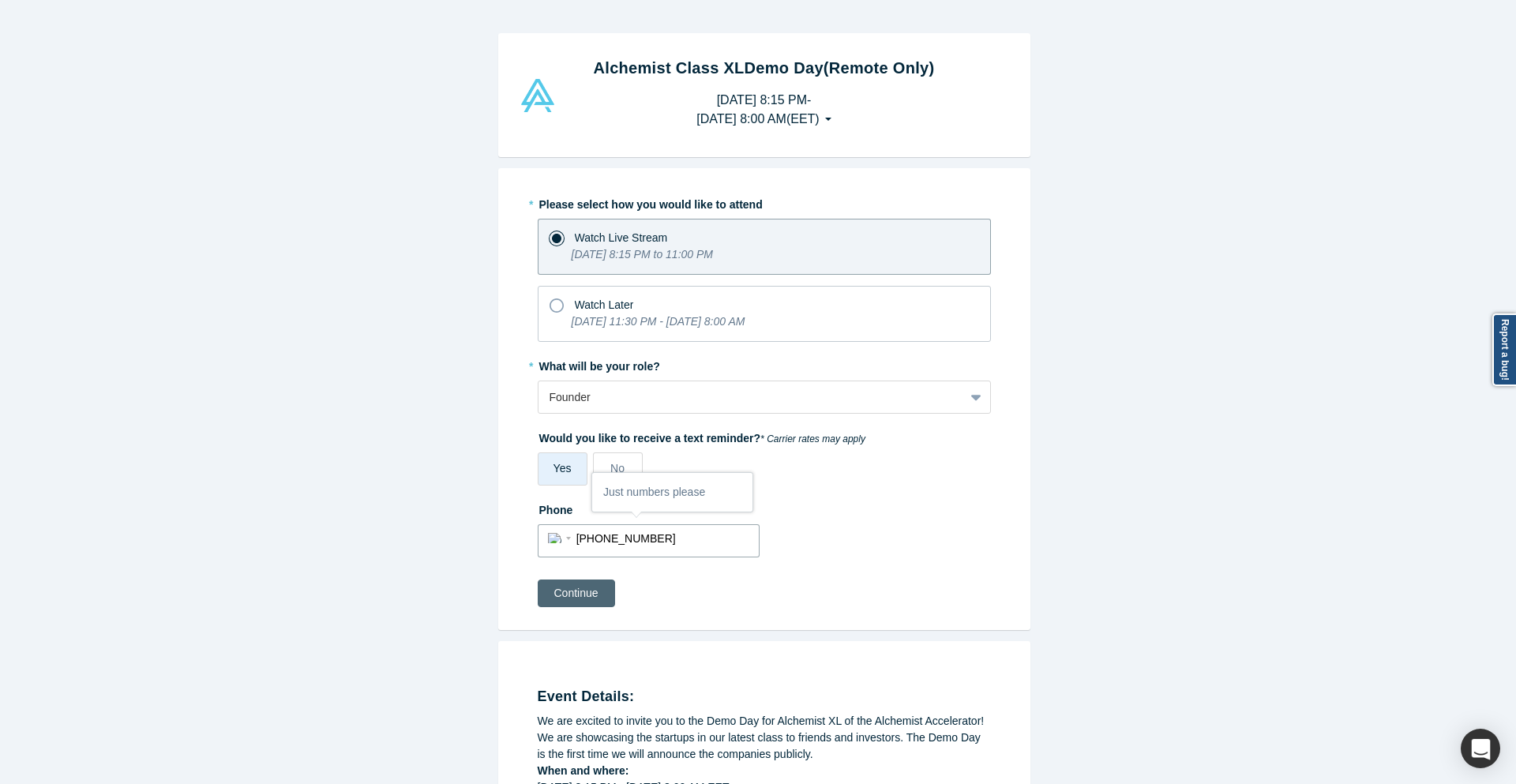
type input "+30 697 818 7669"
click at [575, 596] on button "Continue" at bounding box center [577, 592] width 77 height 27
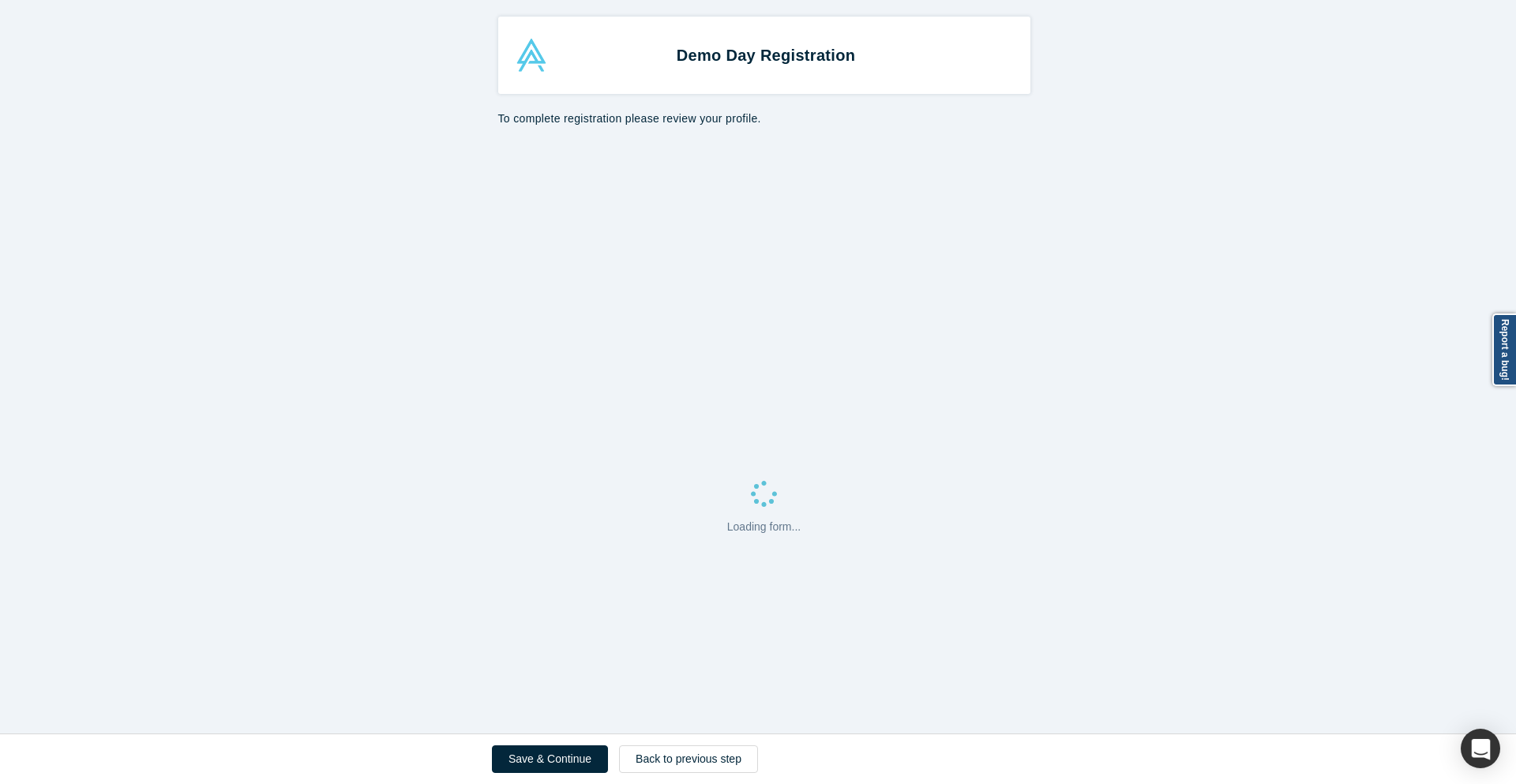
select select "GR"
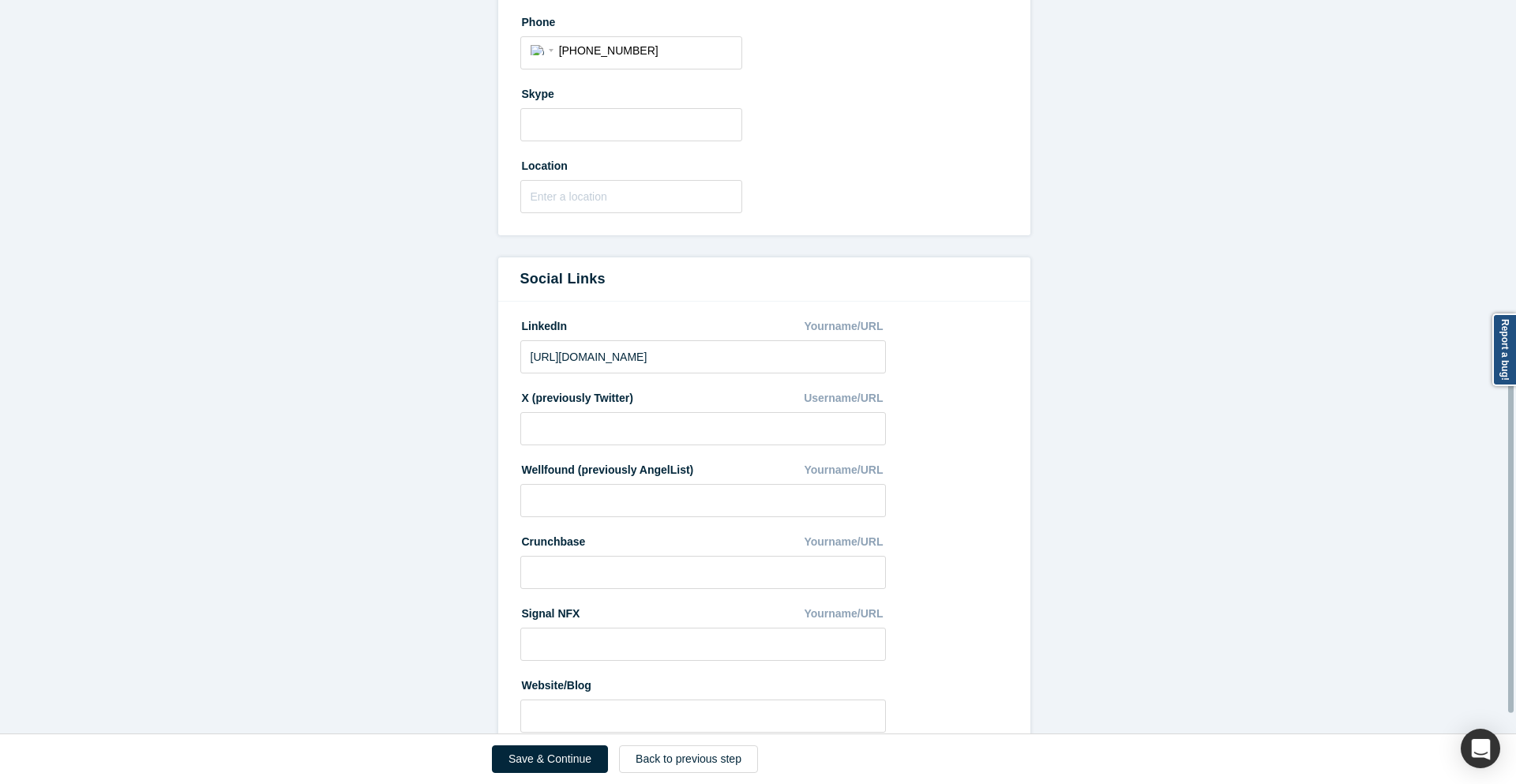
scroll to position [707, 0]
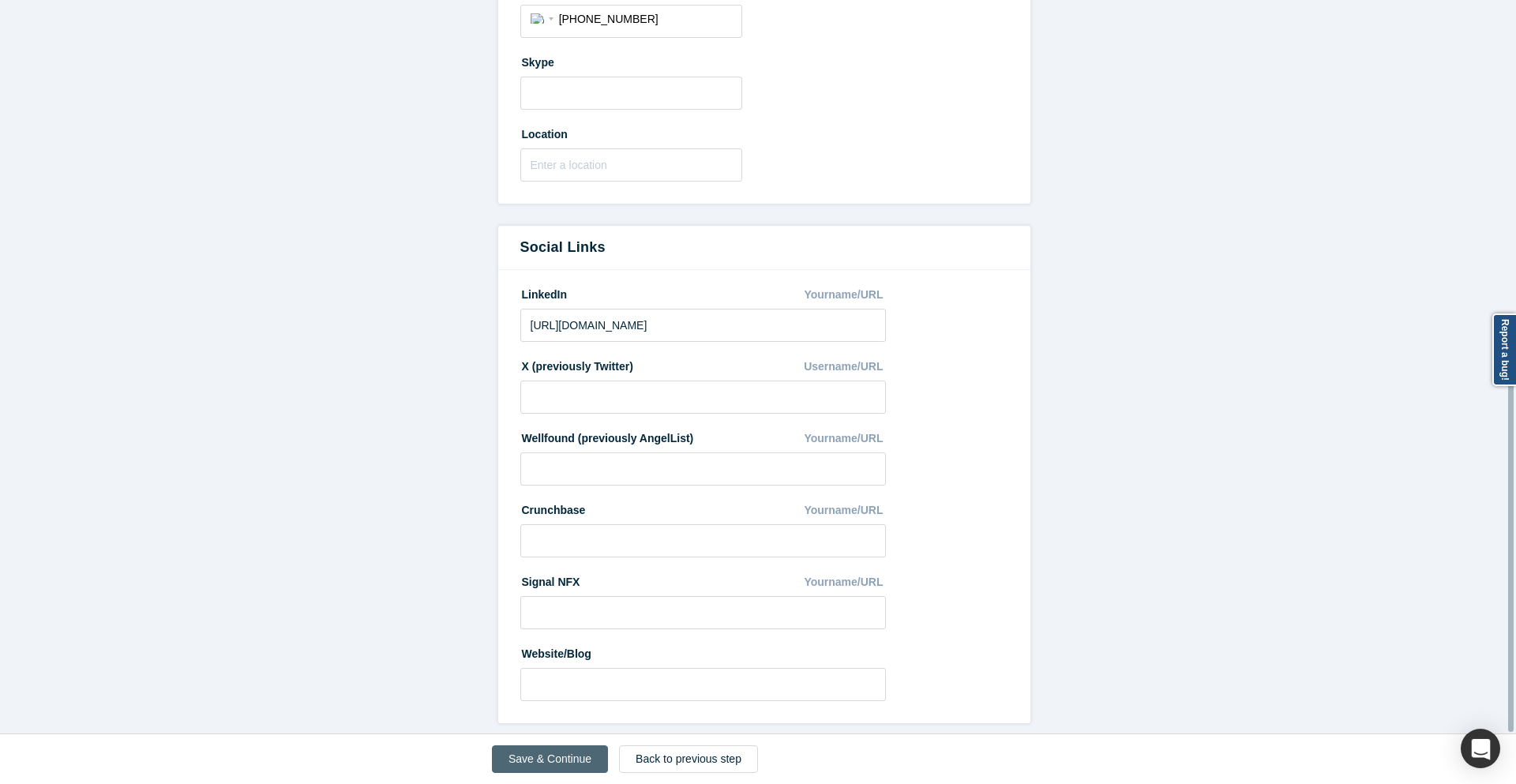
click at [602, 762] on button "Save & Continue" at bounding box center [549, 759] width 116 height 27
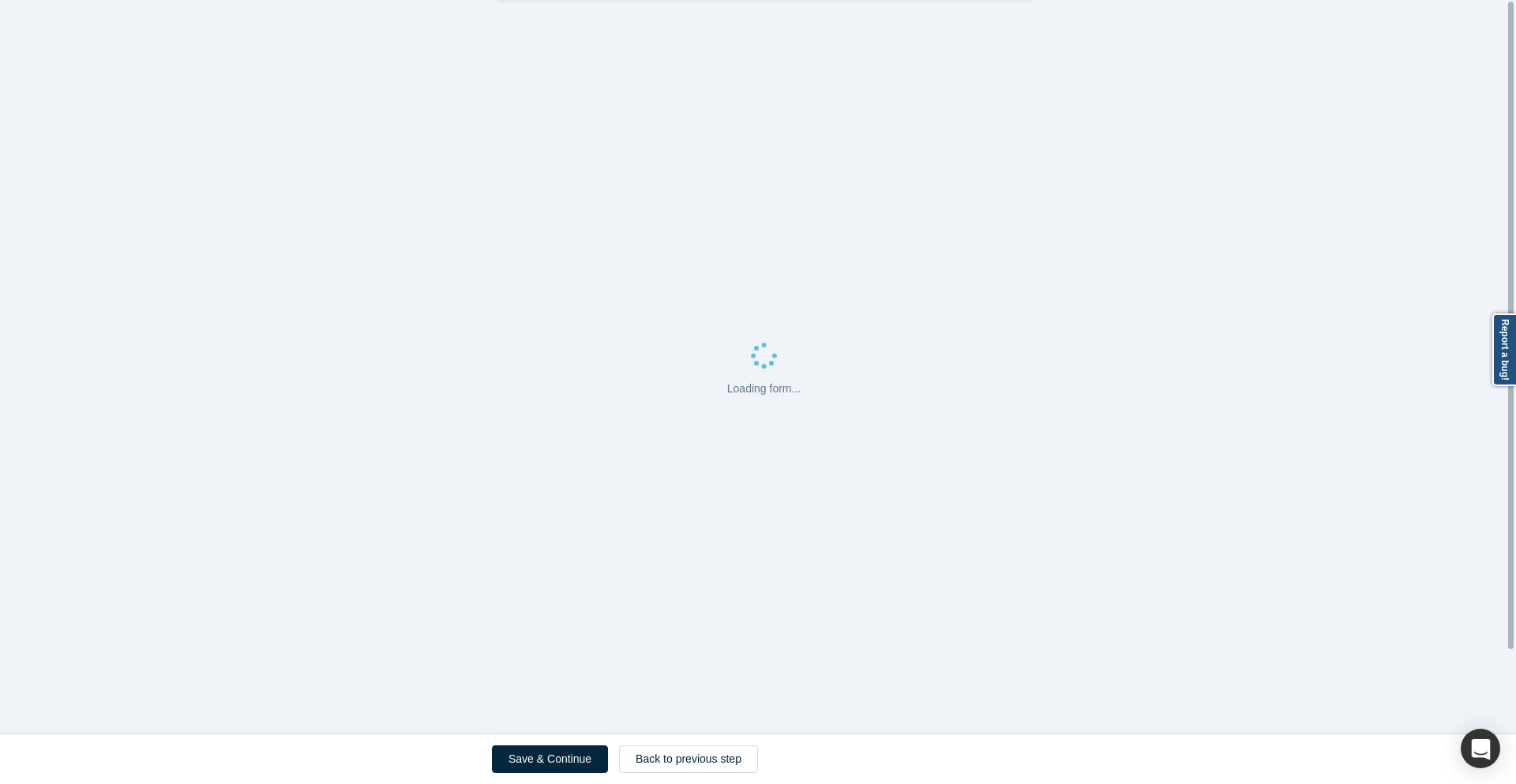
scroll to position [0, 0]
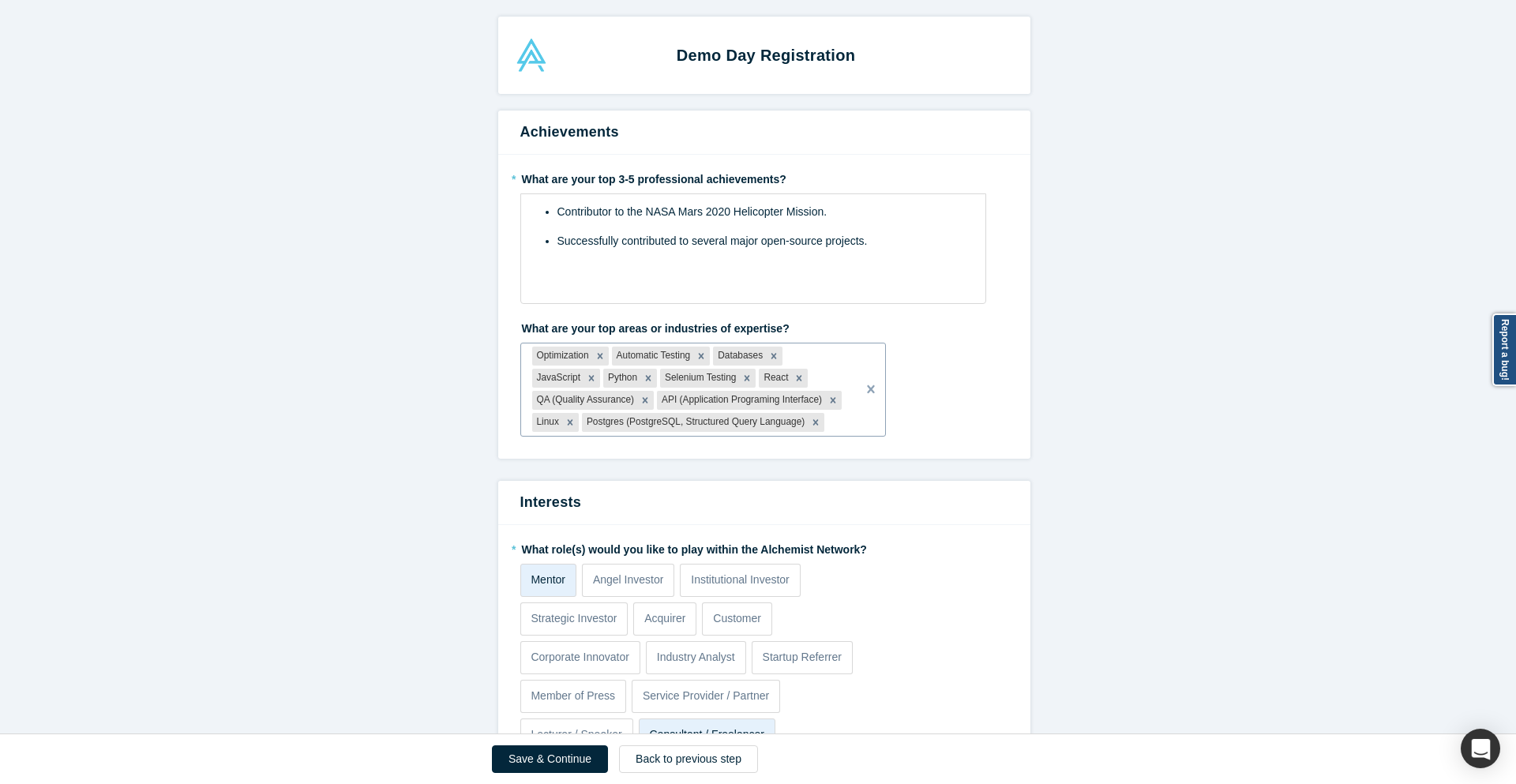
click at [847, 375] on div "Optimization Automatic Testing Databases JavaScript Python Selenium Testing Rea…" at bounding box center [689, 390] width 336 height 92
click at [728, 452] on div "Type to search" at bounding box center [703, 459] width 366 height 29
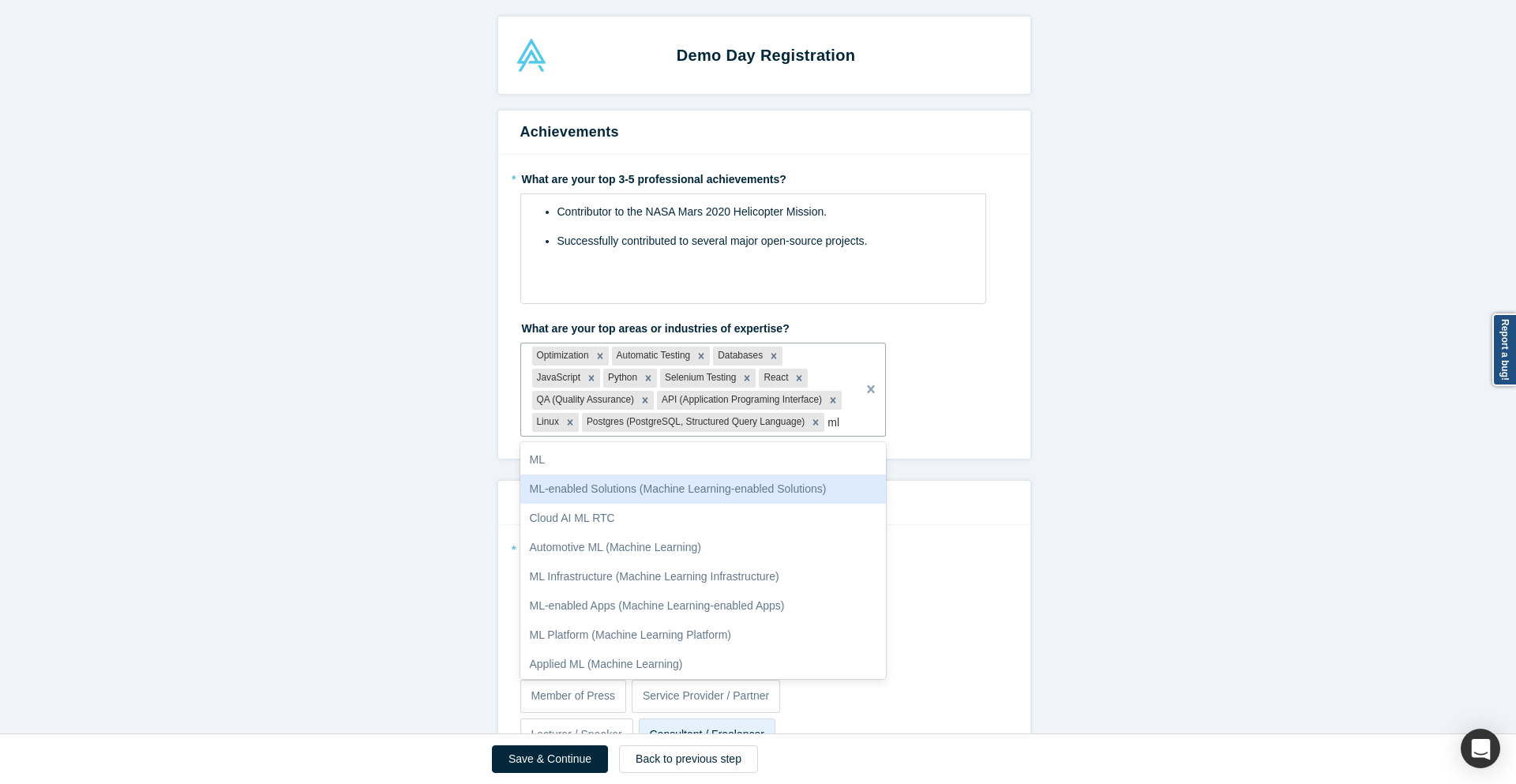
type input "m"
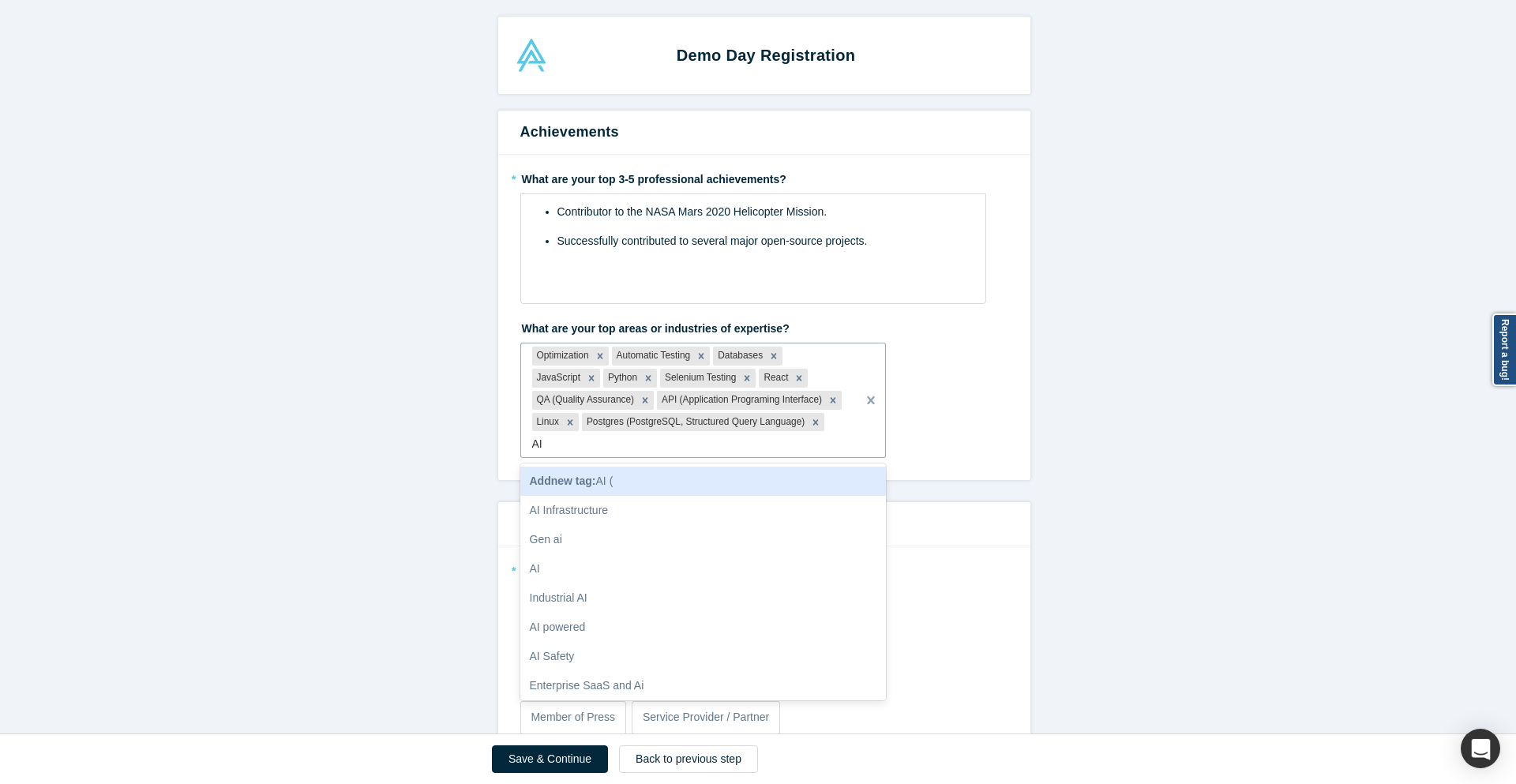
type input "AI"
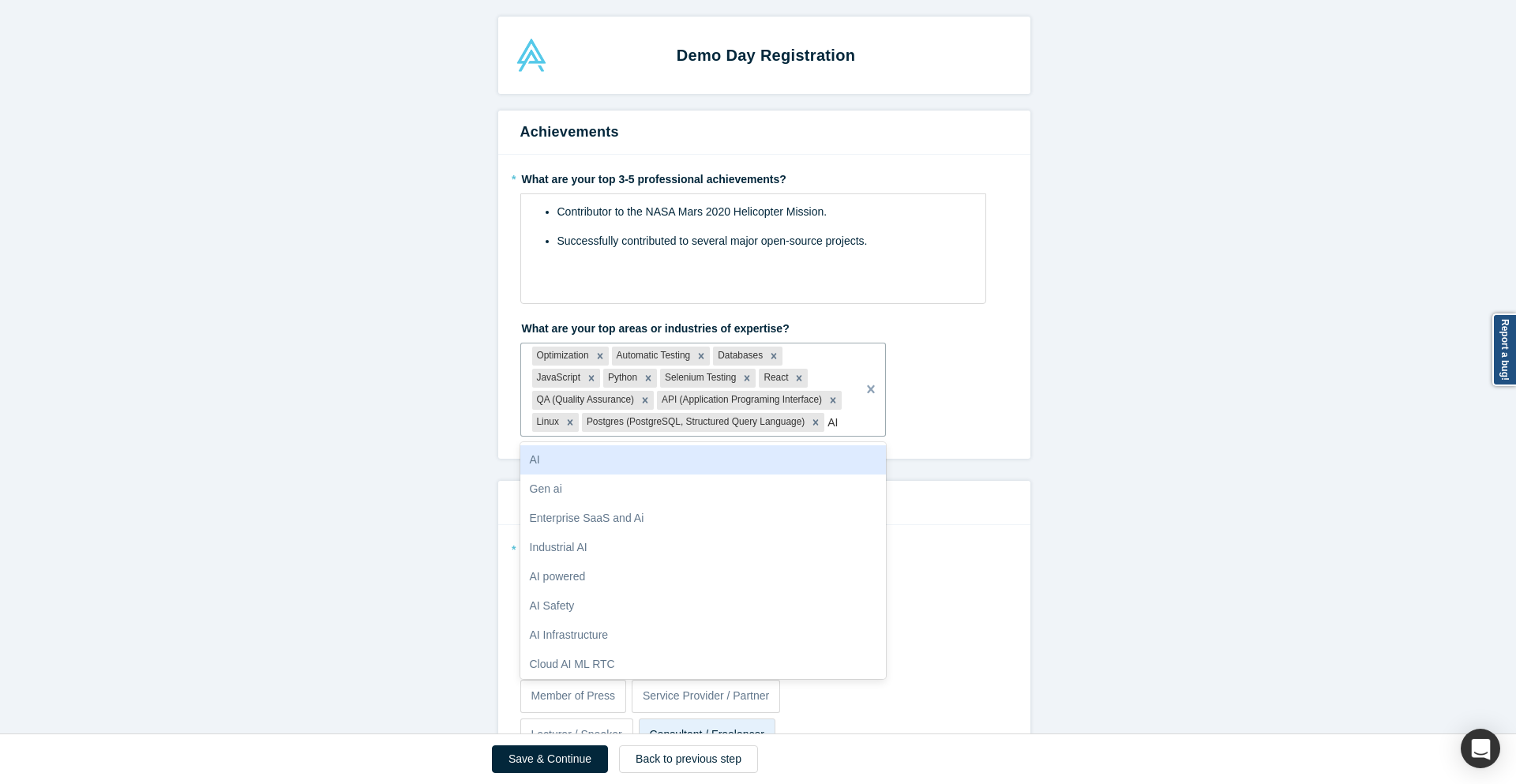
click at [815, 458] on div "AI" at bounding box center [703, 459] width 366 height 29
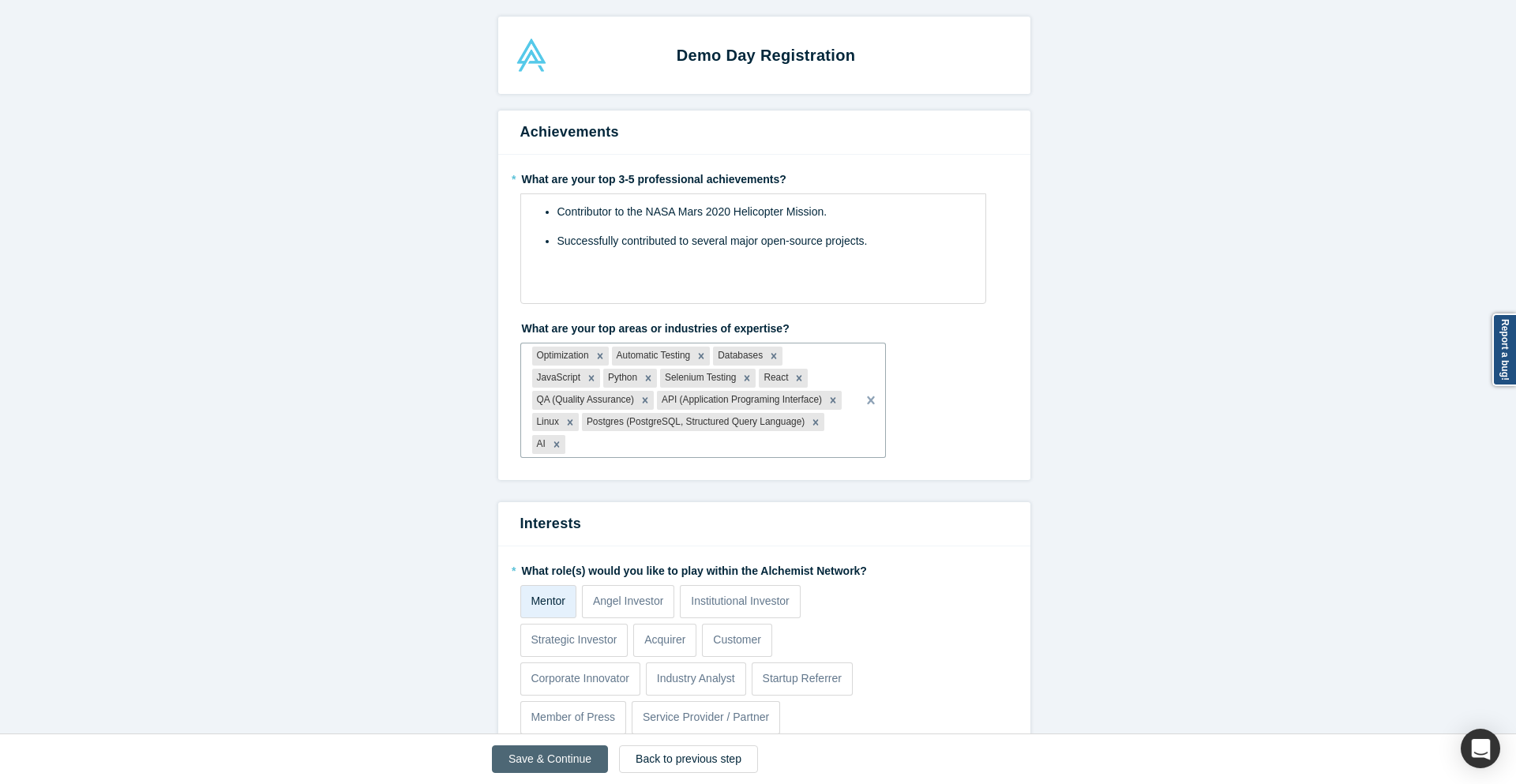
click at [564, 766] on button "Save & Continue" at bounding box center [549, 759] width 116 height 27
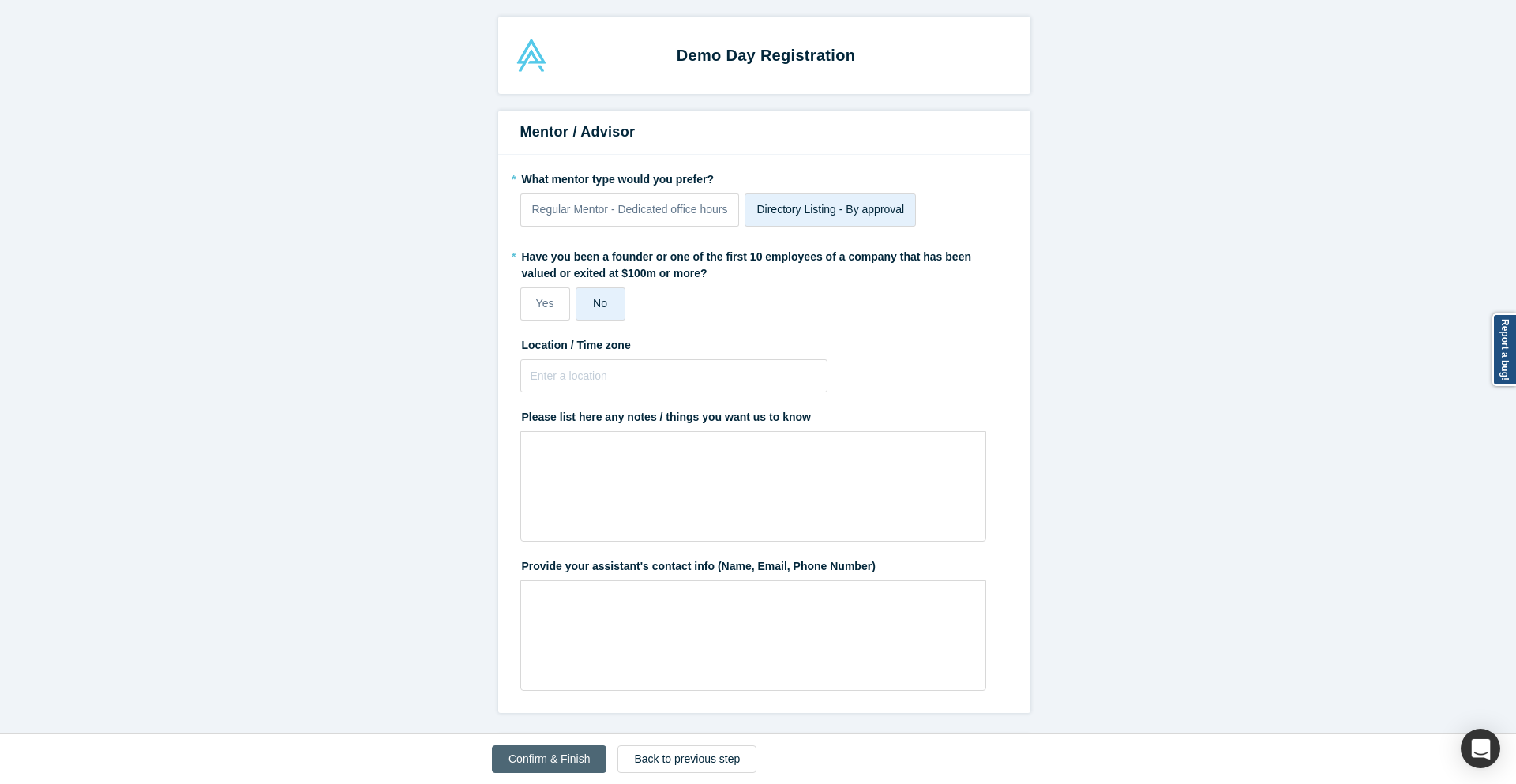
click at [544, 756] on button "Confirm & Finish" at bounding box center [548, 759] width 114 height 27
